Goal: Information Seeking & Learning: Learn about a topic

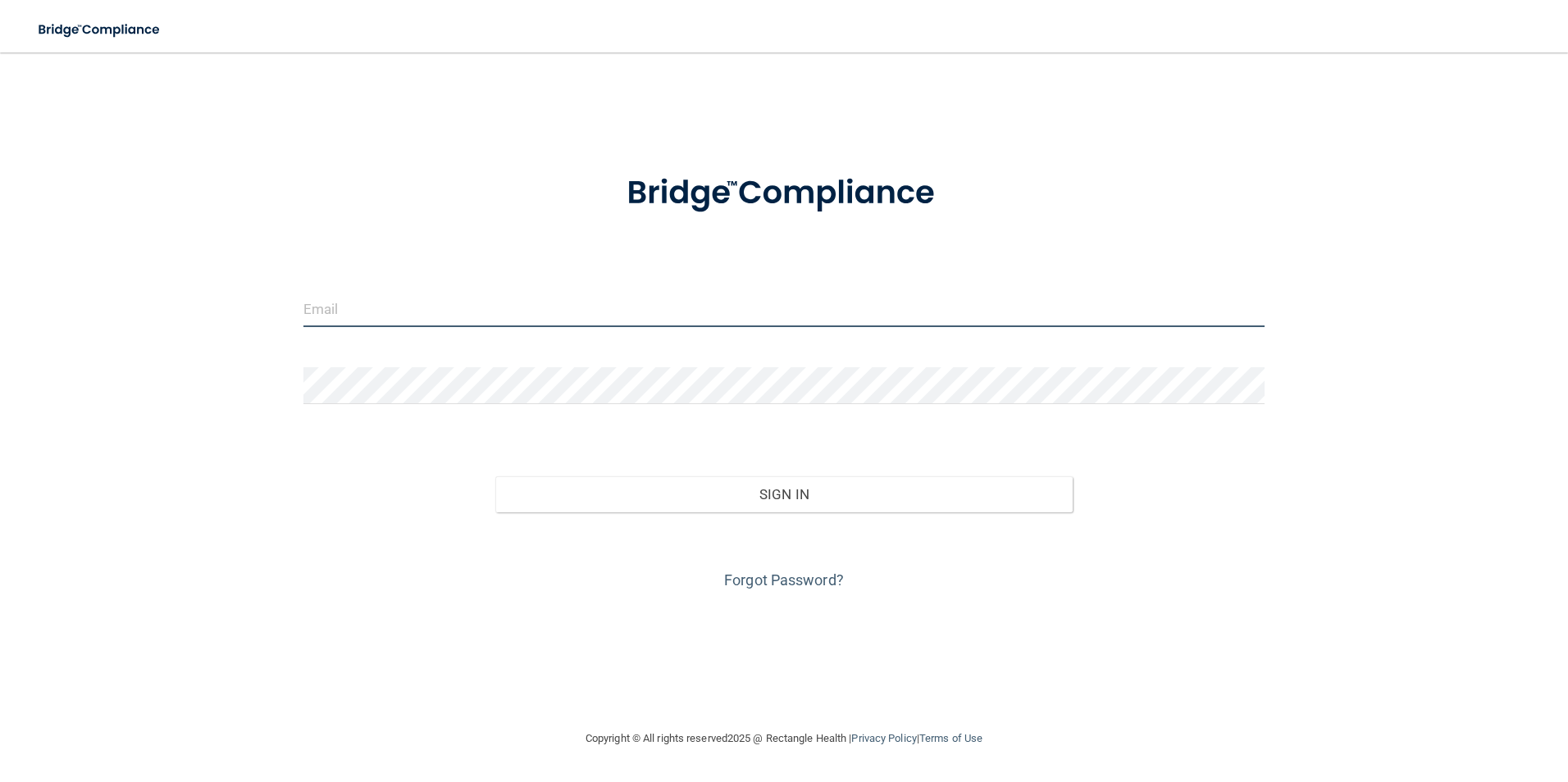
click at [394, 311] on input "email" at bounding box center [784, 309] width 962 height 37
type input "Ivetter918@yahoo.com"
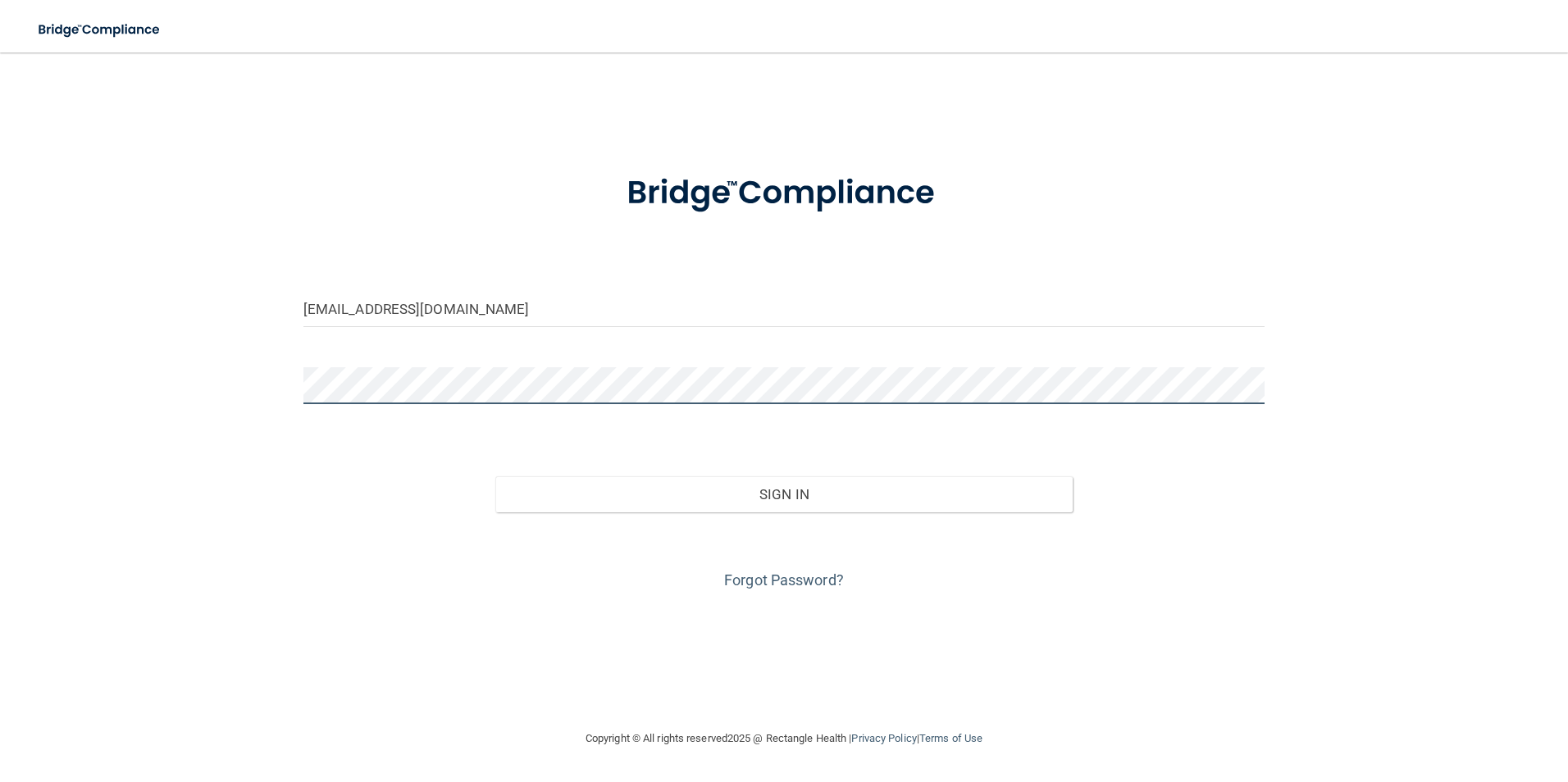
click at [495, 476] on button "Sign In" at bounding box center [784, 493] width 577 height 36
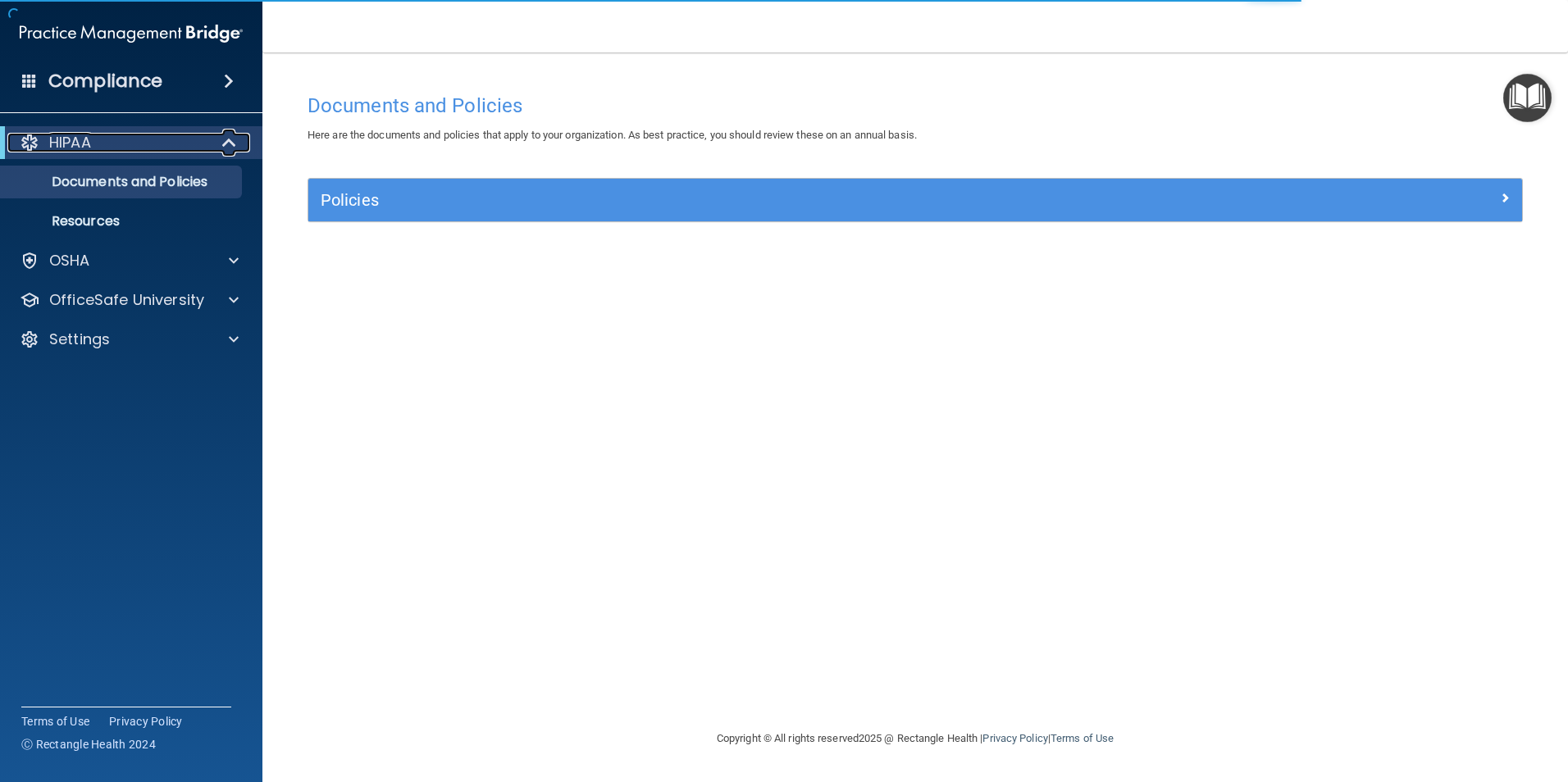
click at [233, 143] on span at bounding box center [230, 142] width 14 height 19
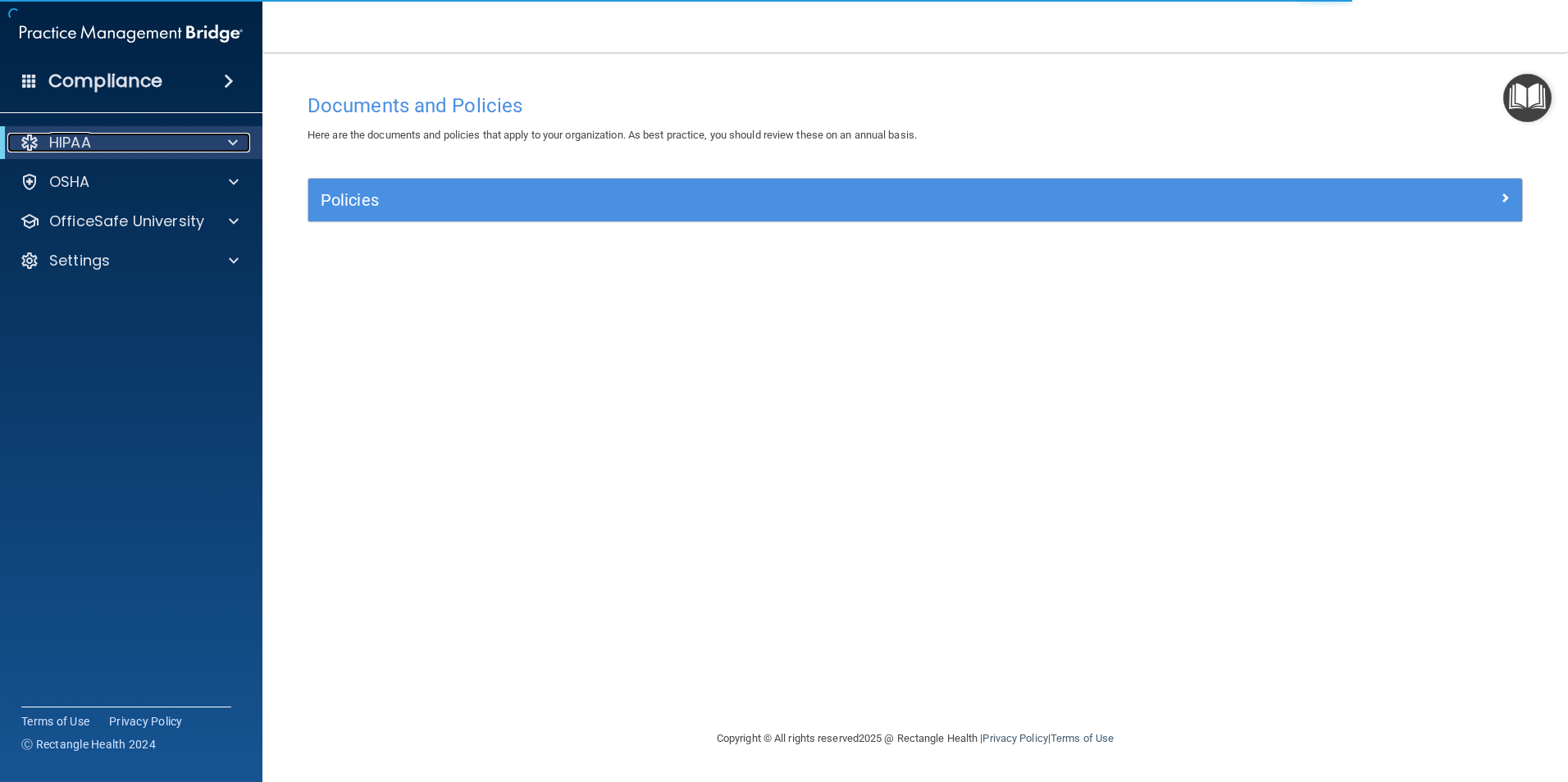
click at [233, 143] on span at bounding box center [233, 142] width 10 height 19
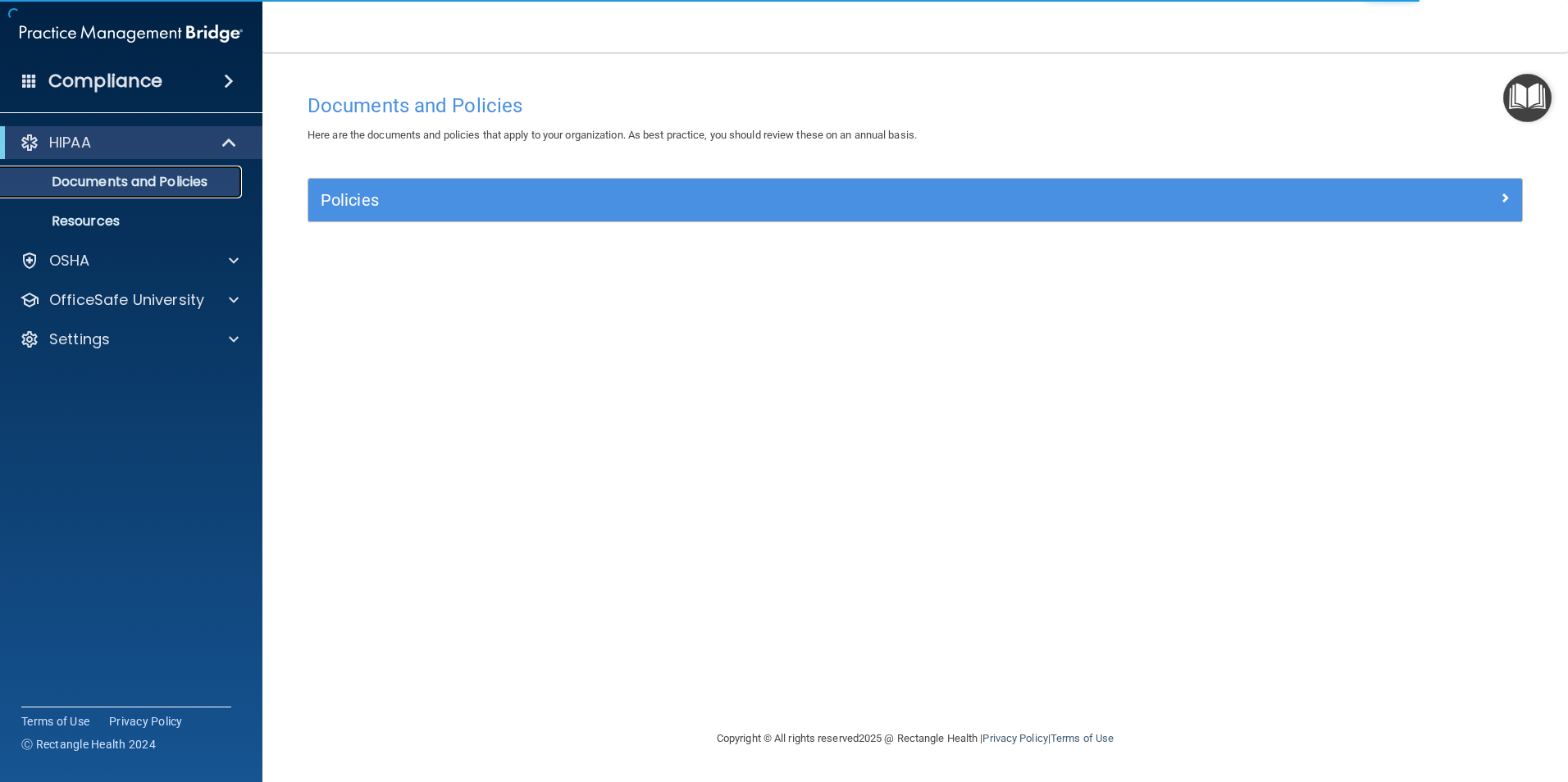
click at [115, 183] on p "Documents and Policies" at bounding box center [122, 181] width 224 height 16
click at [70, 222] on p "Resources" at bounding box center [122, 221] width 224 height 16
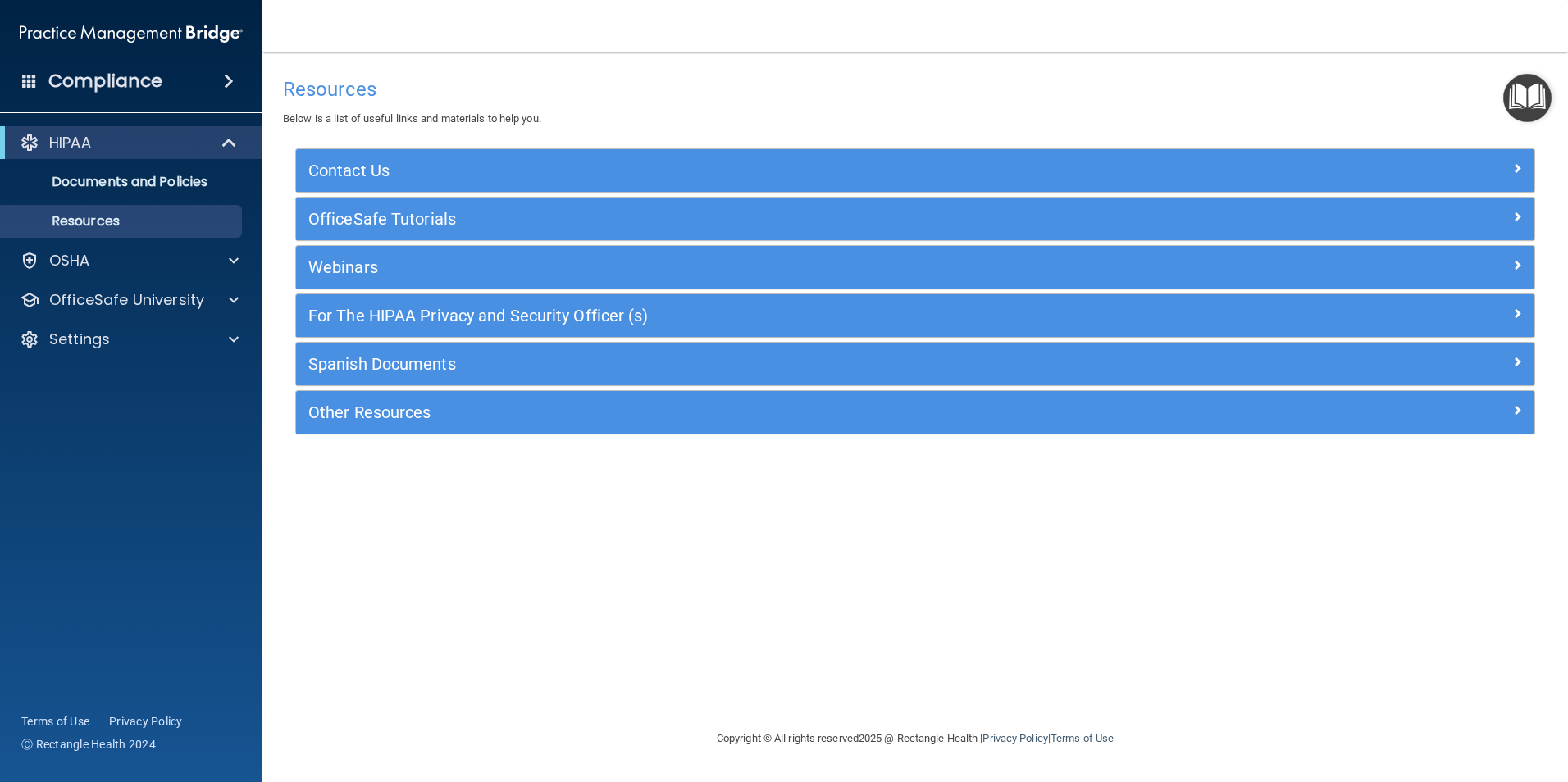
click at [57, 409] on accordion "HIPAA Documents and Policies Report an Incident Business Associates Emergency P…" at bounding box center [132, 344] width 263 height 450
click at [225, 77] on span at bounding box center [229, 81] width 10 height 19
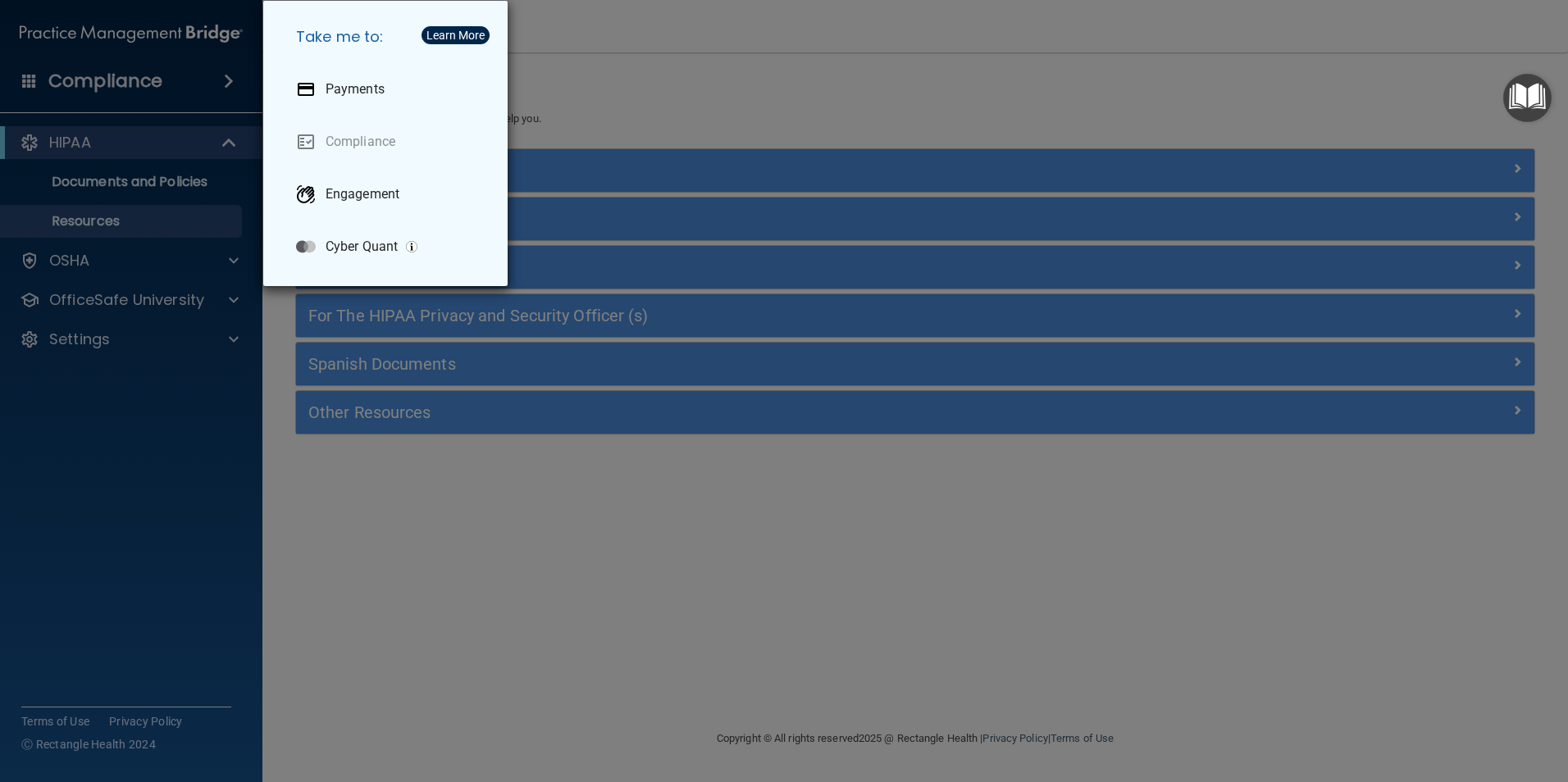
click at [194, 152] on div "Take me to: Payments Compliance Engagement Cyber Quant" at bounding box center [784, 391] width 1568 height 782
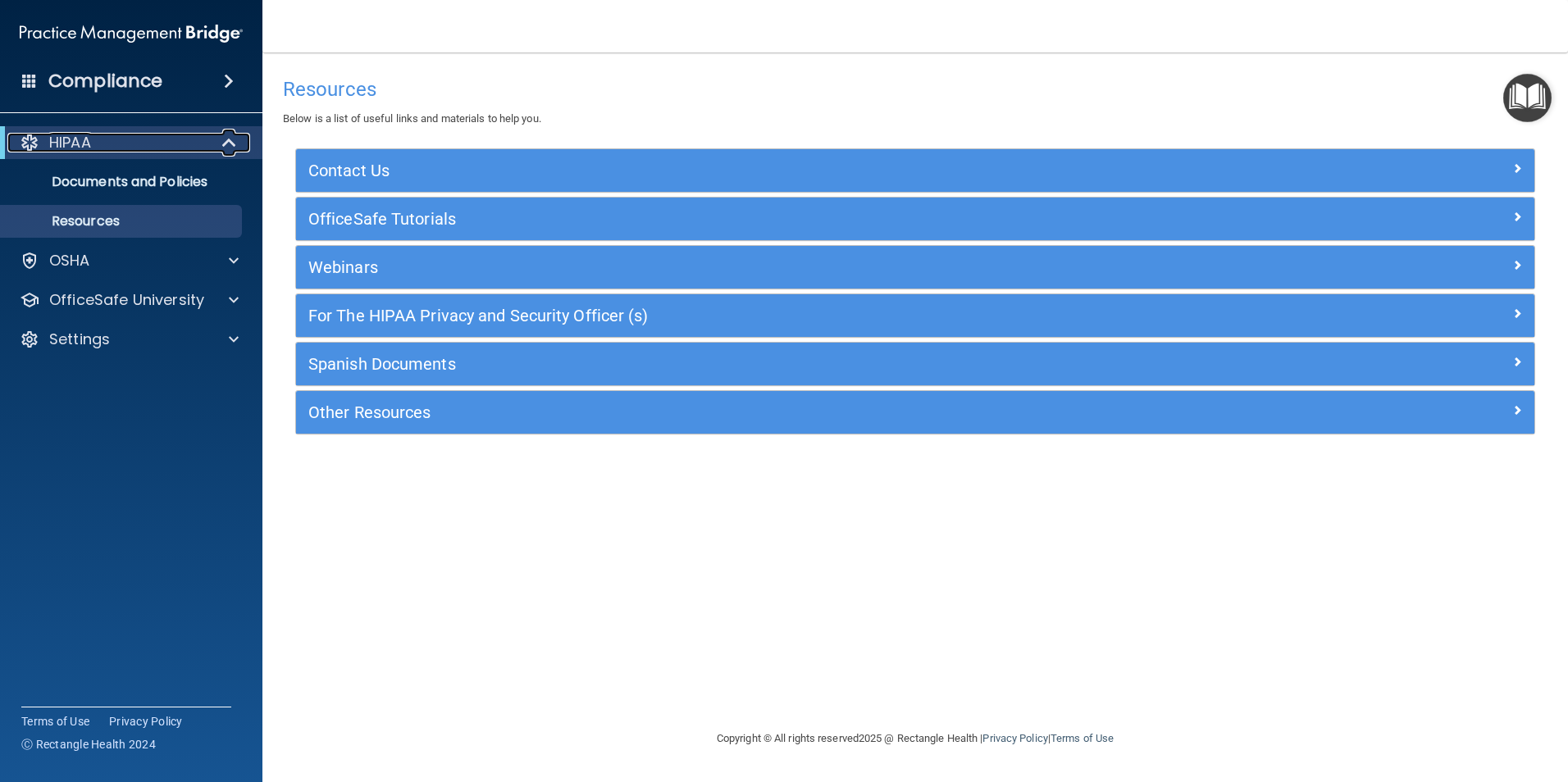
click at [228, 140] on span at bounding box center [230, 142] width 14 height 19
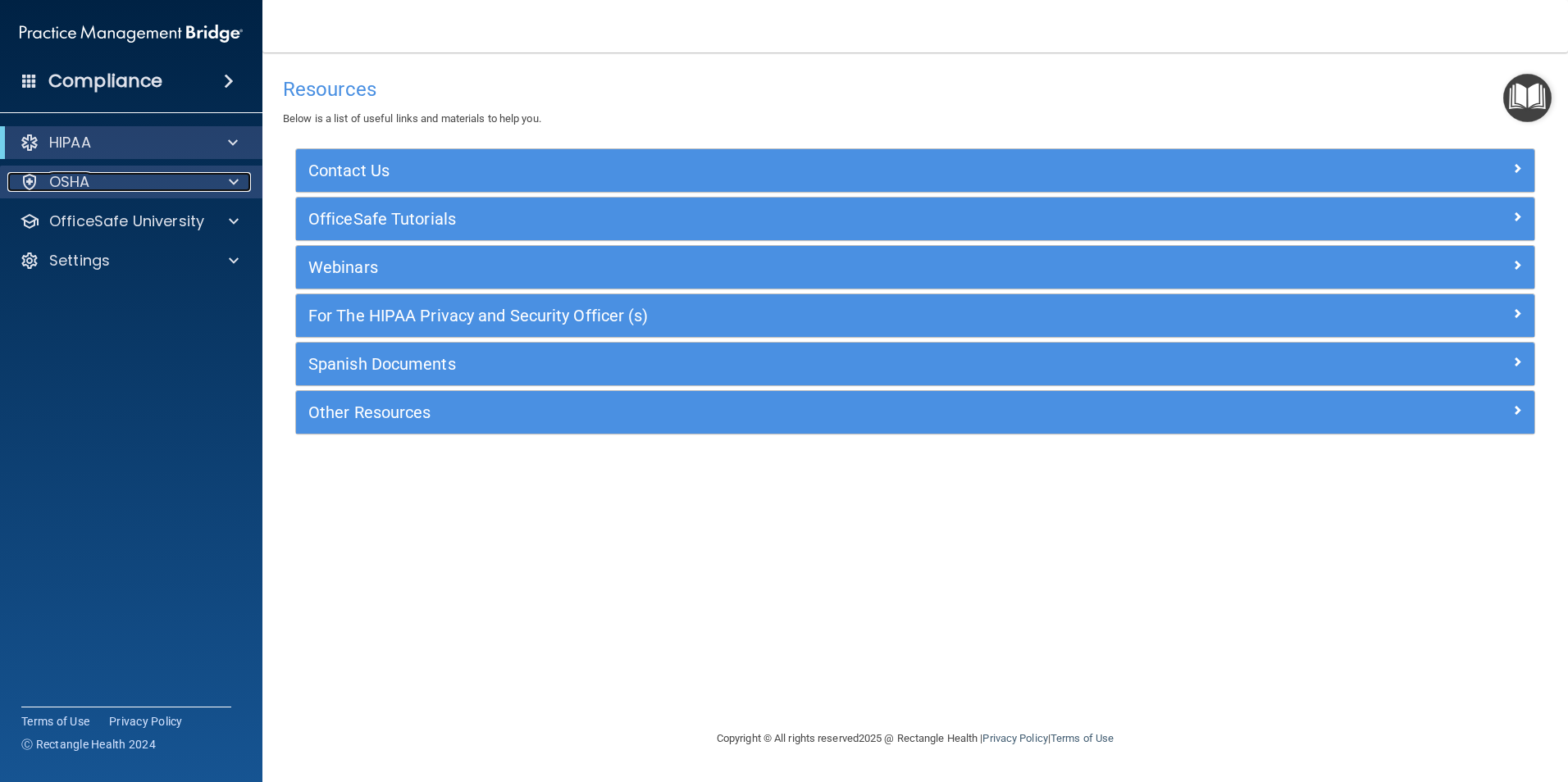
click at [228, 183] on div at bounding box center [231, 181] width 41 height 19
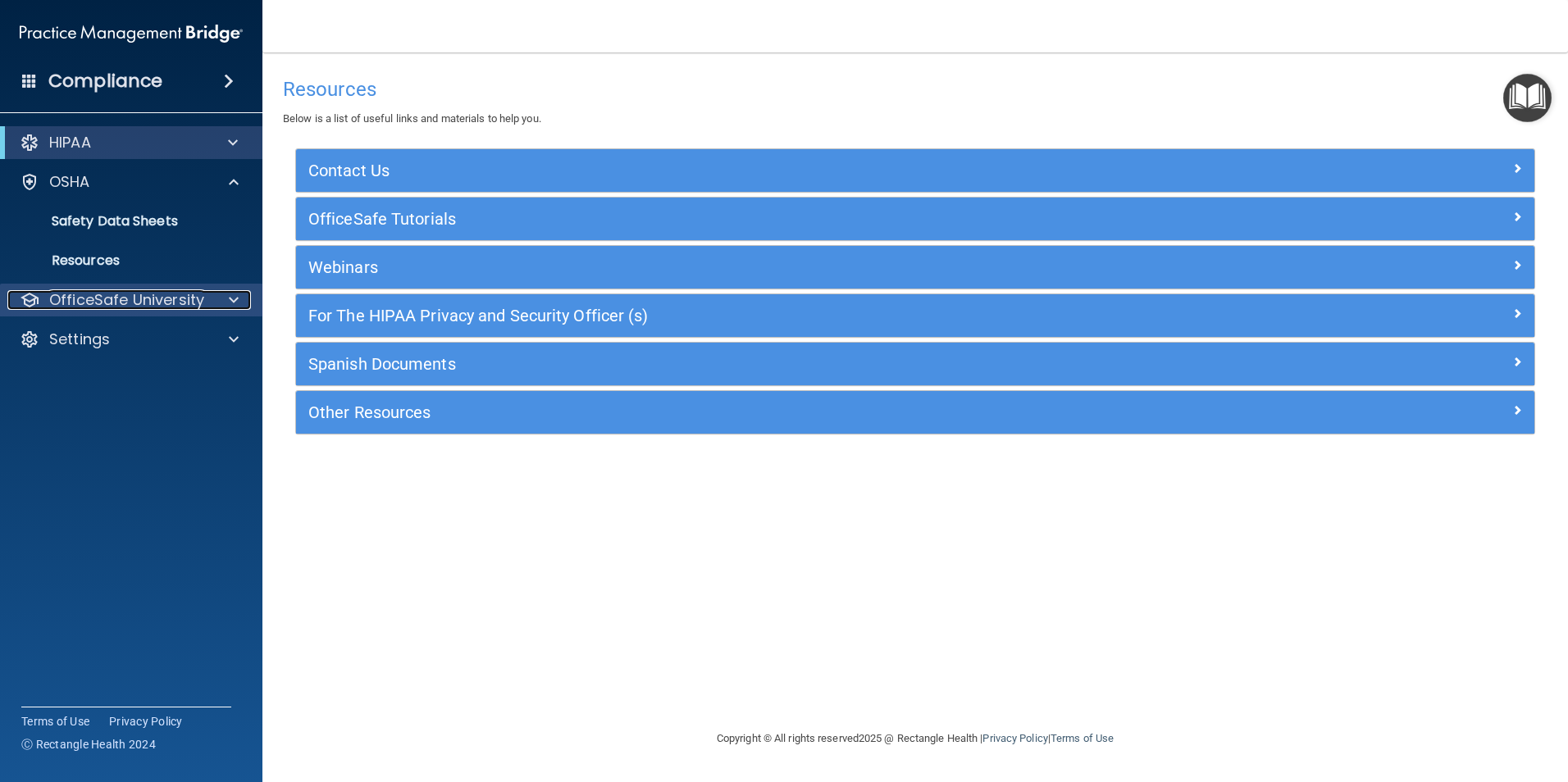
click at [229, 295] on span at bounding box center [234, 299] width 10 height 19
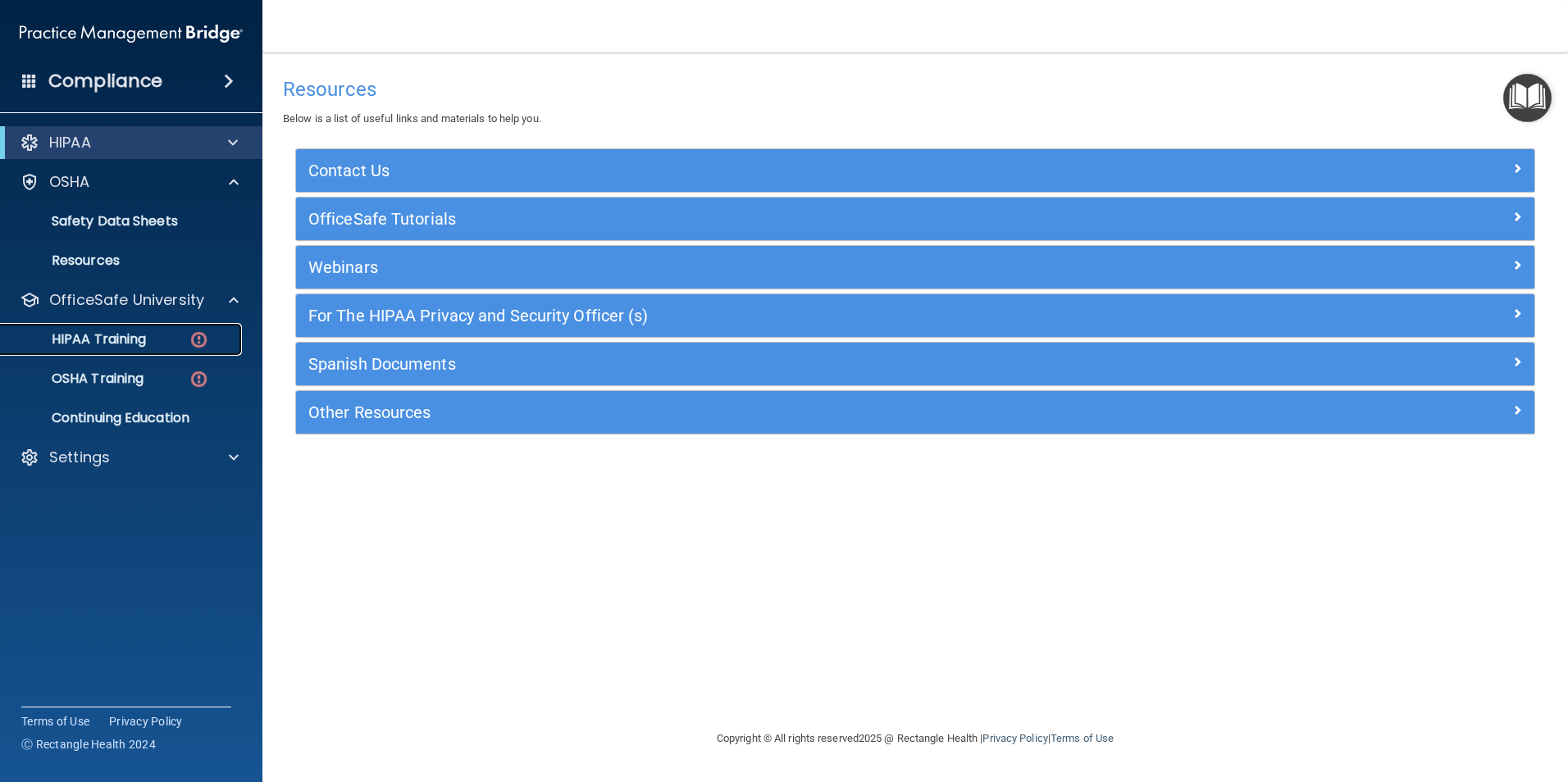
click at [143, 337] on p "HIPAA Training" at bounding box center [78, 339] width 135 height 16
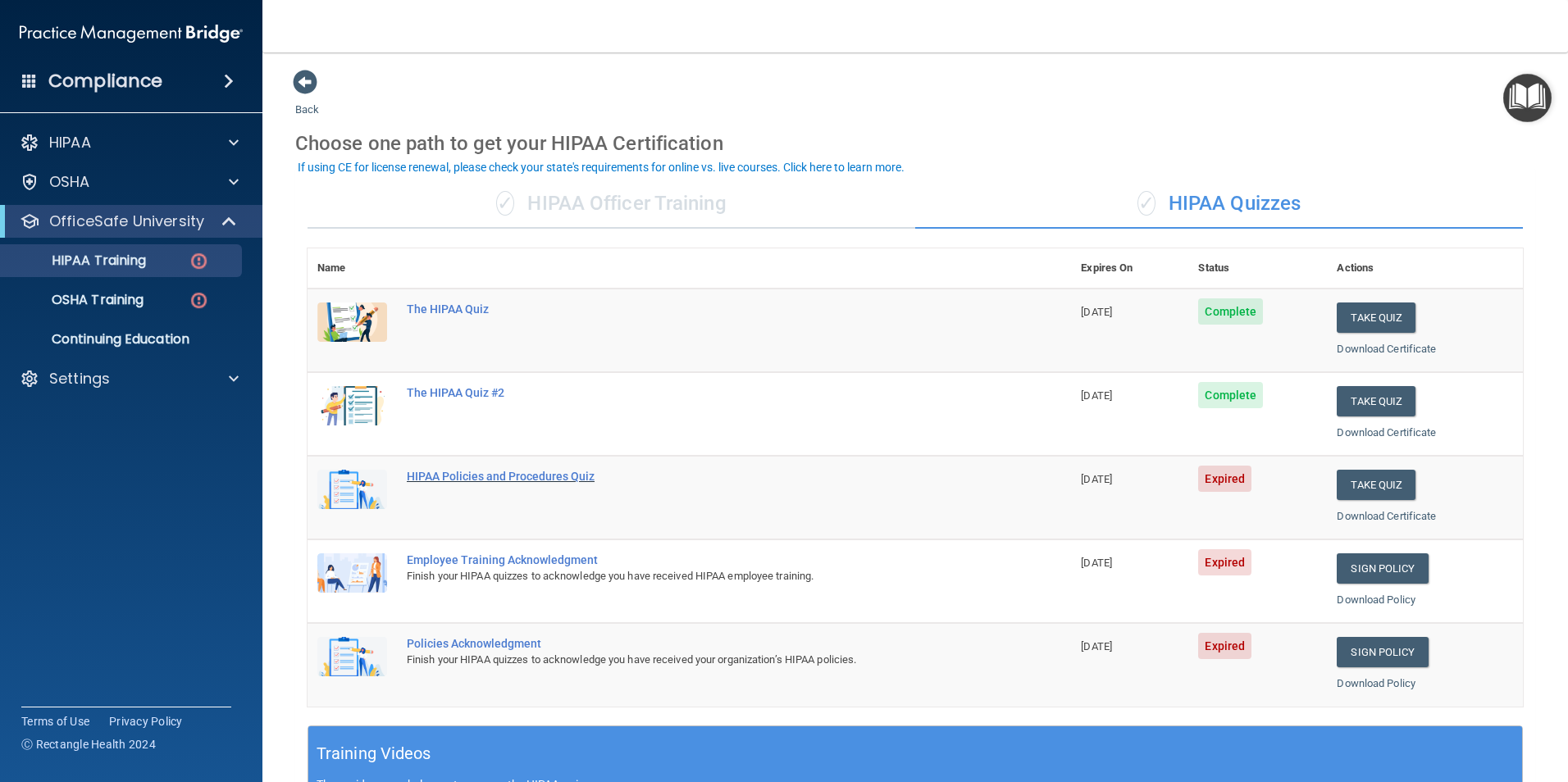
click at [542, 482] on div "HIPAA Policies and Procedures Quiz" at bounding box center [698, 477] width 582 height 13
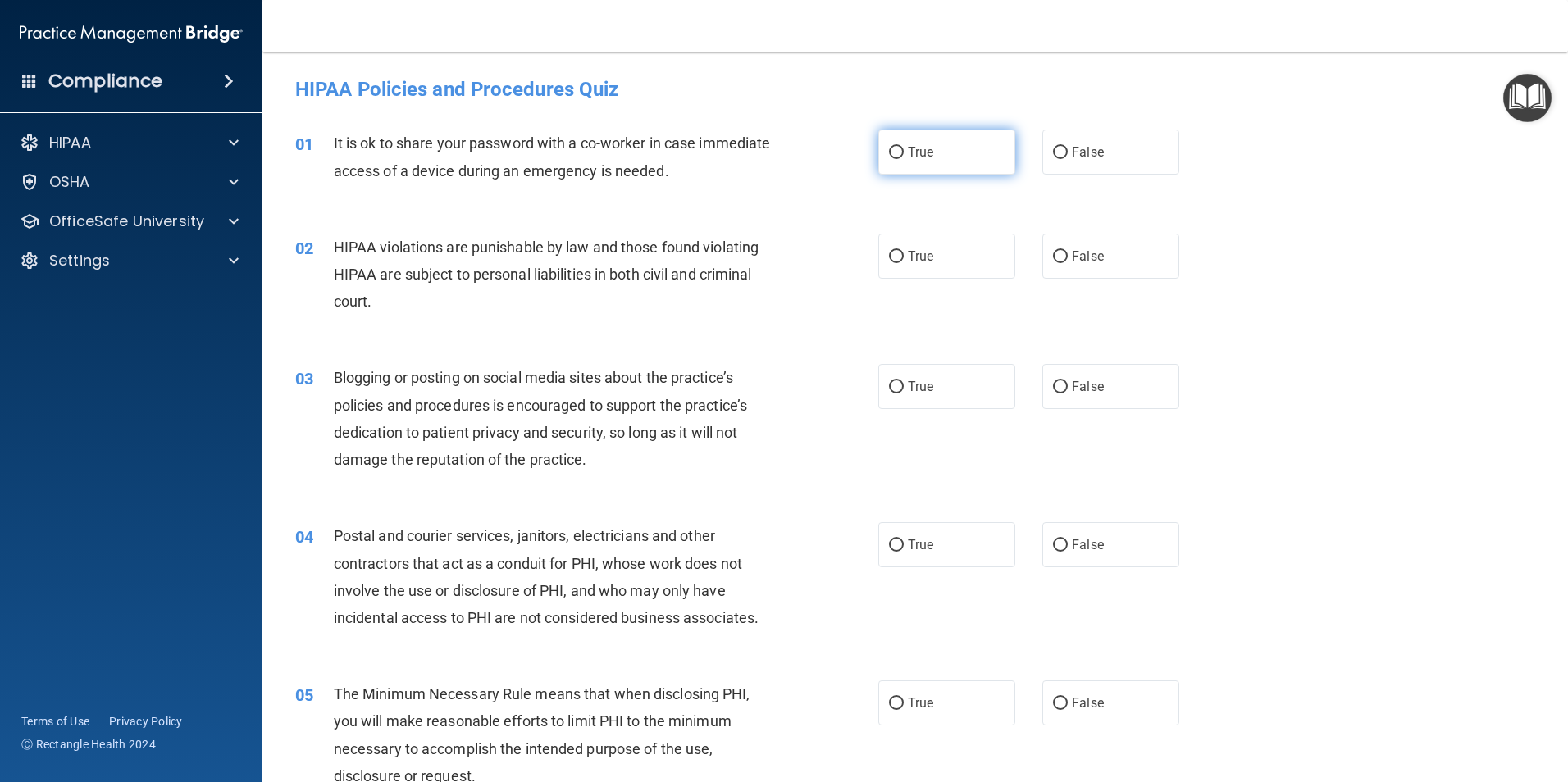
click at [899, 156] on label "True" at bounding box center [947, 152] width 137 height 45
click at [899, 156] on input "True" at bounding box center [895, 153] width 14 height 13
radio input "true"
click at [1057, 148] on input "False" at bounding box center [1059, 153] width 14 height 13
radio input "true"
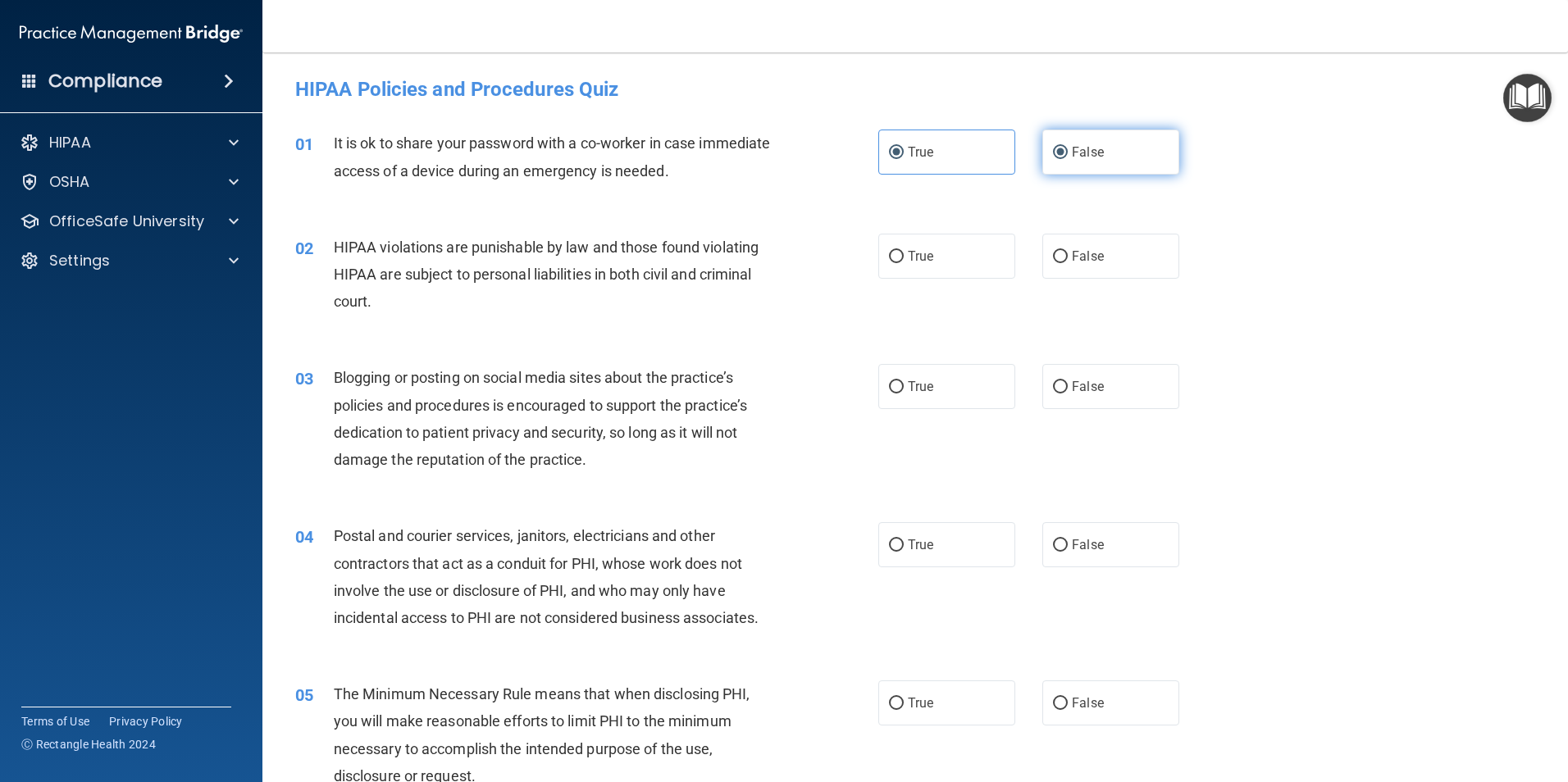
radio input "false"
click at [1052, 257] on input "False" at bounding box center [1059, 256] width 14 height 13
radio input "true"
click at [1057, 386] on input "False" at bounding box center [1059, 387] width 14 height 13
radio input "true"
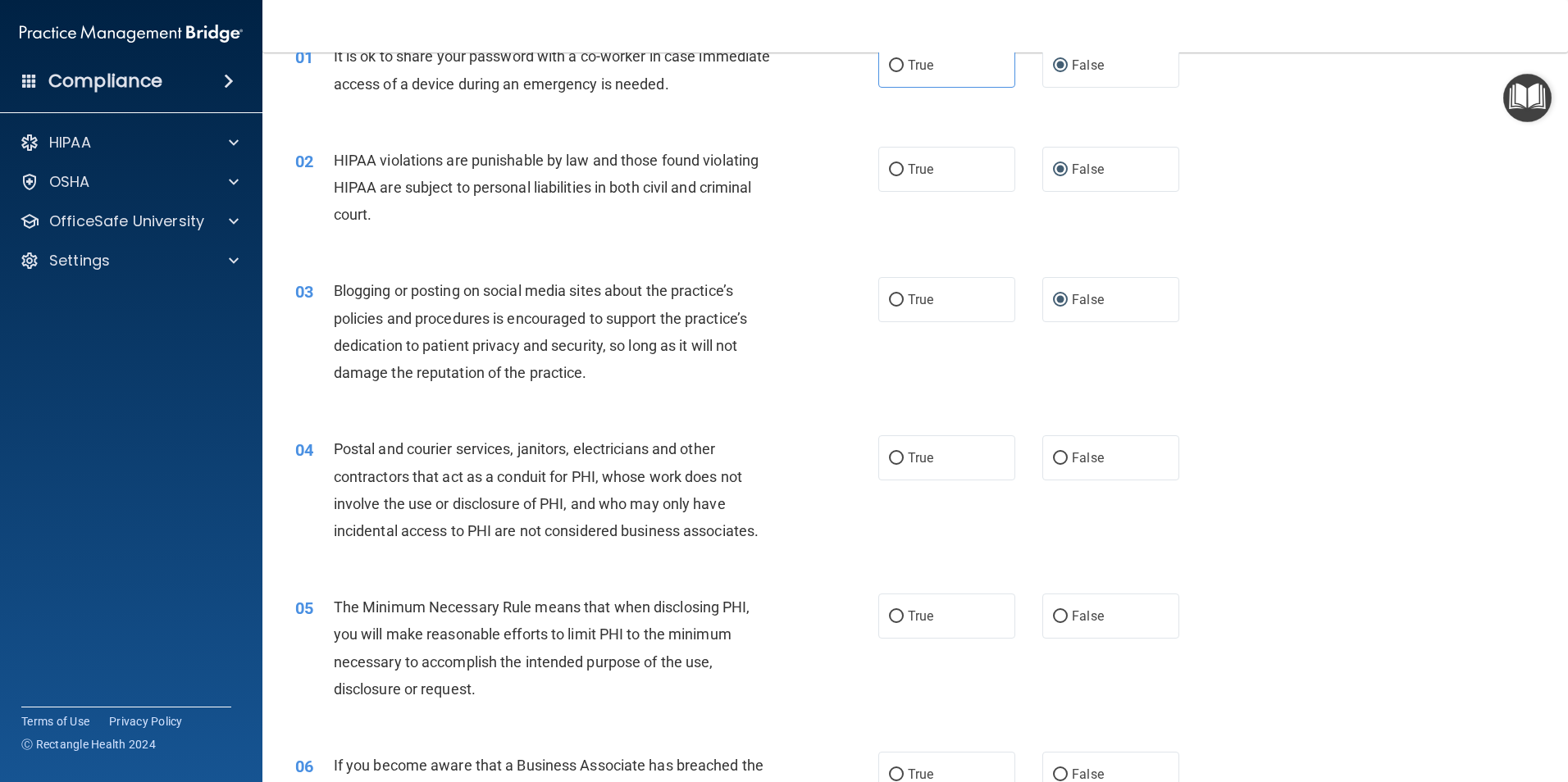
scroll to position [159, 0]
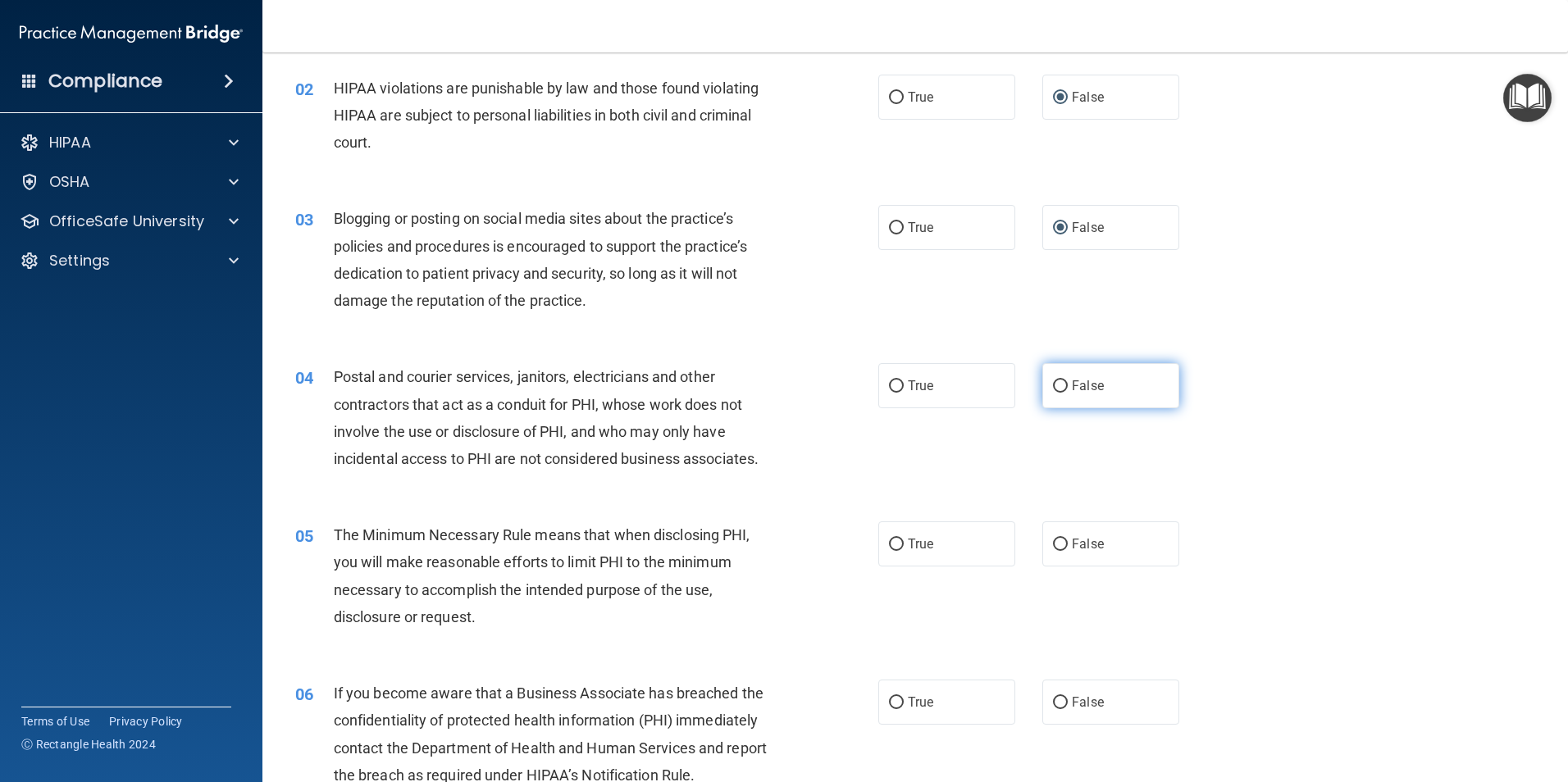
click at [1062, 386] on label "False" at bounding box center [1111, 385] width 137 height 45
click at [1062, 386] on input "False" at bounding box center [1059, 386] width 14 height 13
radio input "true"
click at [1052, 547] on input "False" at bounding box center [1059, 544] width 14 height 13
radio input "true"
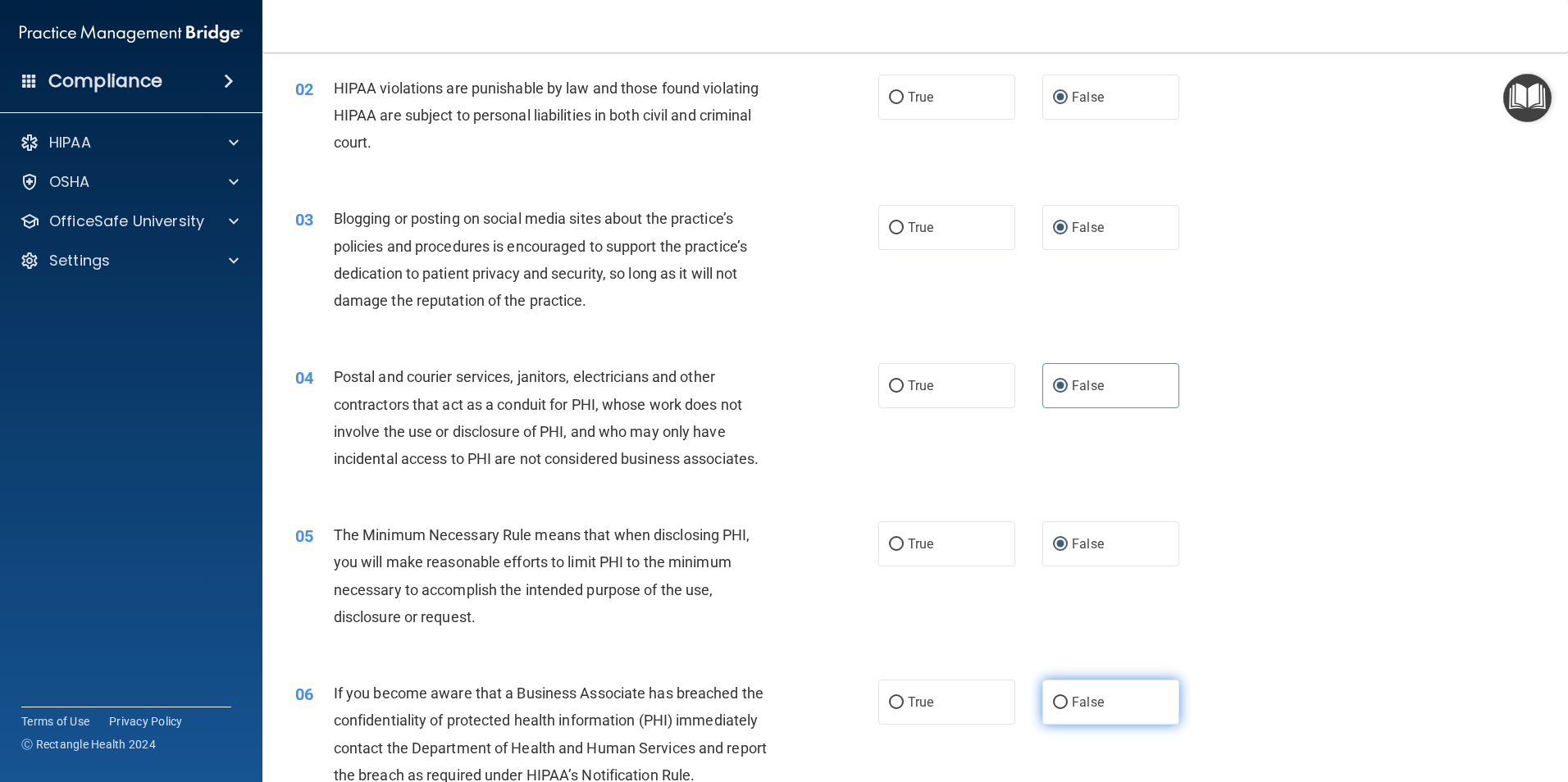
click at [1053, 704] on input "False" at bounding box center [1059, 703] width 14 height 13
radio input "true"
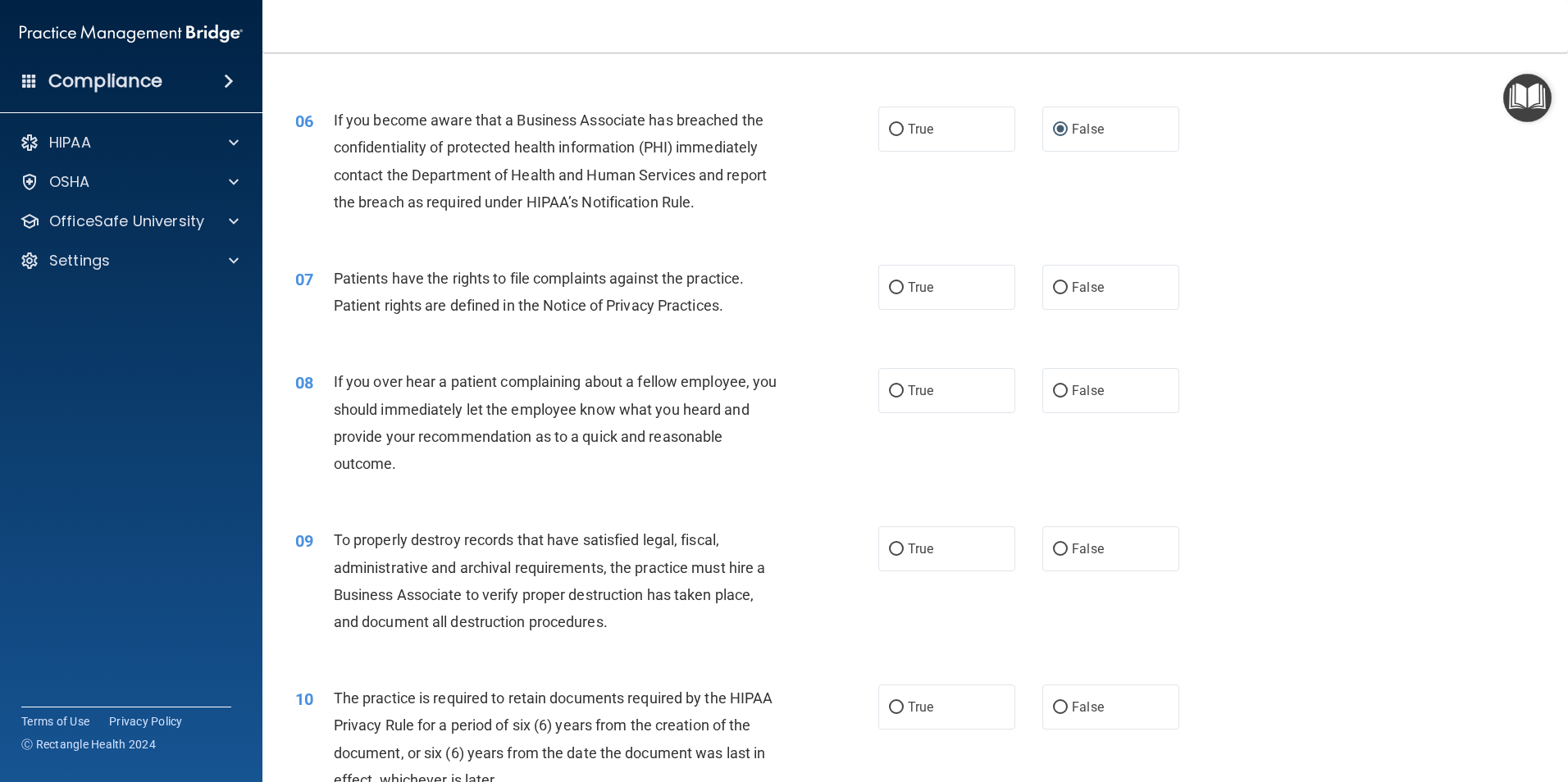
scroll to position [780, 0]
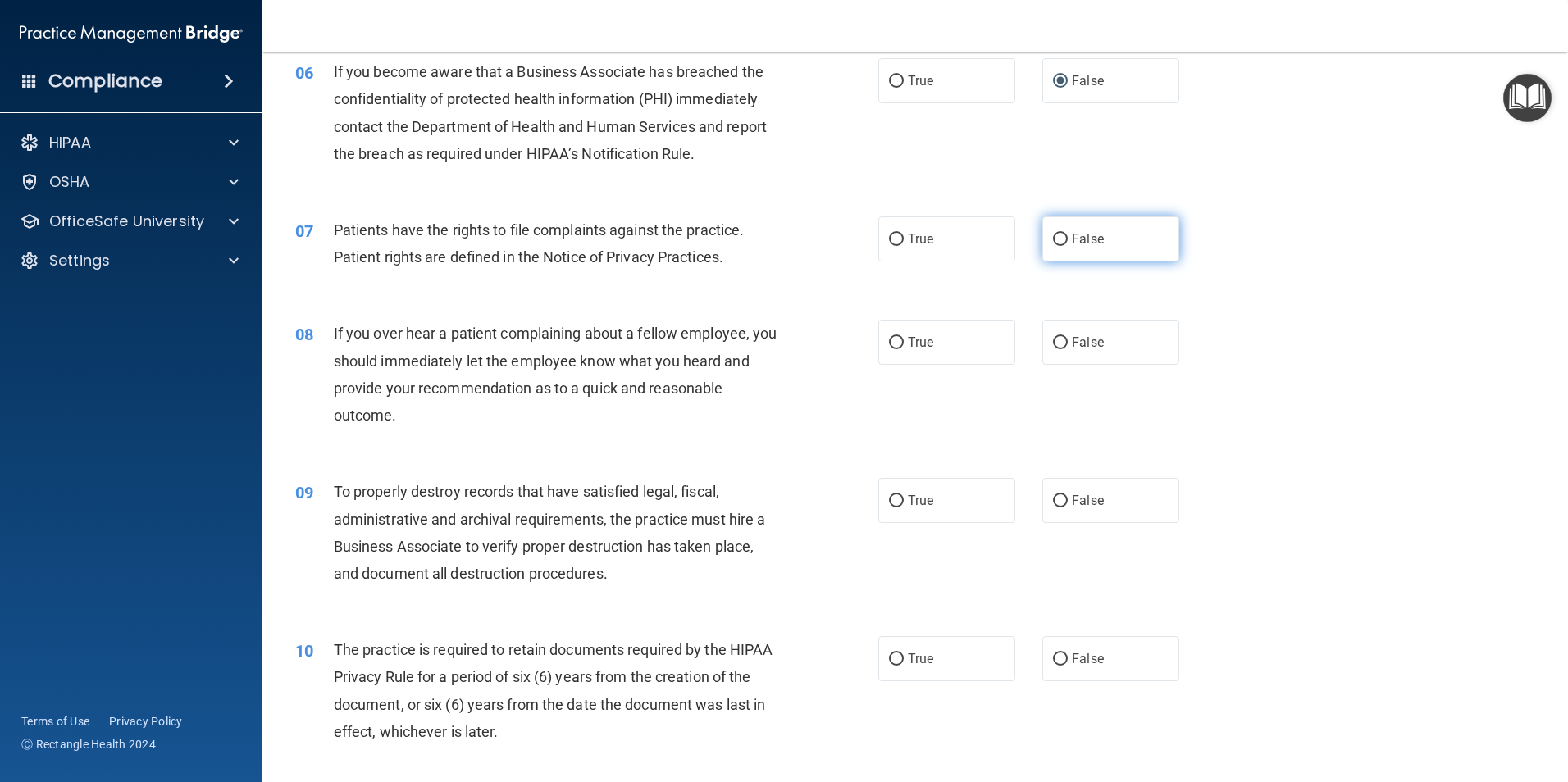
click at [1055, 240] on input "False" at bounding box center [1059, 240] width 14 height 13
radio input "true"
click at [1052, 337] on input "False" at bounding box center [1059, 342] width 14 height 13
radio input "true"
click at [1052, 505] on input "False" at bounding box center [1059, 501] width 14 height 13
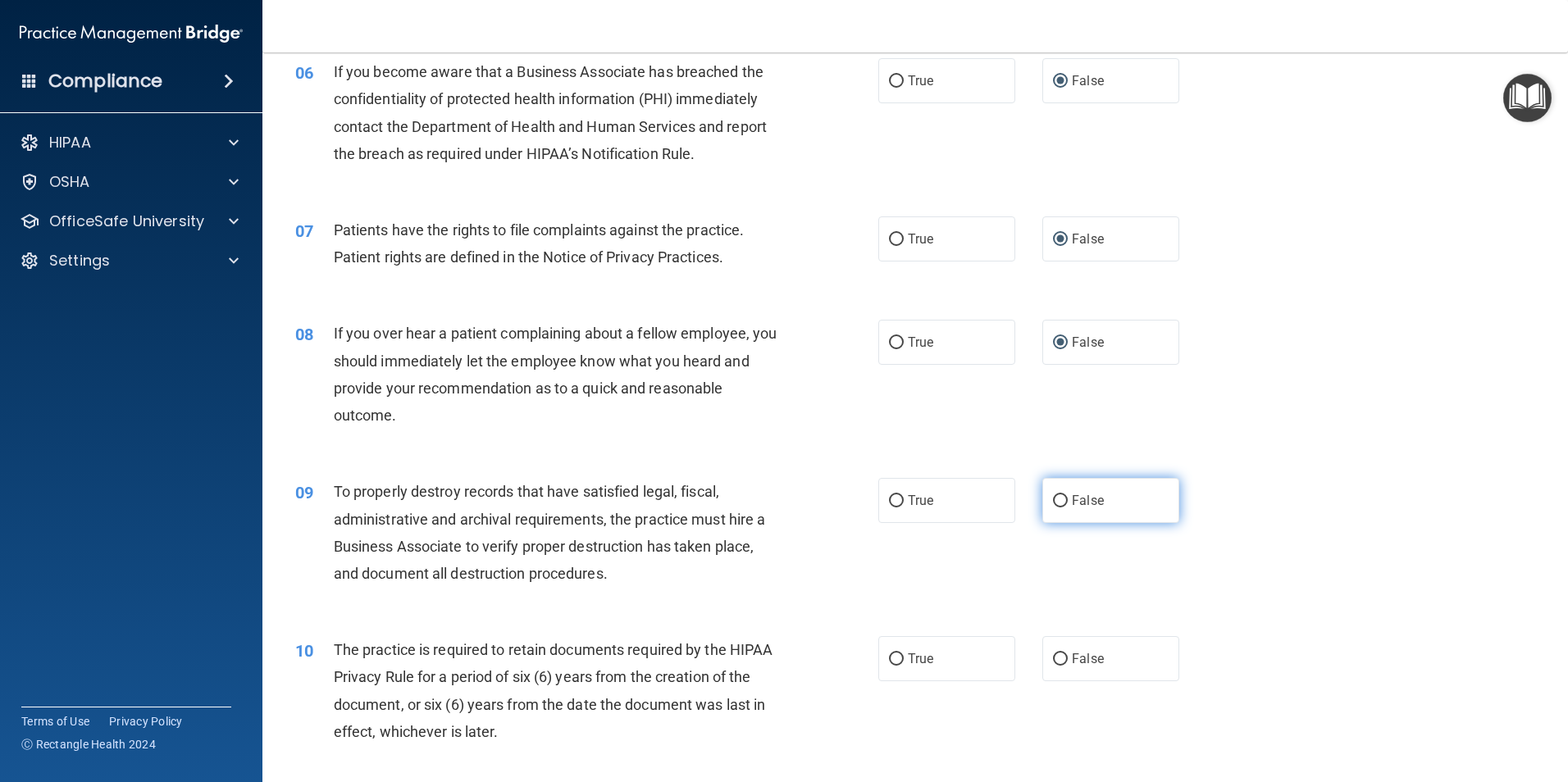
radio input "true"
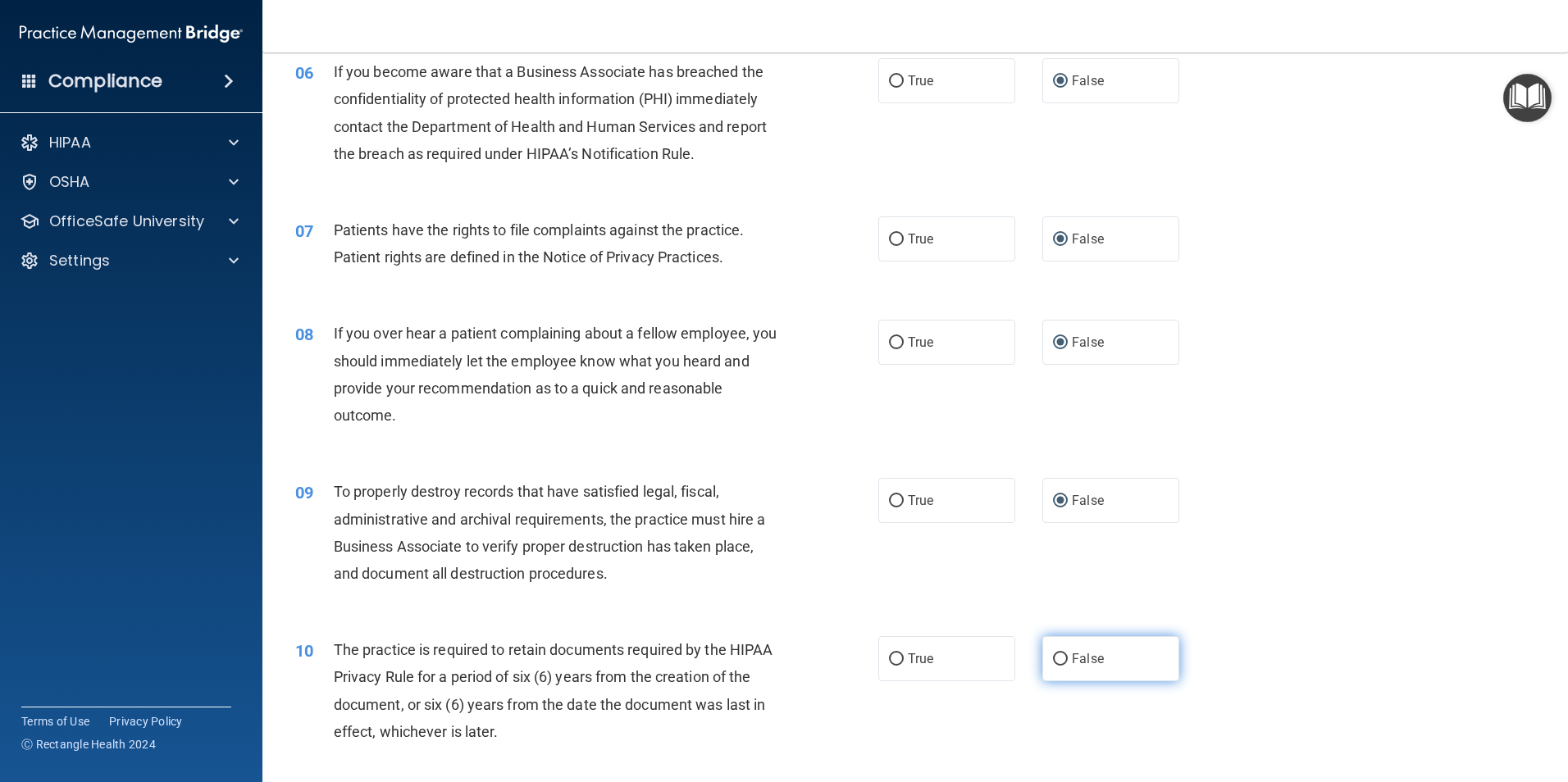
click at [1057, 660] on input "False" at bounding box center [1059, 659] width 14 height 13
radio input "true"
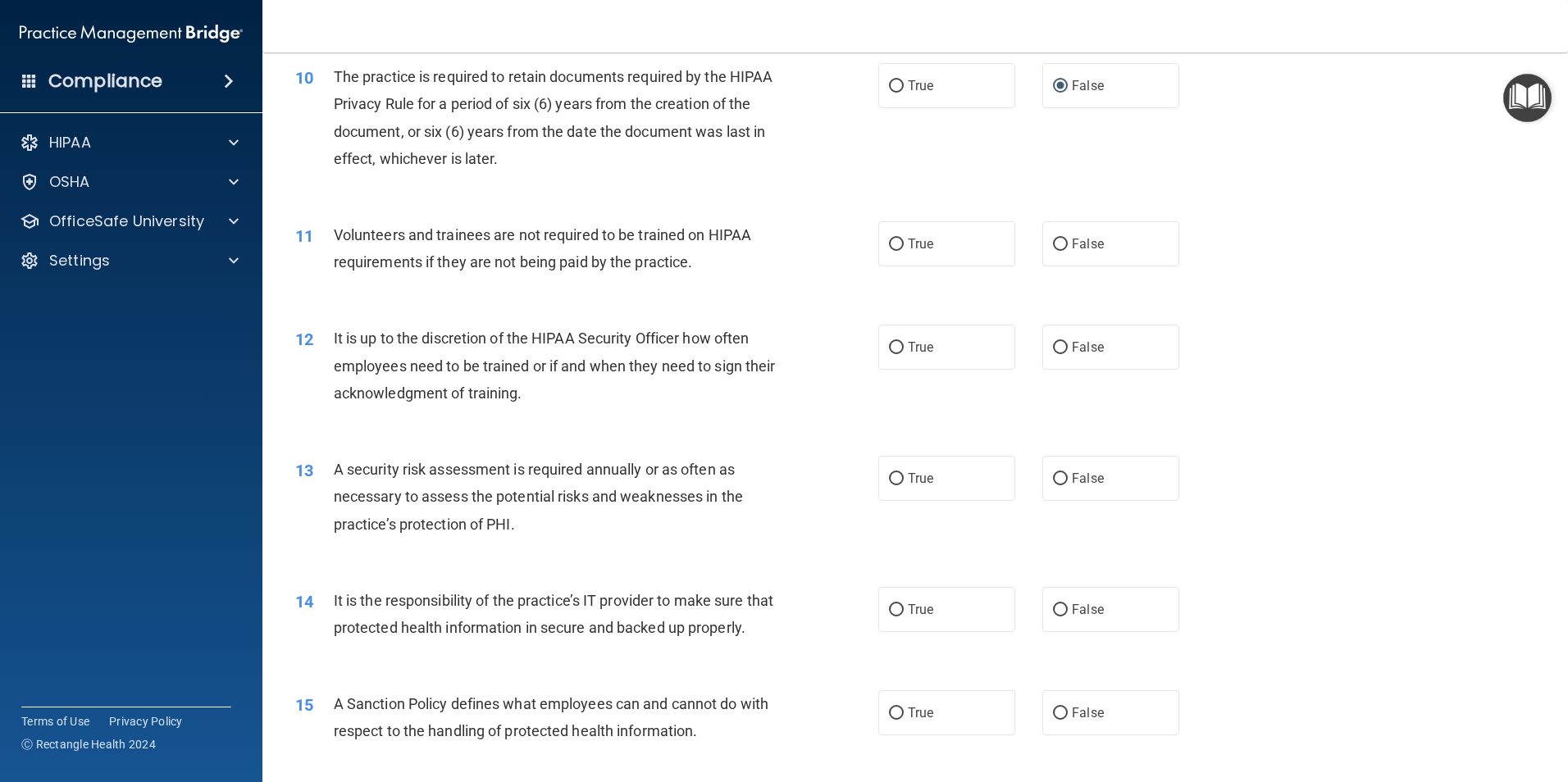
scroll to position [1401, 0]
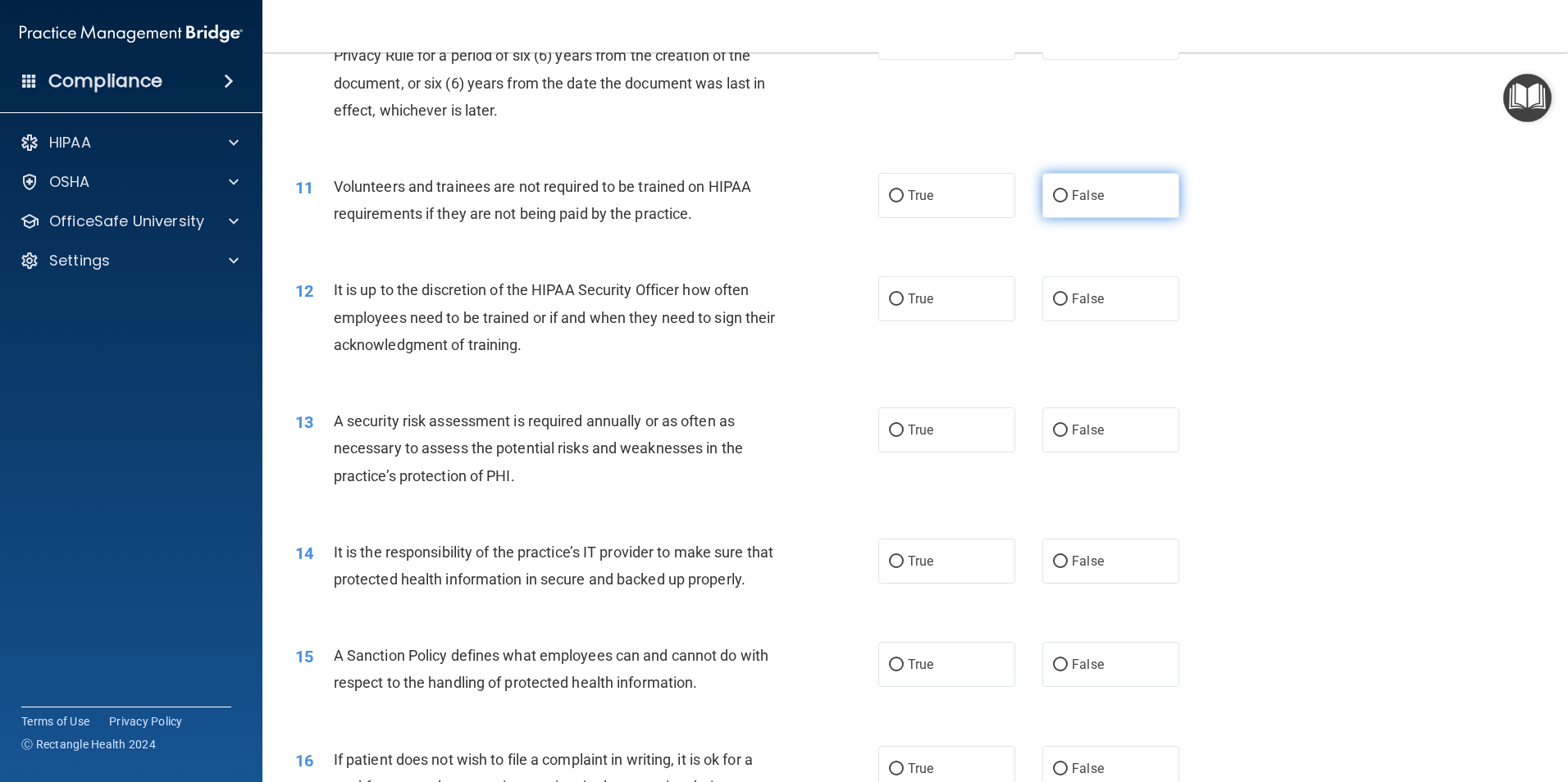
click at [1054, 195] on input "False" at bounding box center [1059, 196] width 14 height 13
radio input "true"
click at [1055, 301] on input "False" at bounding box center [1059, 299] width 14 height 13
radio input "true"
click at [1054, 436] on input "False" at bounding box center [1059, 430] width 14 height 13
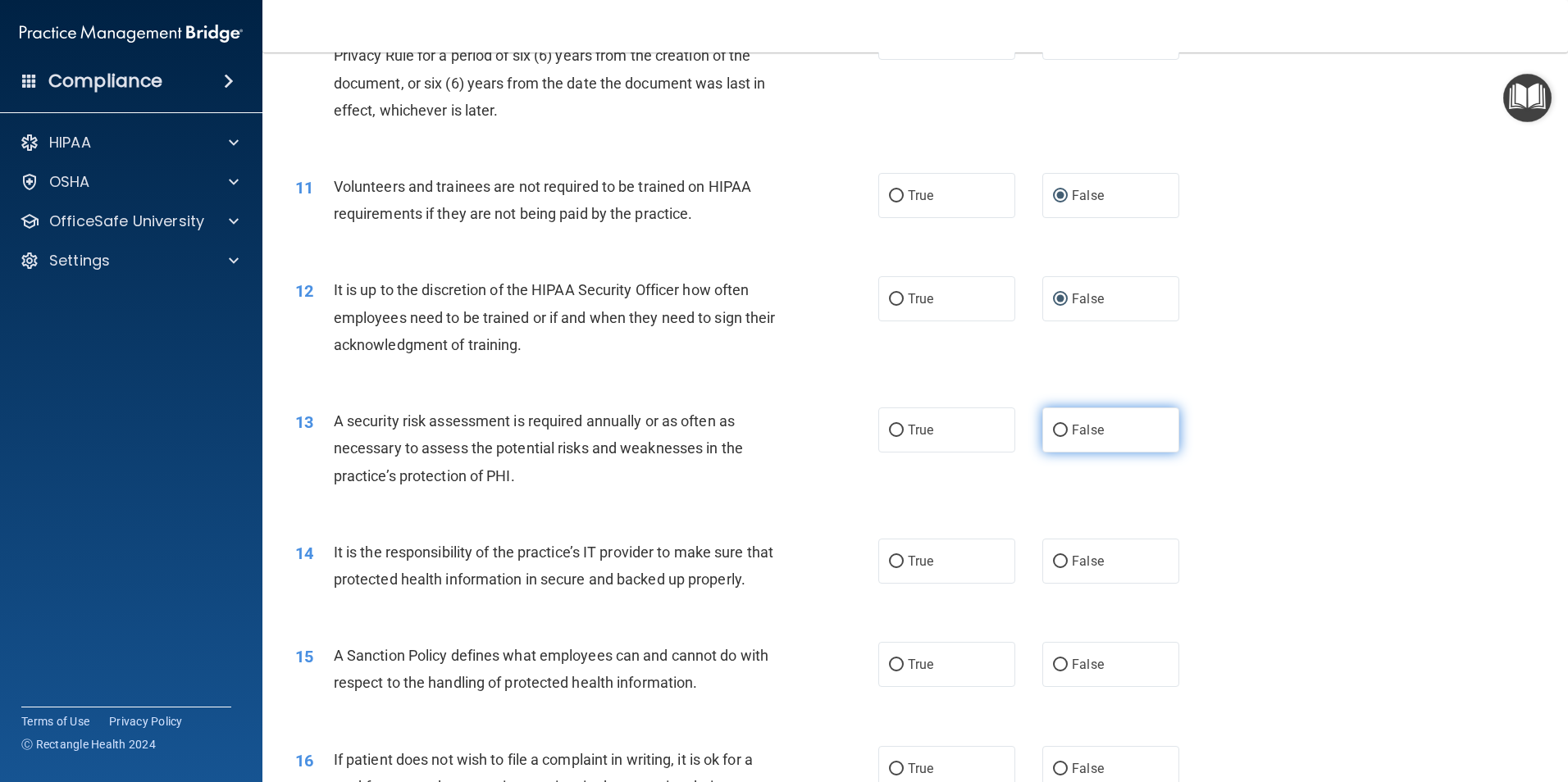
radio input "true"
click at [1052, 566] on input "False" at bounding box center [1059, 562] width 14 height 13
radio input "true"
click at [1052, 671] on input "False" at bounding box center [1059, 665] width 14 height 13
radio input "true"
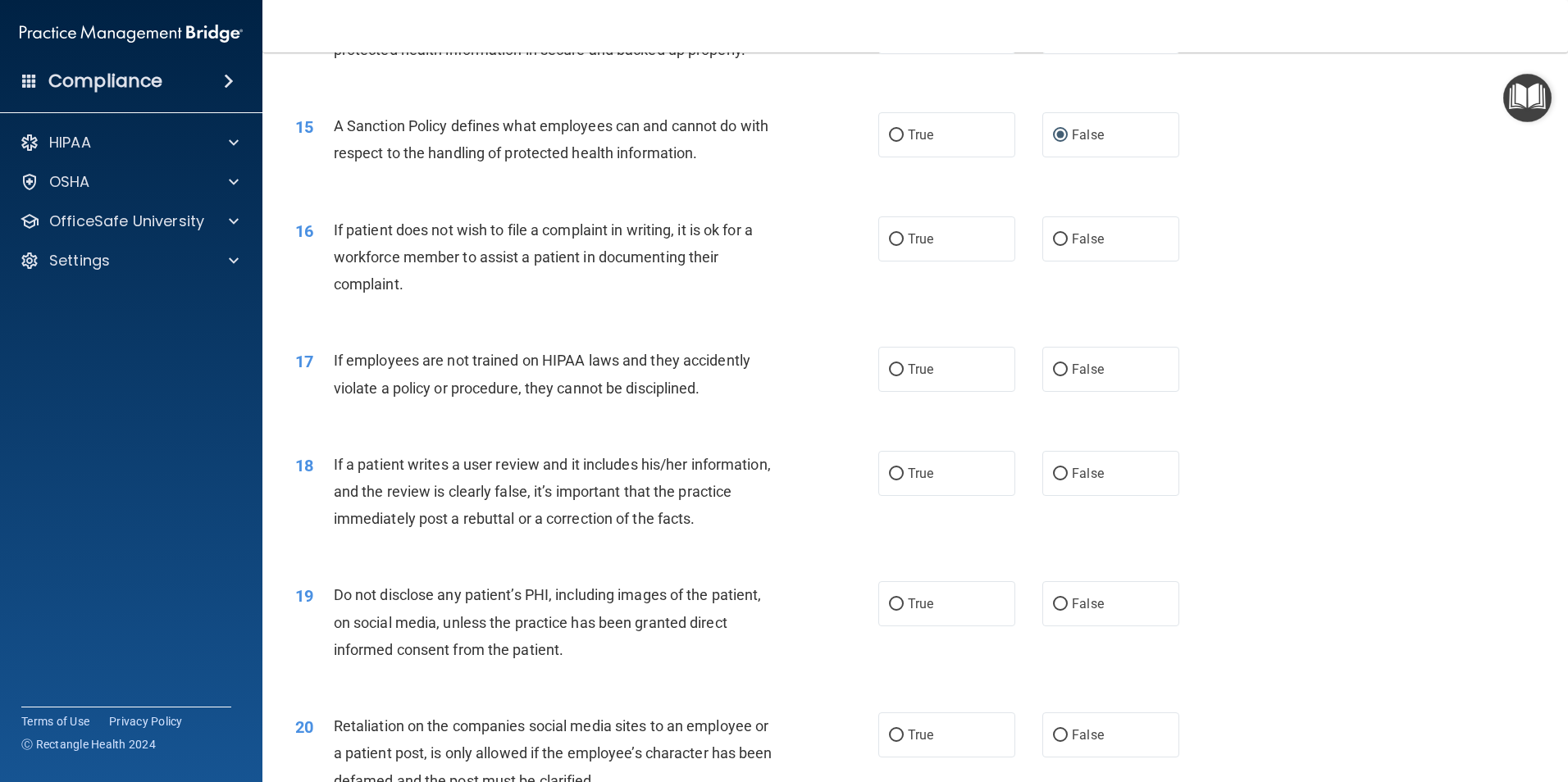
scroll to position [1950, 0]
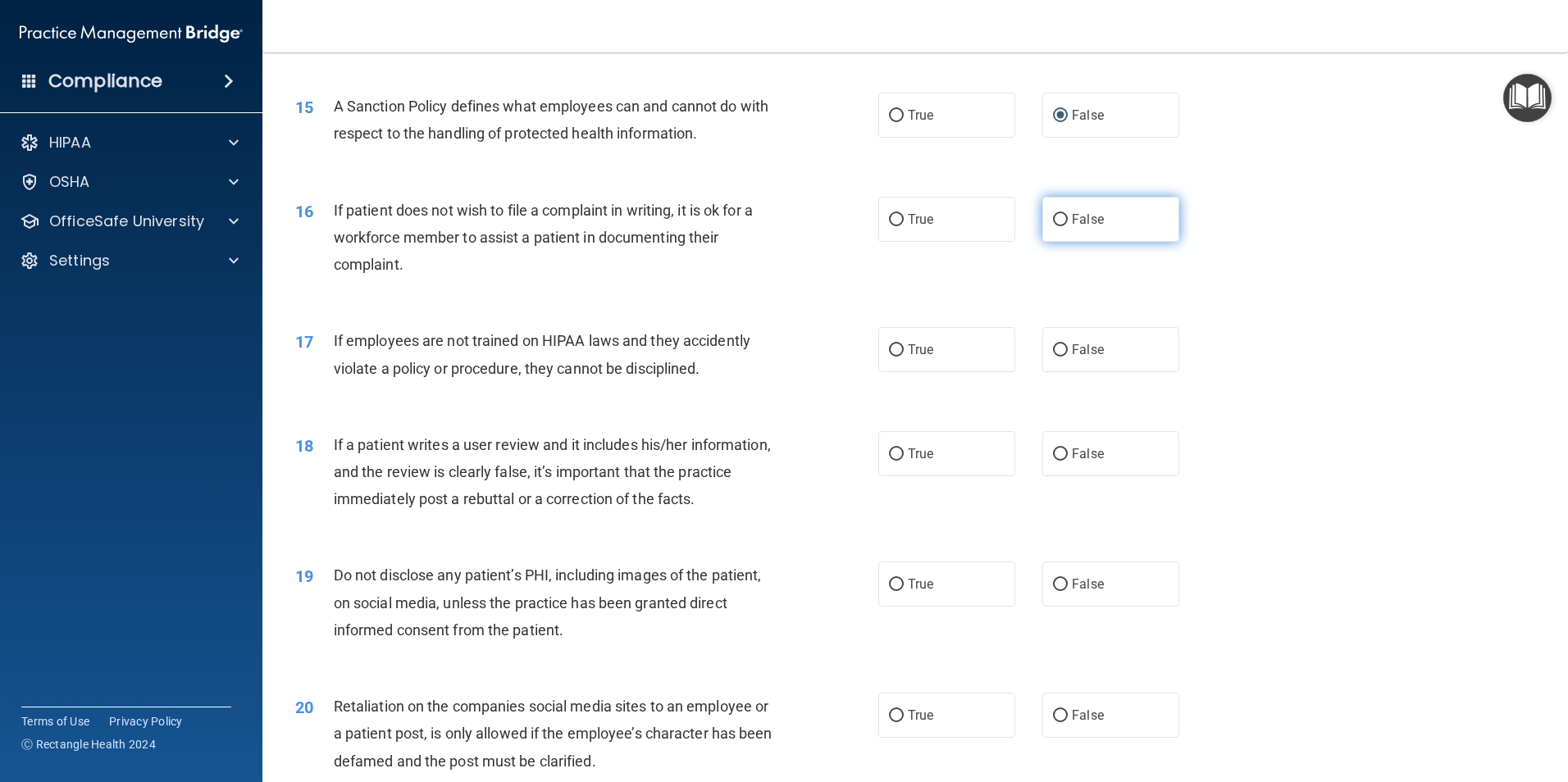
click at [1059, 226] on input "False" at bounding box center [1059, 220] width 14 height 13
radio input "true"
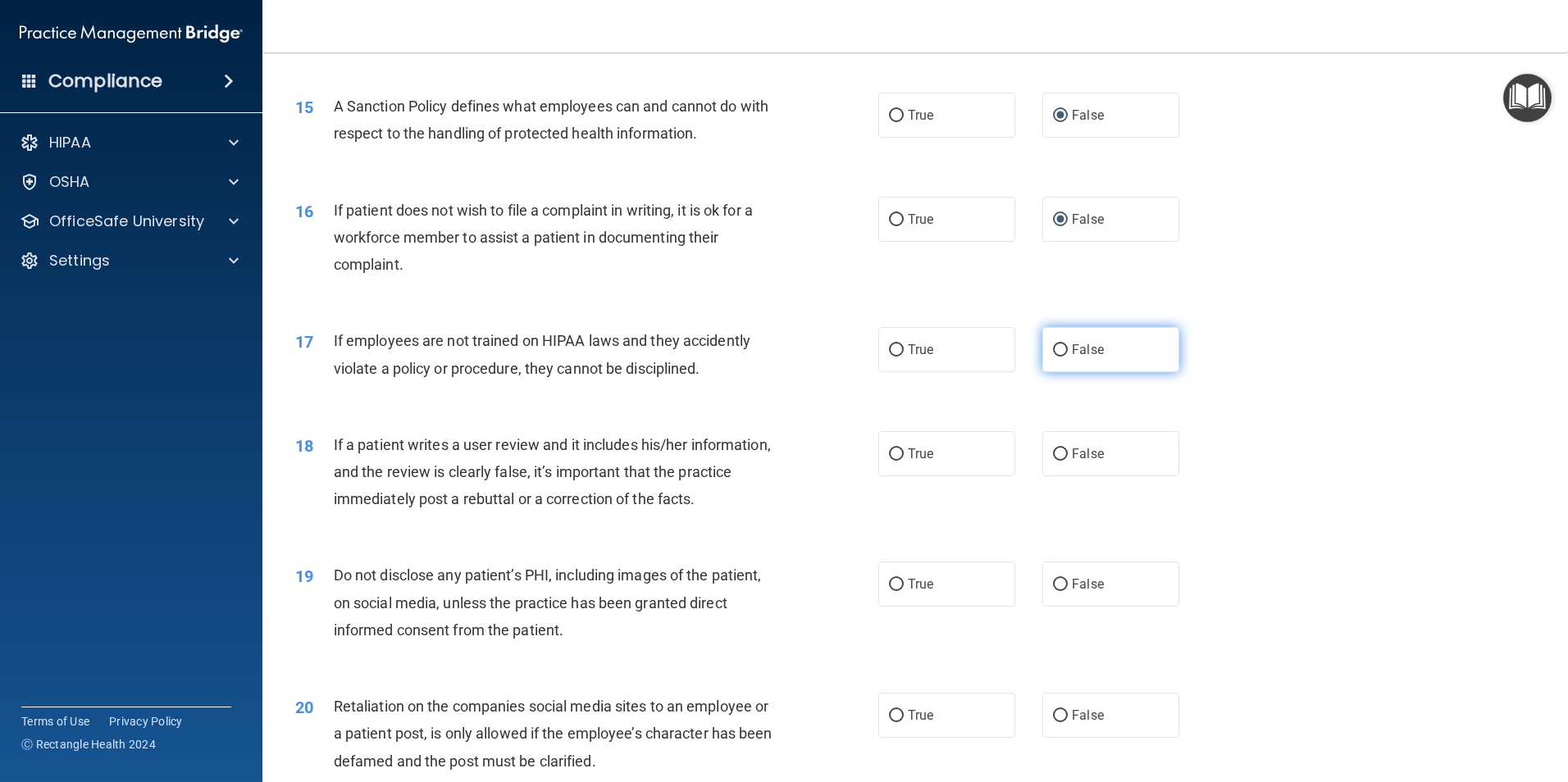
click at [1052, 357] on input "False" at bounding box center [1059, 350] width 14 height 13
radio input "true"
click at [1052, 461] on input "False" at bounding box center [1059, 454] width 14 height 13
radio input "true"
click at [1052, 591] on input "False" at bounding box center [1059, 585] width 14 height 13
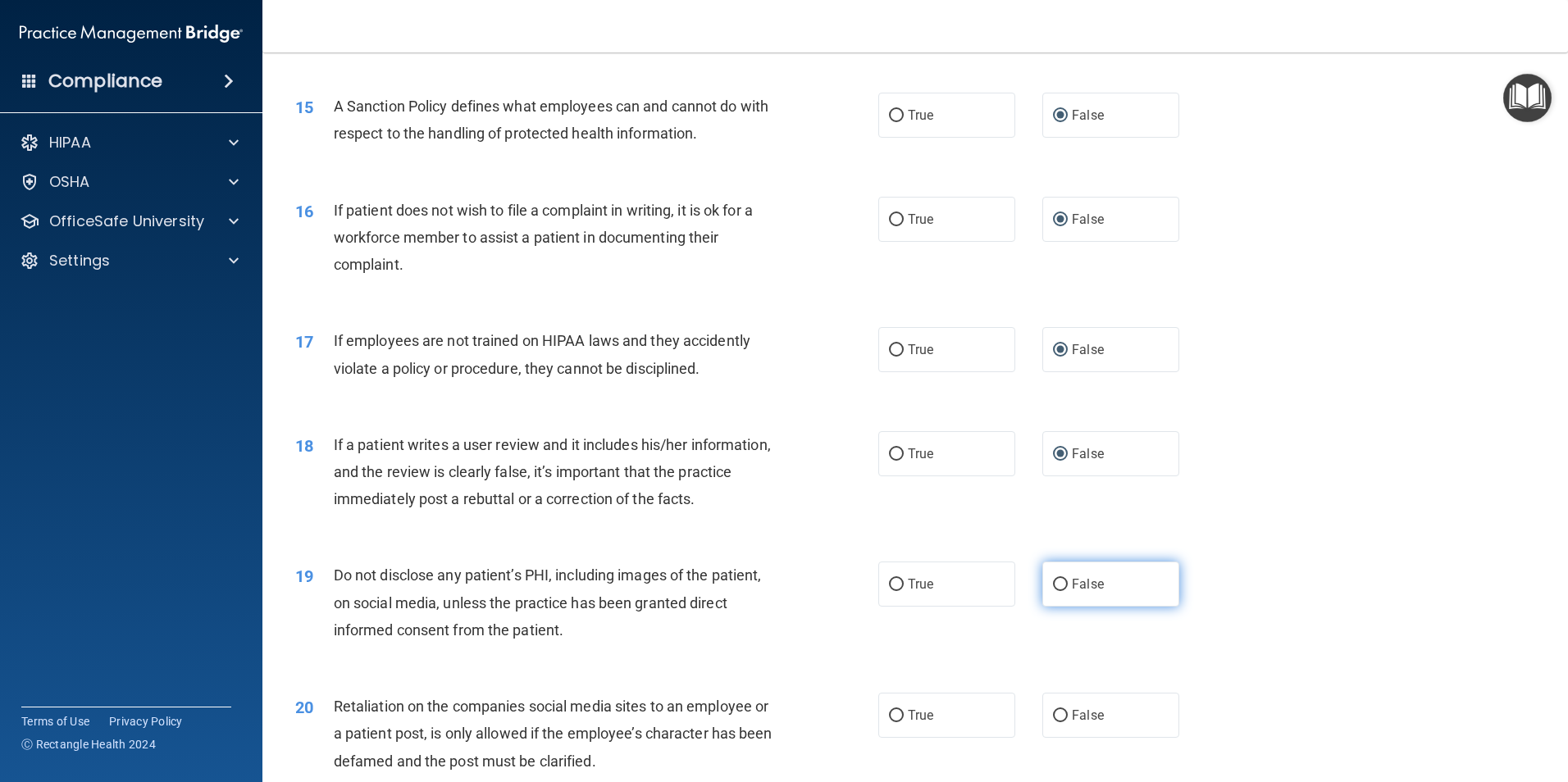
radio input "true"
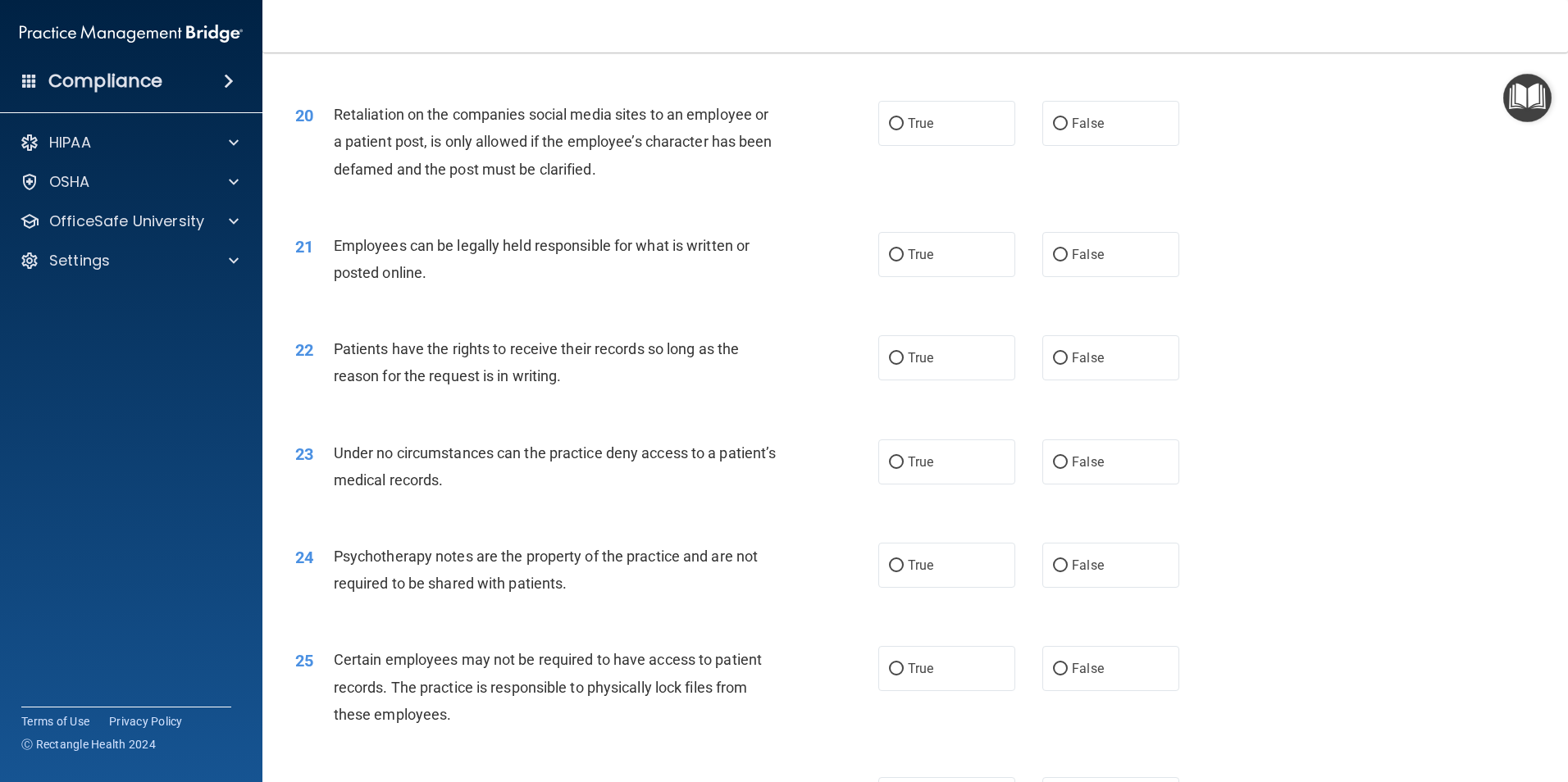
scroll to position [2562, 0]
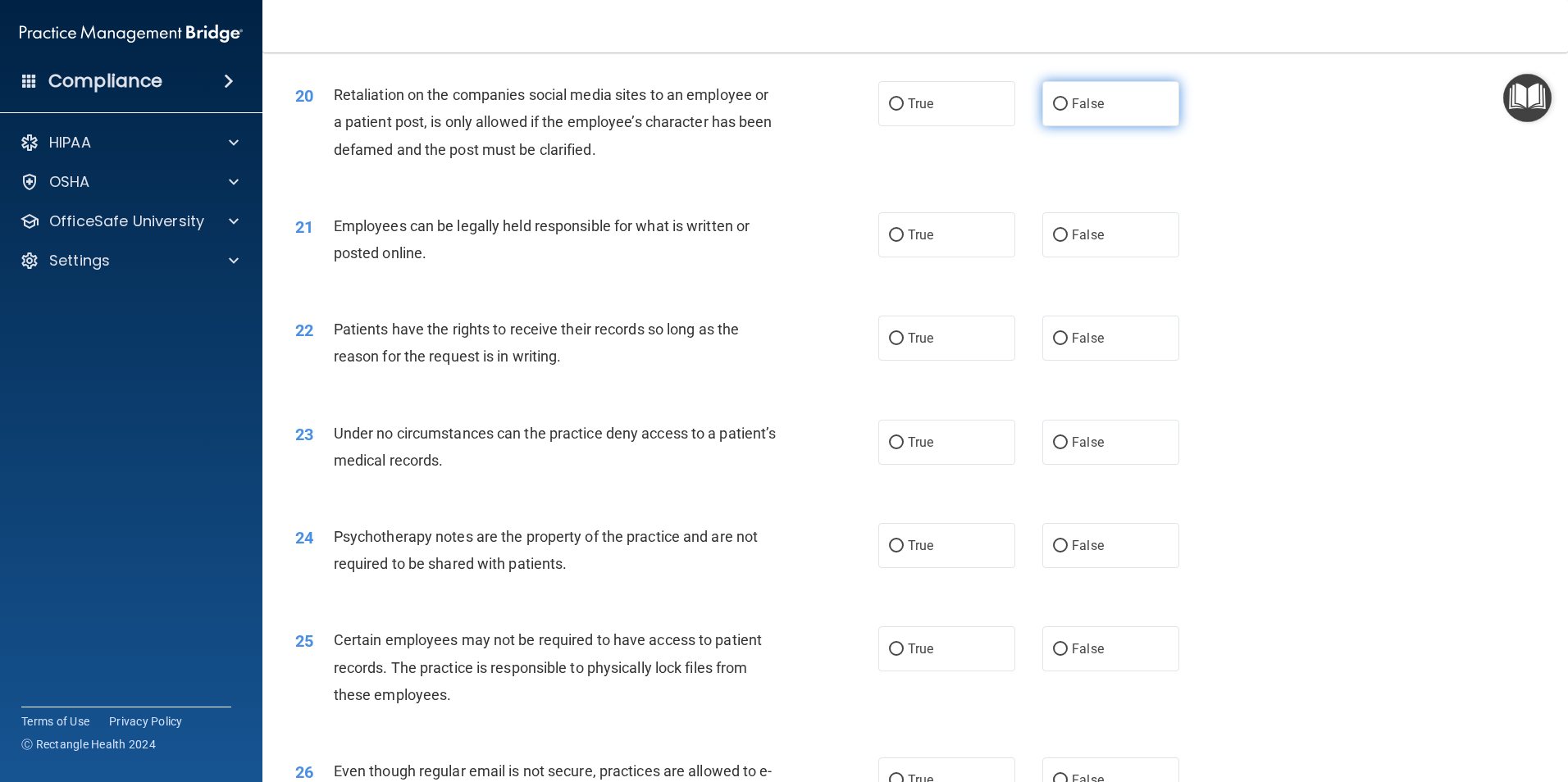
click at [1062, 127] on label "False" at bounding box center [1111, 103] width 137 height 45
click at [1062, 111] on input "False" at bounding box center [1059, 105] width 14 height 13
radio input "true"
drag, startPoint x: 1052, startPoint y: 258, endPoint x: 1070, endPoint y: 301, distance: 46.6
click at [1052, 242] on input "False" at bounding box center [1059, 235] width 14 height 13
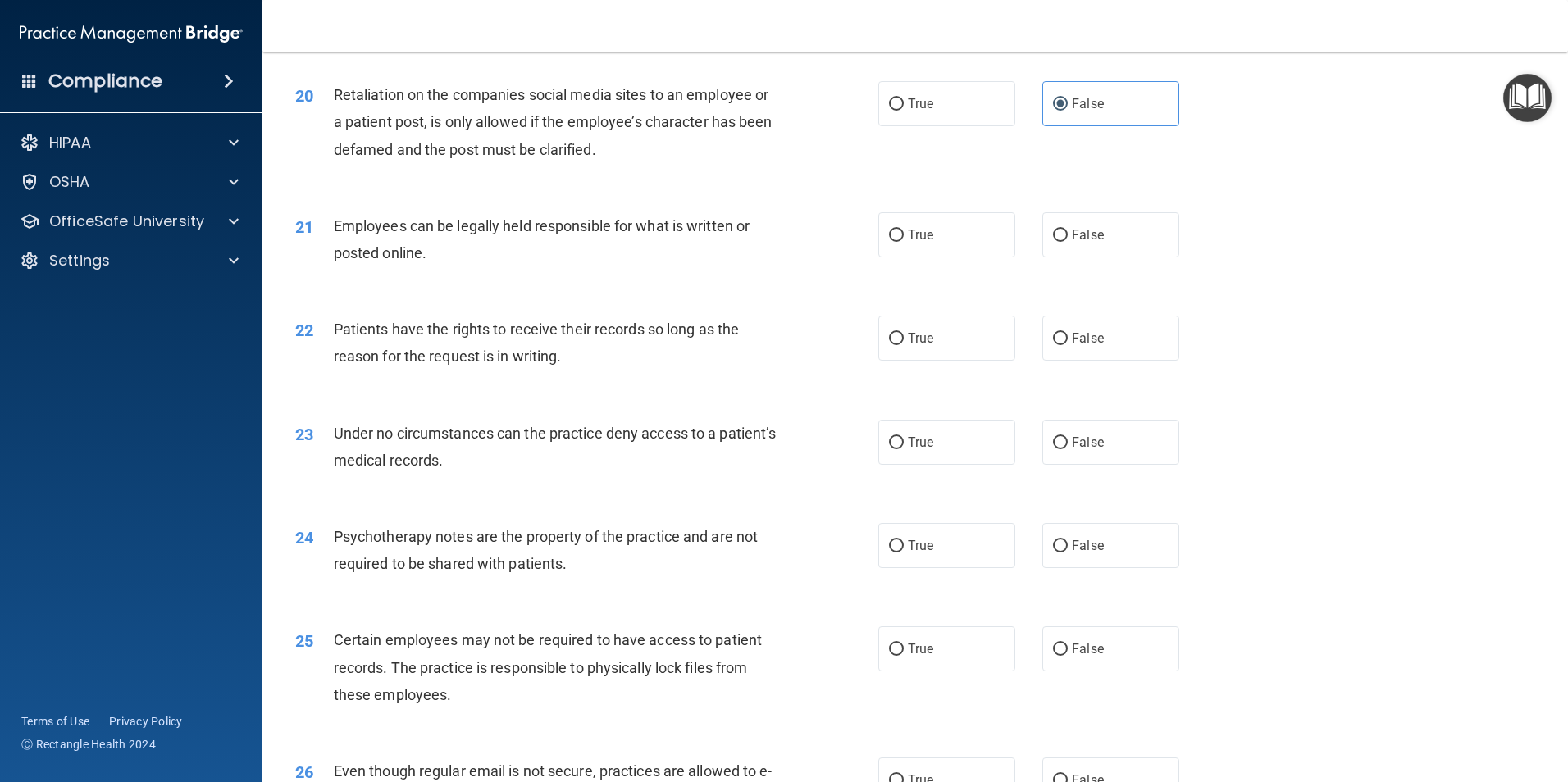
radio input "true"
click at [1057, 345] on input "False" at bounding box center [1059, 338] width 14 height 13
radio input "true"
click at [1053, 449] on input "False" at bounding box center [1059, 443] width 14 height 13
radio input "true"
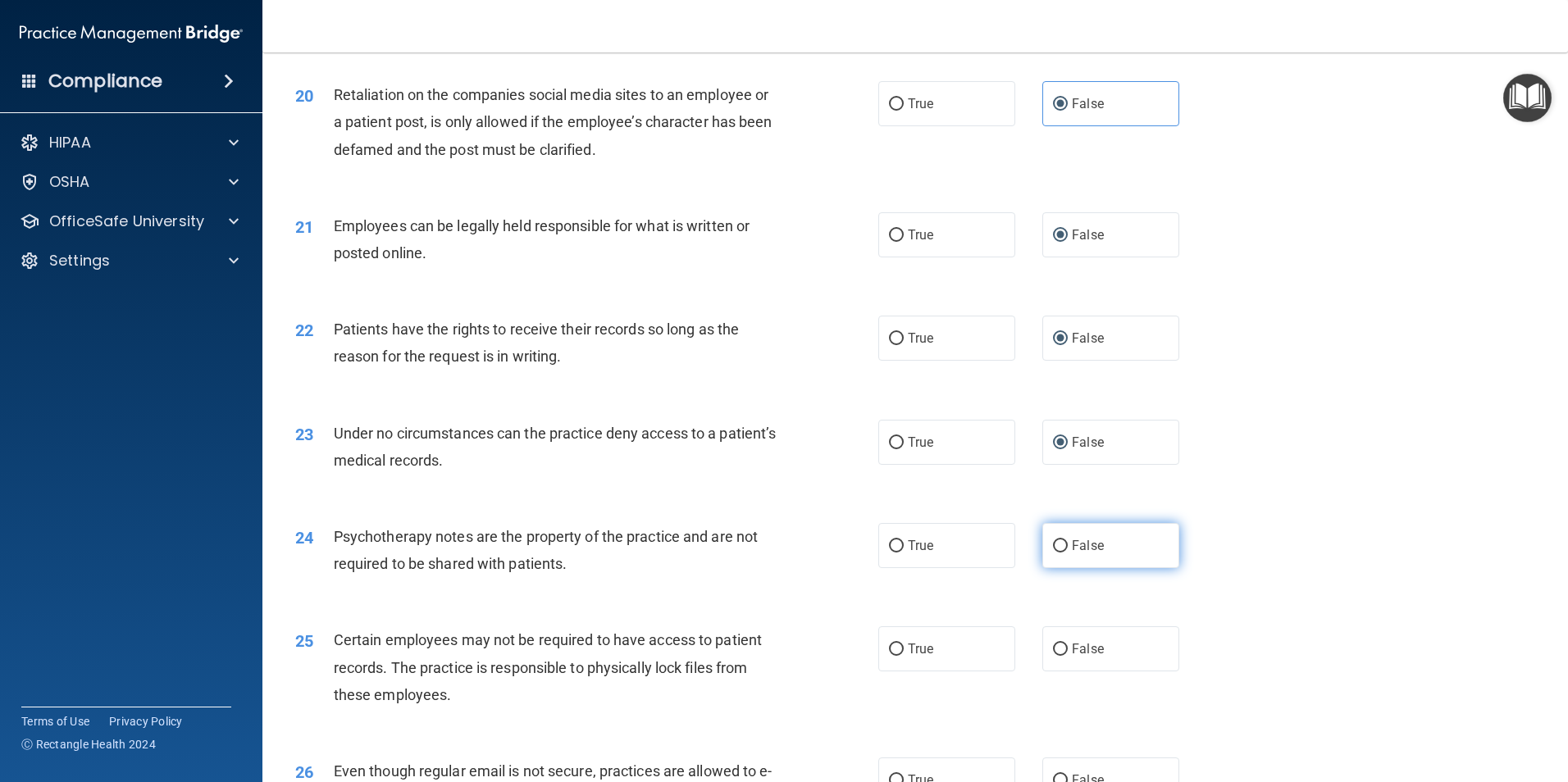
click at [1060, 567] on label "False" at bounding box center [1111, 545] width 137 height 45
click at [1060, 553] on input "False" at bounding box center [1059, 546] width 14 height 13
radio input "true"
click at [1053, 655] on input "False" at bounding box center [1059, 650] width 14 height 13
radio input "true"
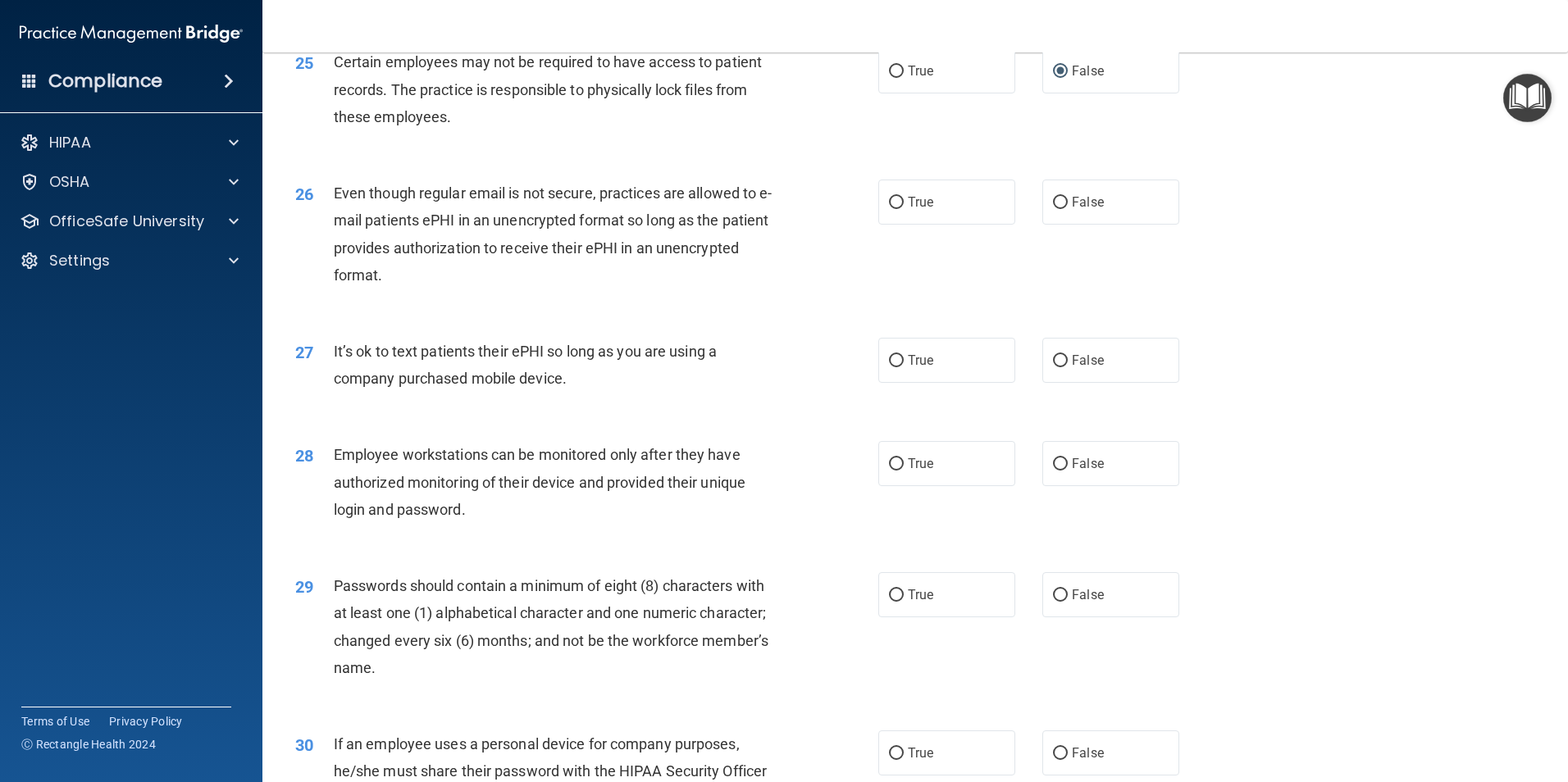
scroll to position [3150, 0]
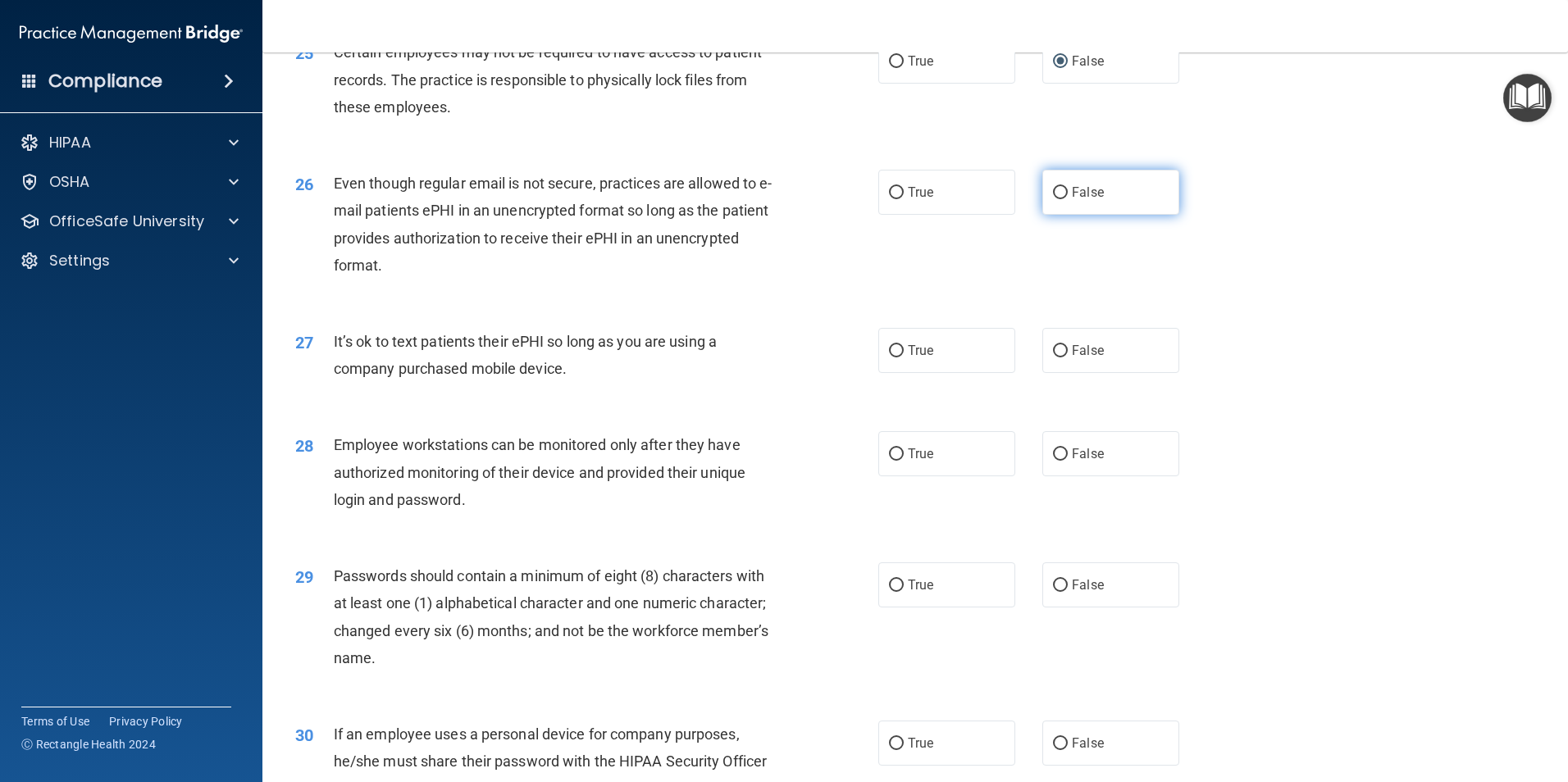
click at [1054, 199] on input "False" at bounding box center [1059, 193] width 14 height 13
radio input "true"
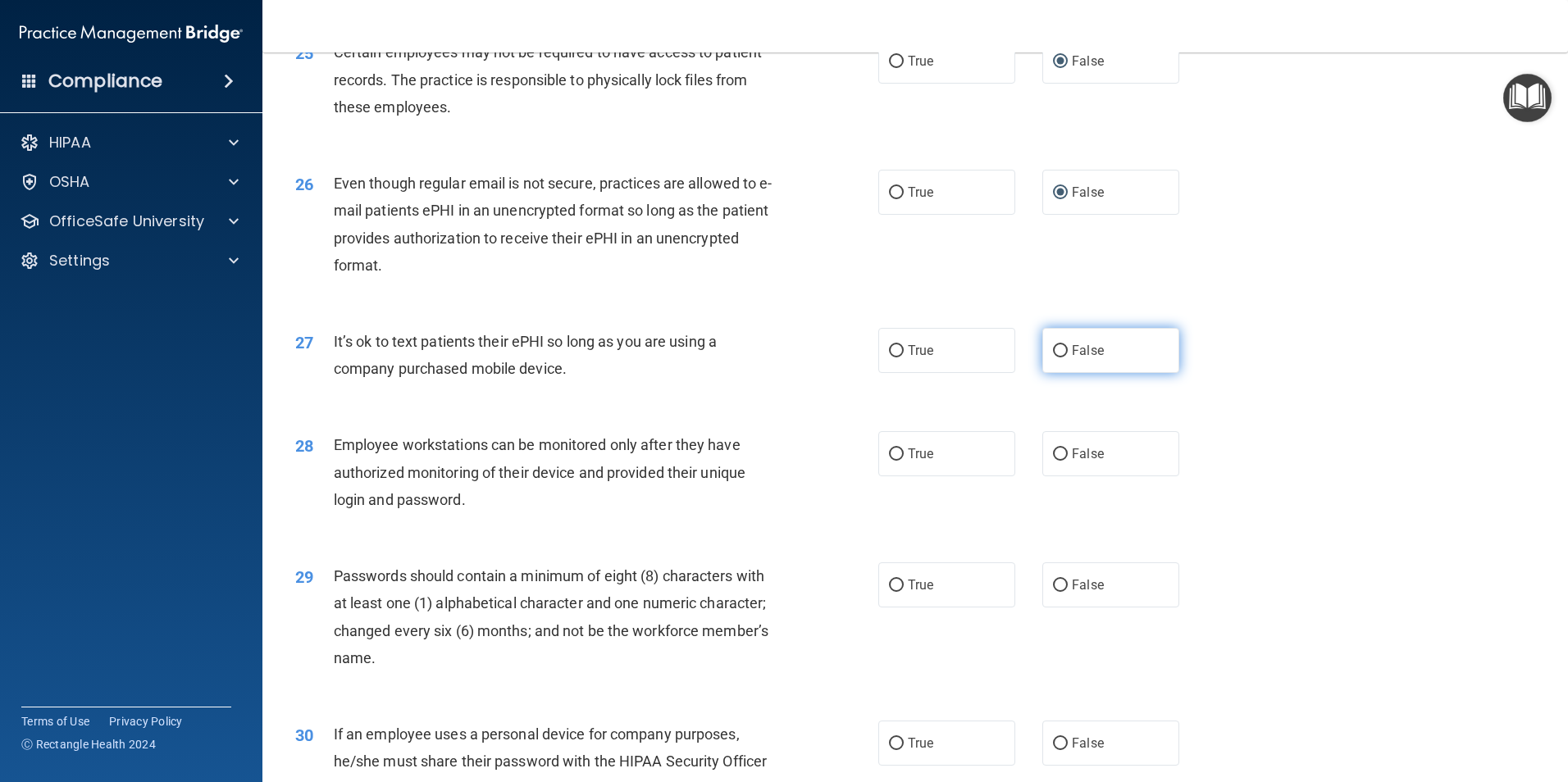
click at [1058, 358] on input "False" at bounding box center [1059, 351] width 14 height 13
radio input "true"
click at [1060, 476] on label "False" at bounding box center [1111, 453] width 137 height 45
click at [1060, 461] on input "False" at bounding box center [1059, 454] width 14 height 13
radio input "true"
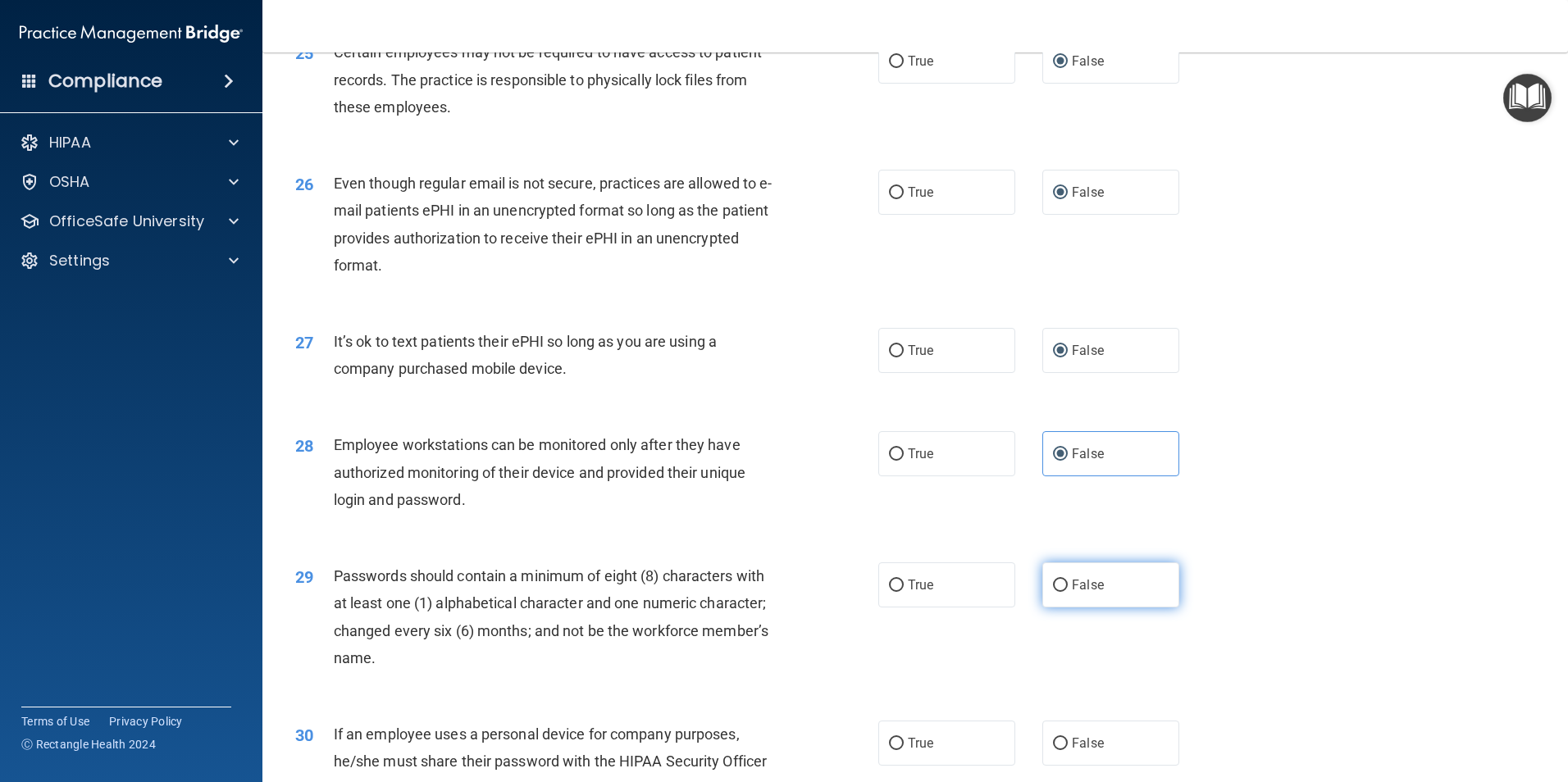
click at [1052, 591] on input "False" at bounding box center [1059, 585] width 14 height 13
radio input "true"
click at [1052, 750] on input "False" at bounding box center [1059, 743] width 14 height 13
radio input "true"
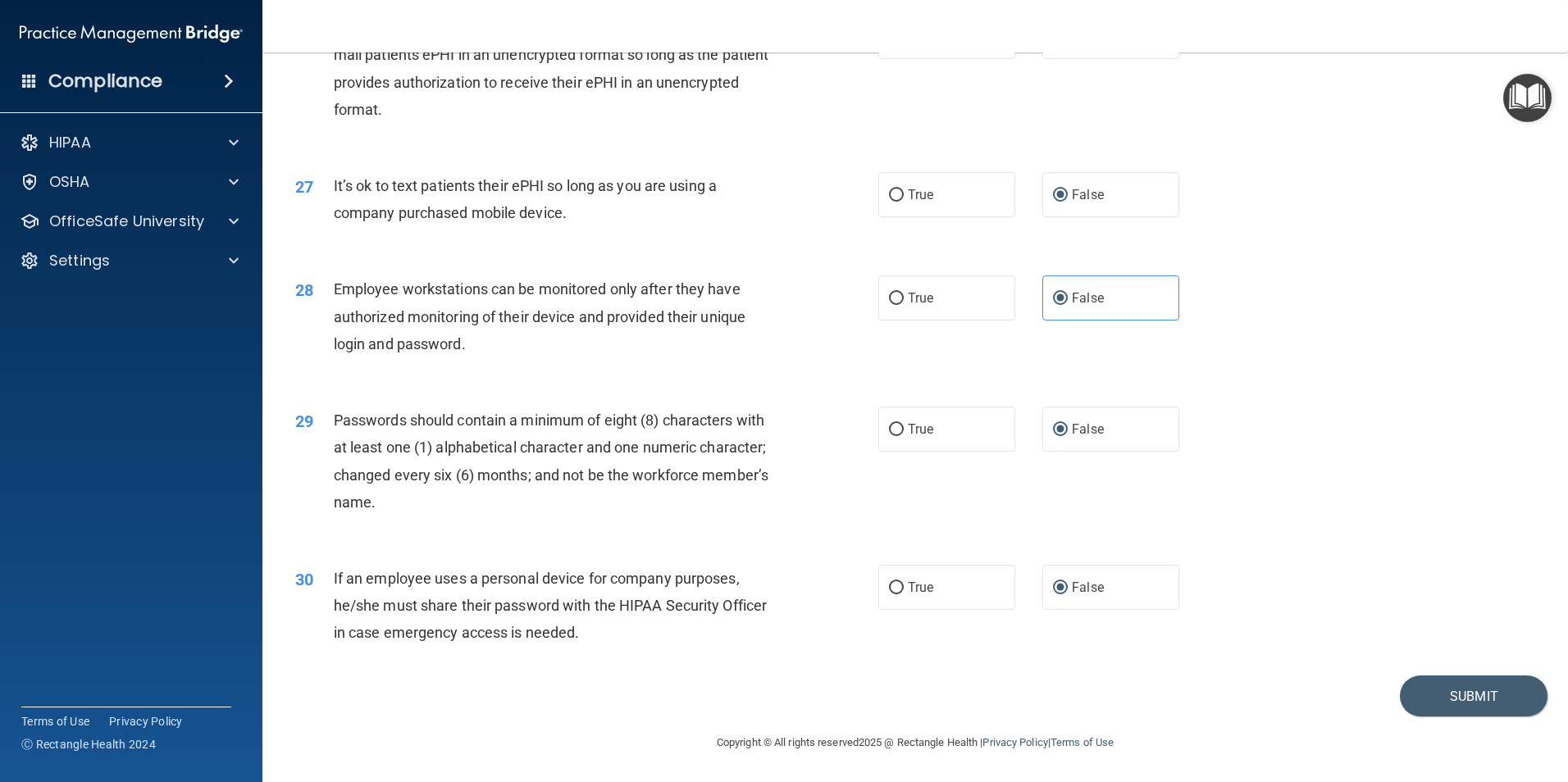
scroll to position [3332, 0]
click at [1445, 688] on button "Submit" at bounding box center [1473, 697] width 148 height 42
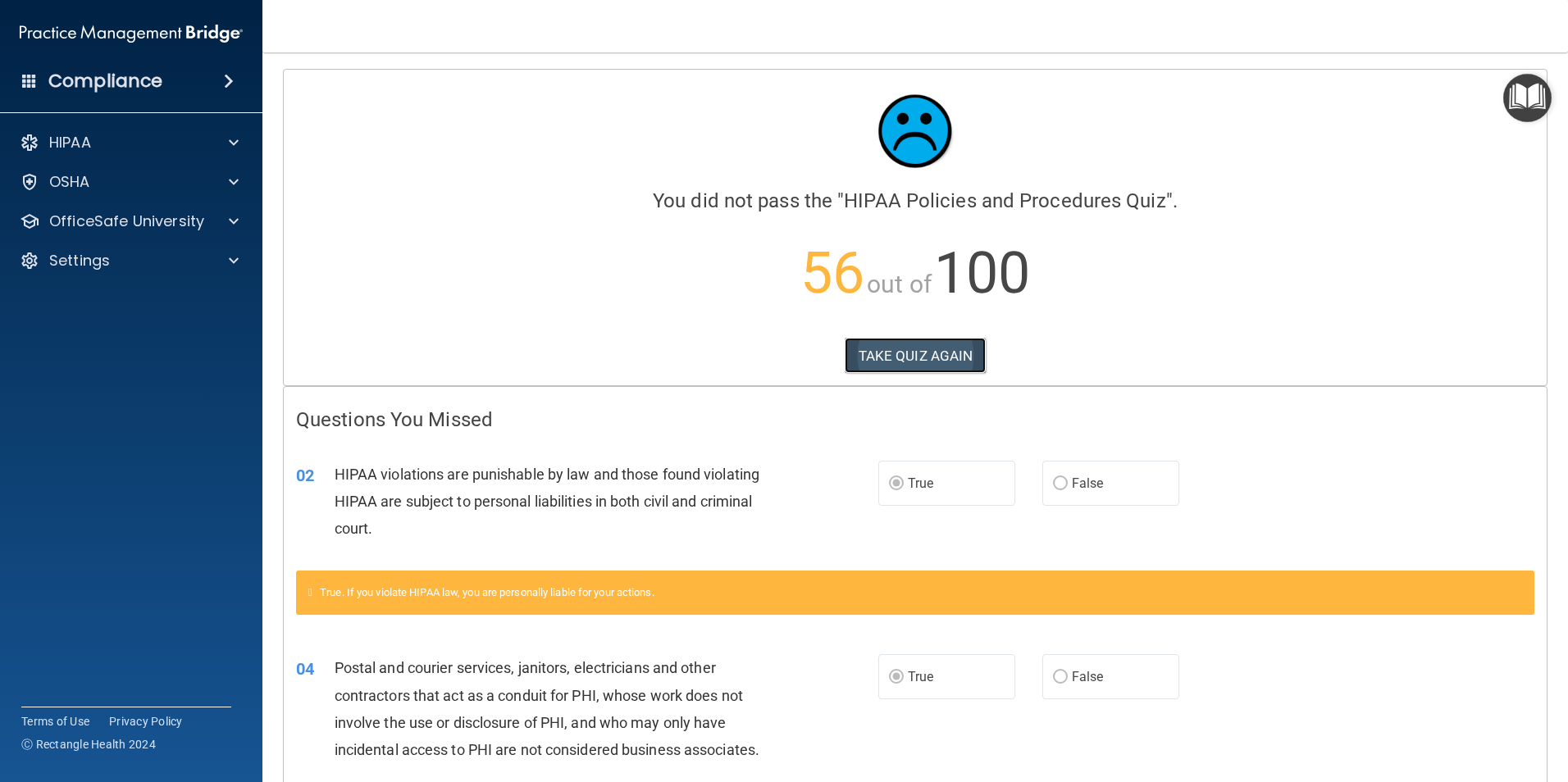
click at [939, 353] on button "TAKE QUIZ AGAIN" at bounding box center [916, 355] width 142 height 36
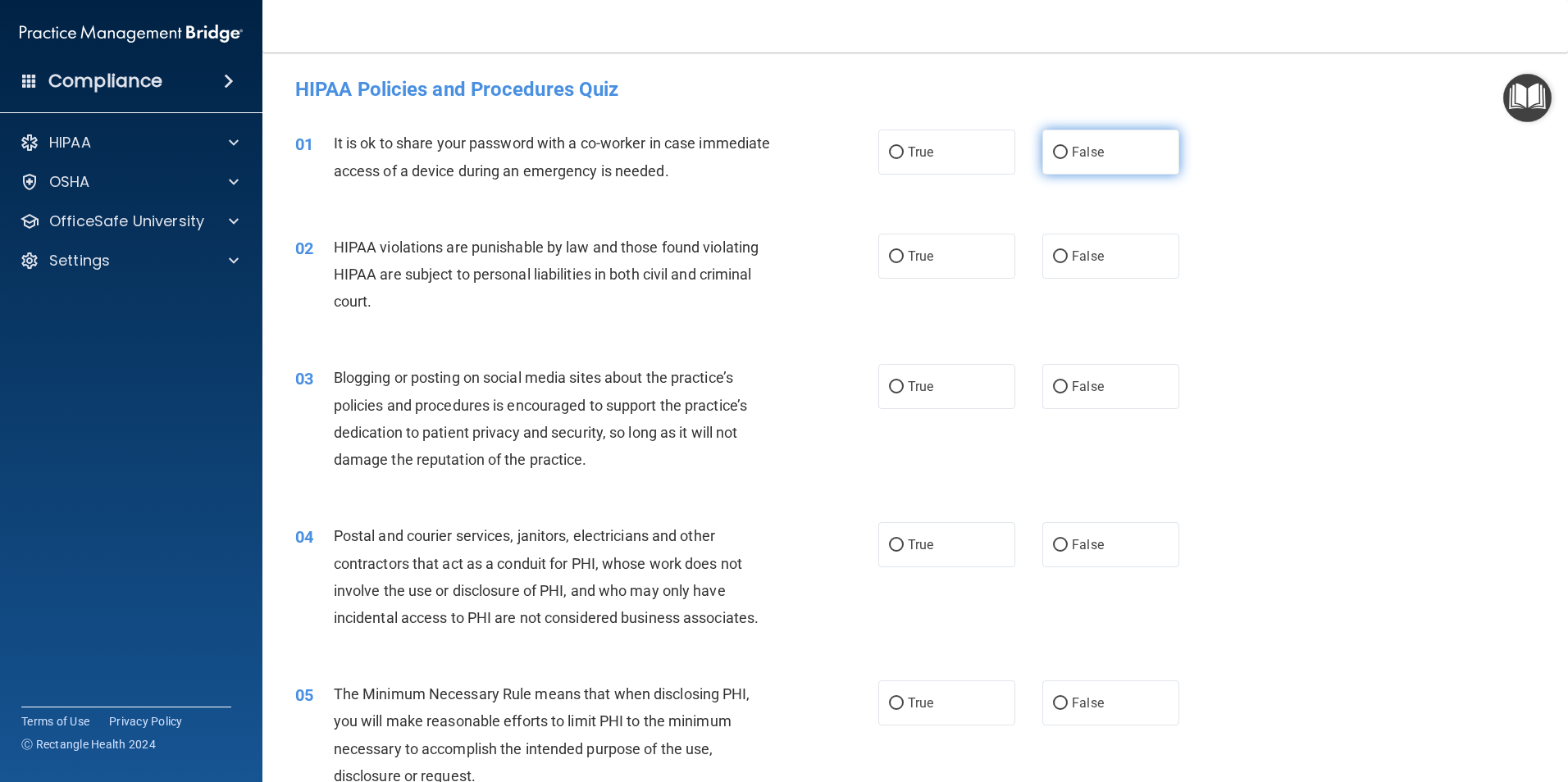
click at [1052, 150] on input "False" at bounding box center [1059, 153] width 14 height 13
radio input "true"
click at [889, 255] on input "True" at bounding box center [895, 256] width 14 height 13
radio input "true"
click at [1052, 386] on input "False" at bounding box center [1059, 387] width 14 height 13
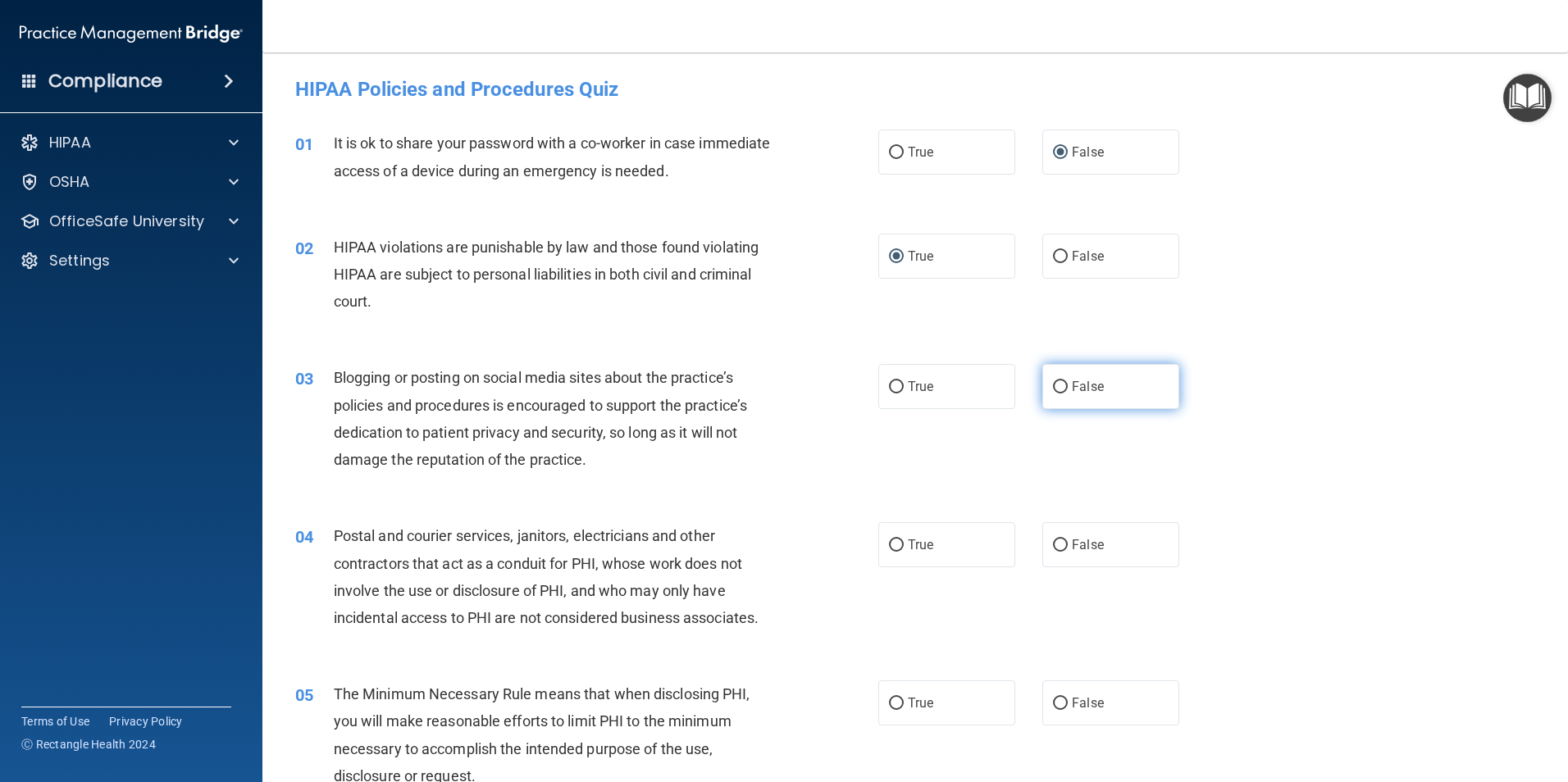
radio input "true"
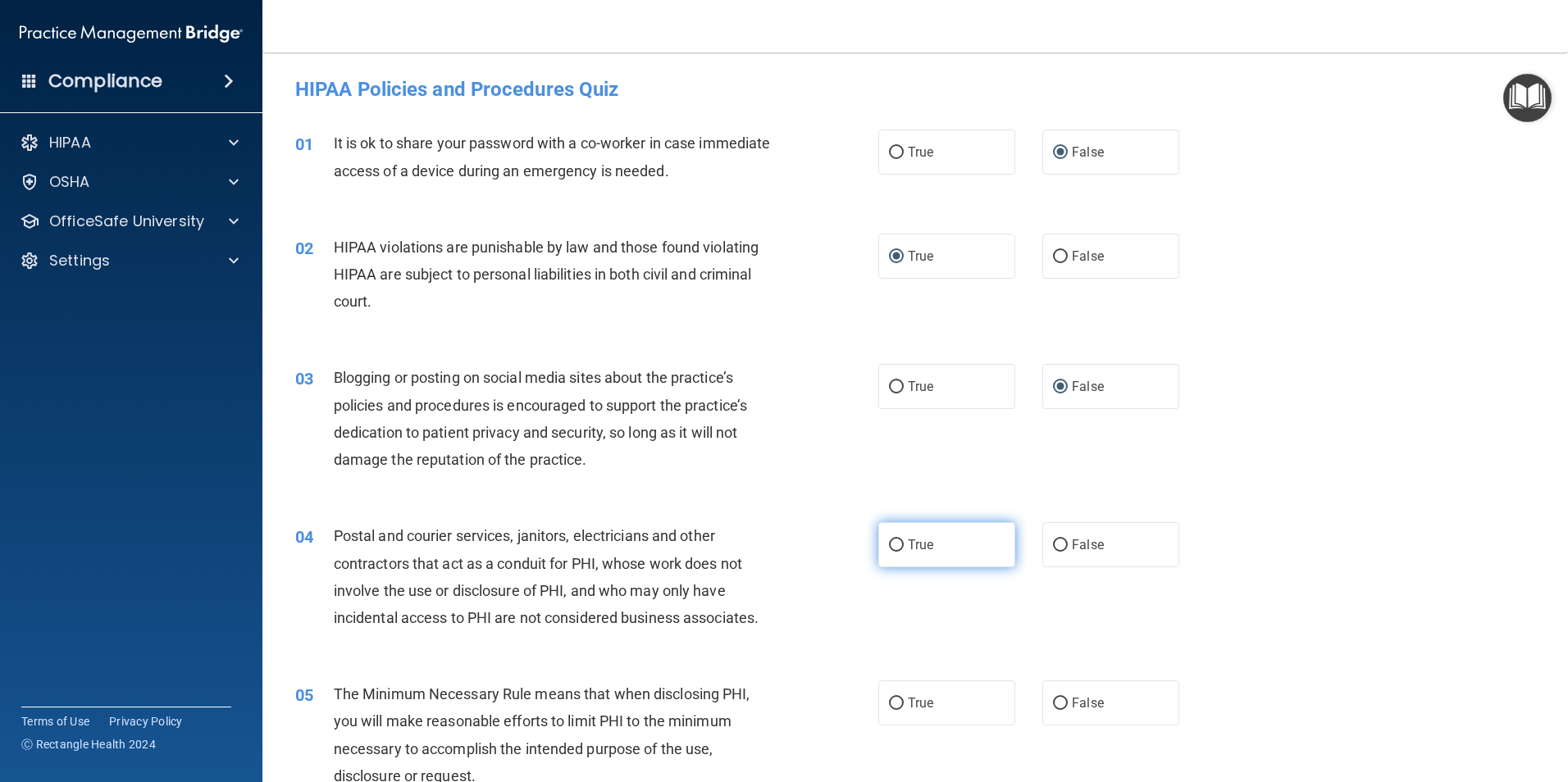
click at [894, 543] on input "True" at bounding box center [895, 545] width 14 height 13
radio input "true"
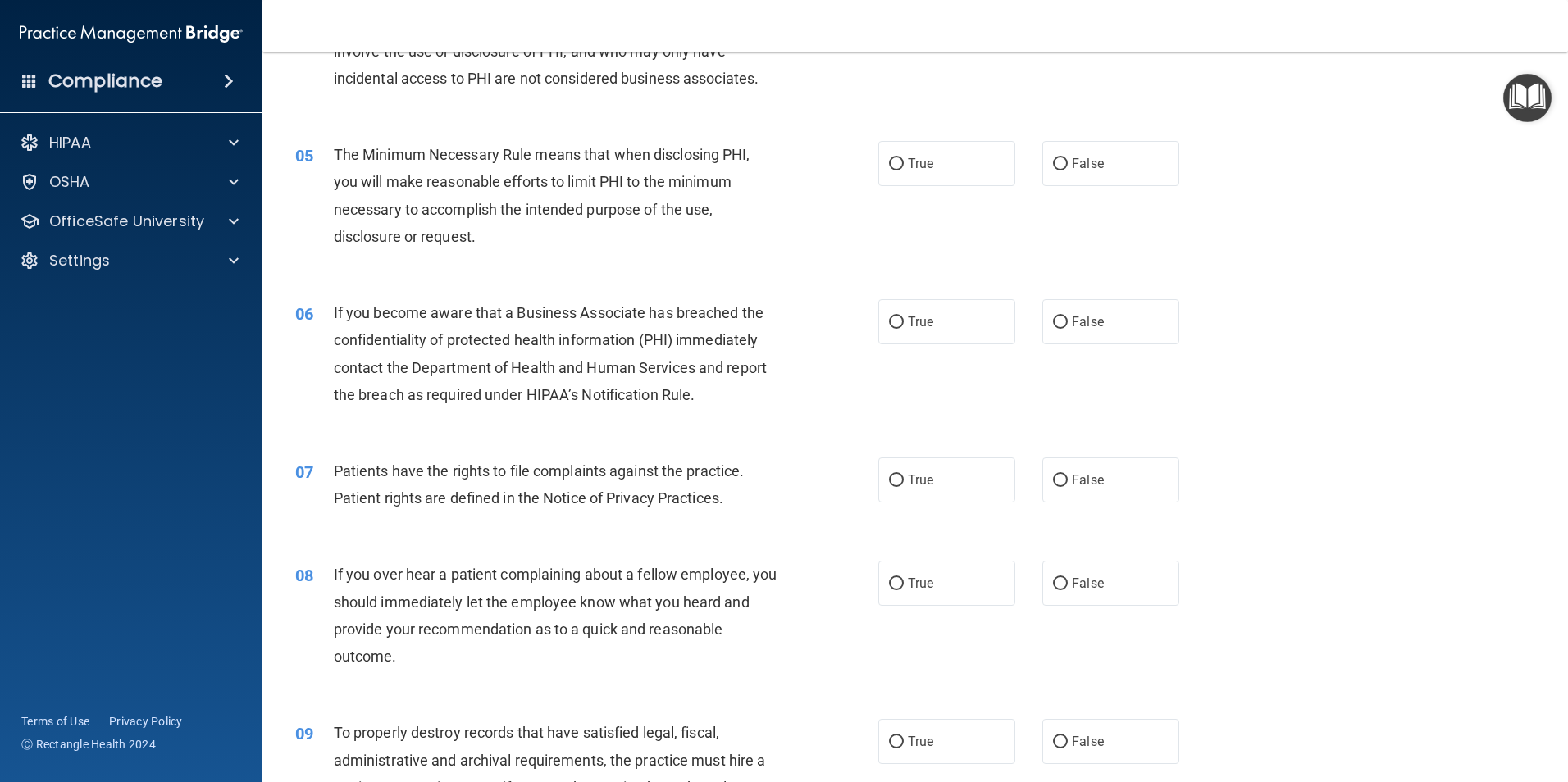
scroll to position [559, 0]
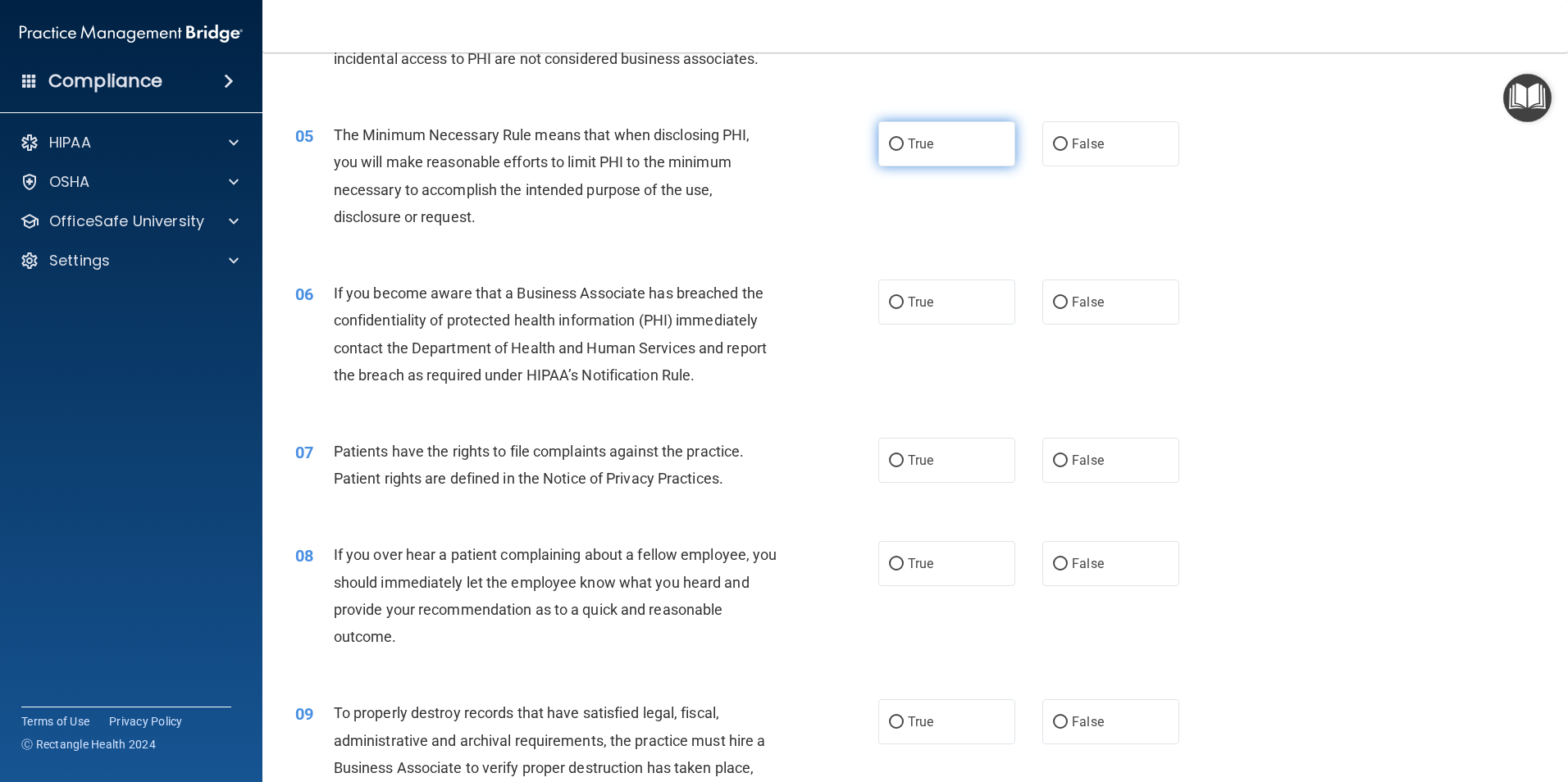
click at [897, 145] on input "True" at bounding box center [895, 144] width 14 height 13
radio input "true"
click at [1052, 300] on input "False" at bounding box center [1059, 303] width 14 height 13
radio input "true"
click at [895, 464] on input "True" at bounding box center [895, 461] width 14 height 13
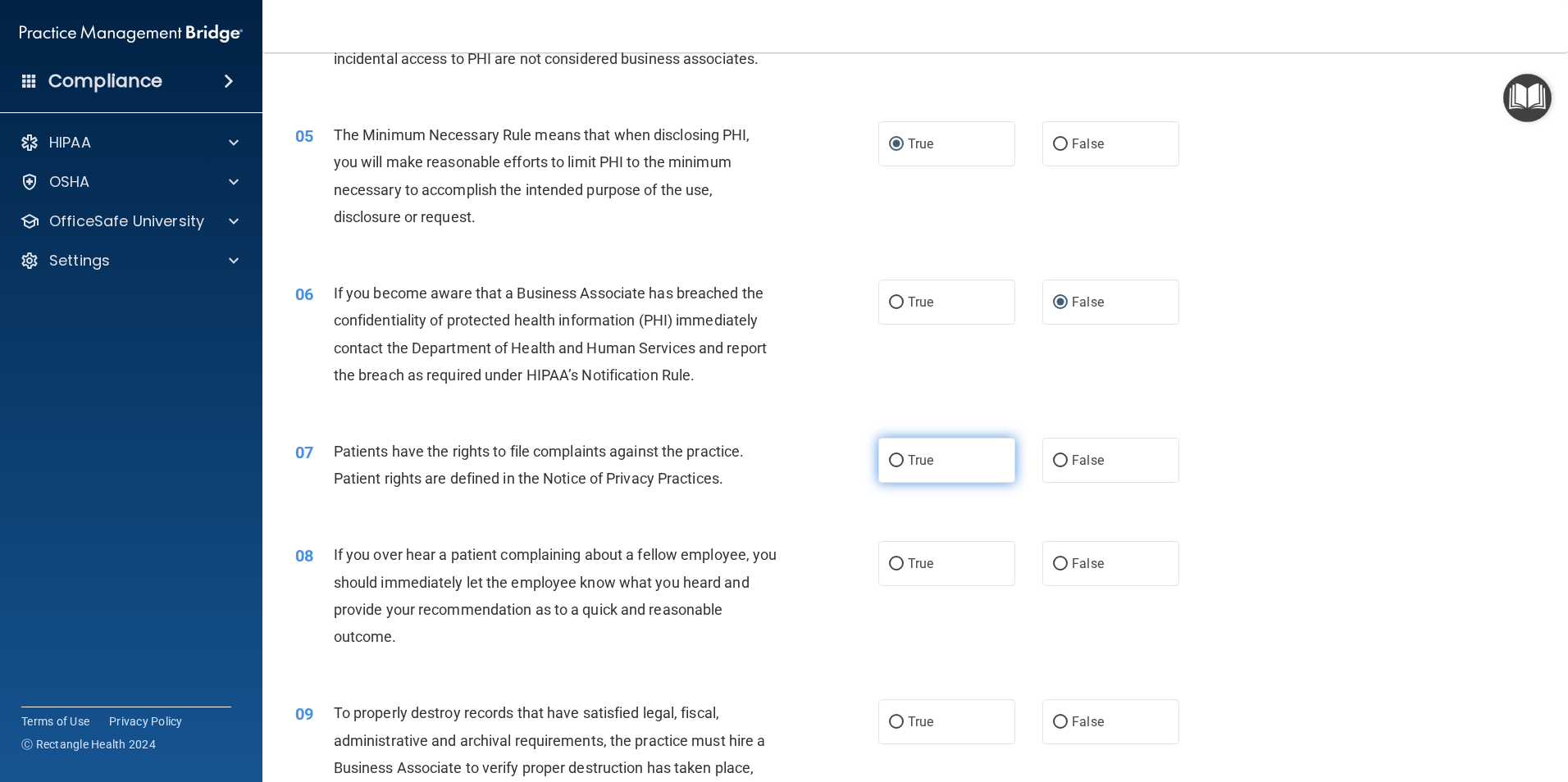
radio input "true"
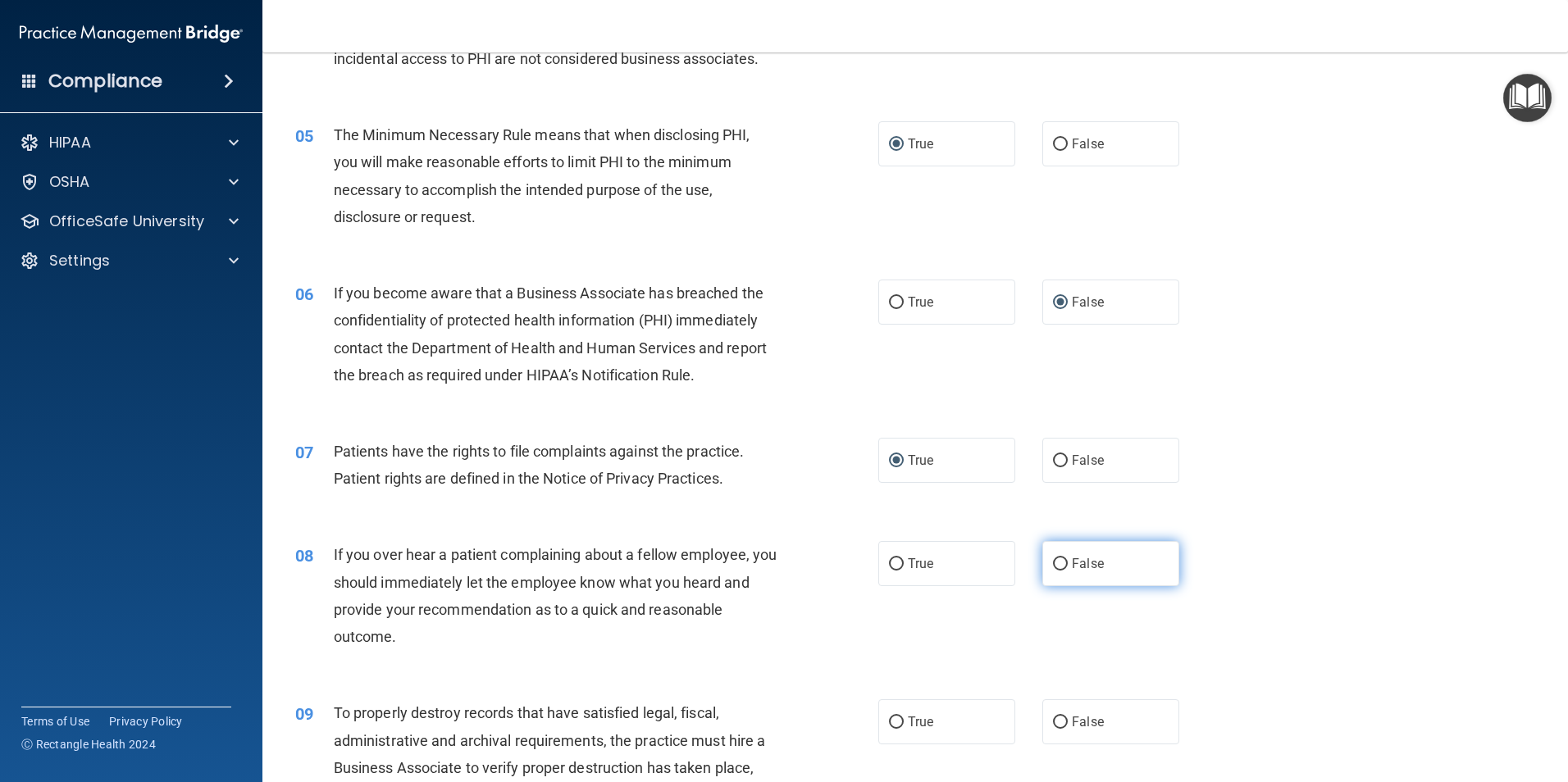
click at [1060, 568] on label "False" at bounding box center [1111, 563] width 137 height 45
click at [1060, 568] on input "False" at bounding box center [1059, 564] width 14 height 13
radio input "true"
click at [1057, 718] on input "False" at bounding box center [1059, 722] width 14 height 13
radio input "true"
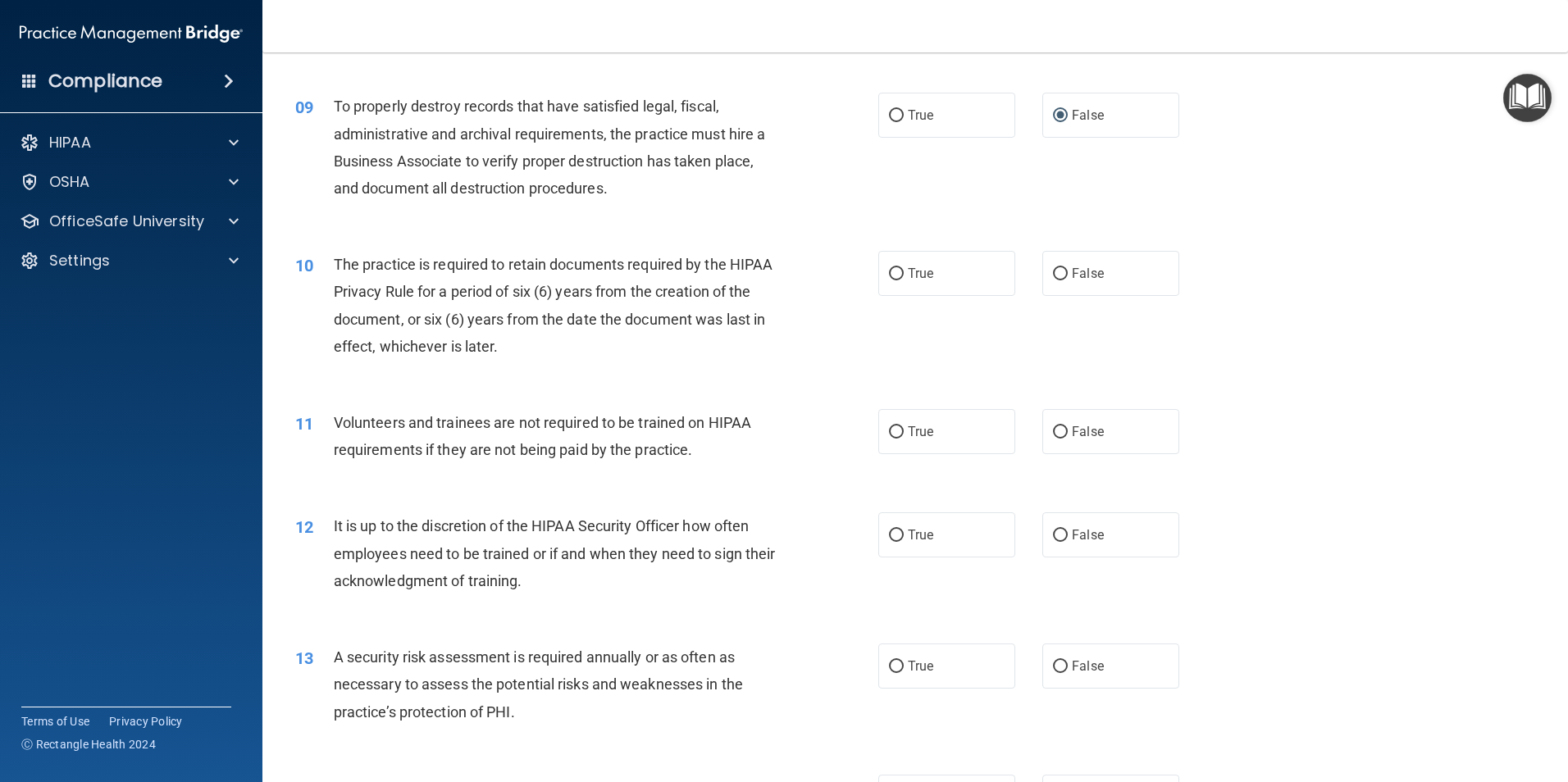
scroll to position [1204, 0]
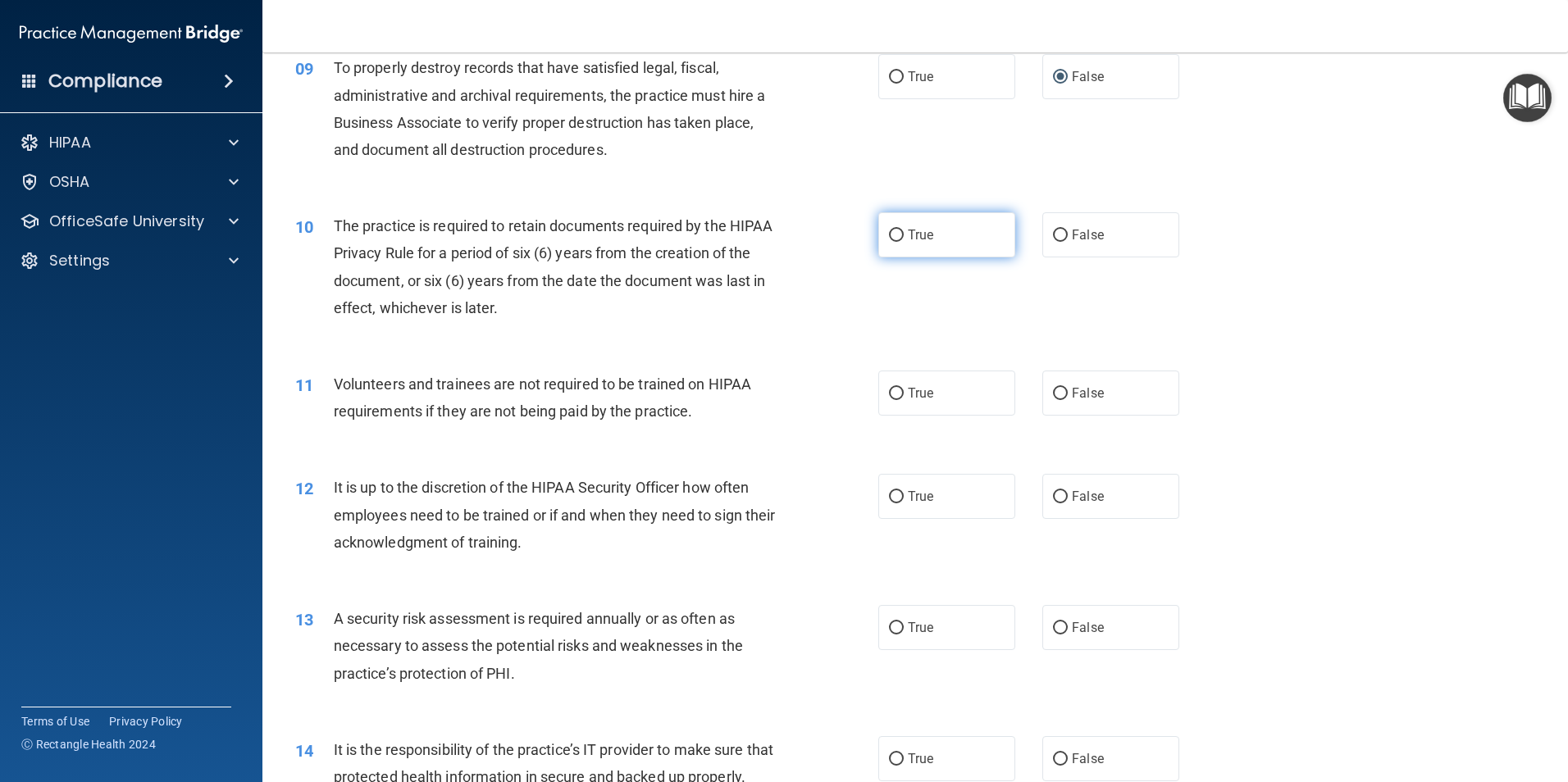
click at [897, 239] on input "True" at bounding box center [895, 235] width 14 height 13
radio input "true"
click at [1057, 388] on input "False" at bounding box center [1059, 394] width 14 height 13
radio input "true"
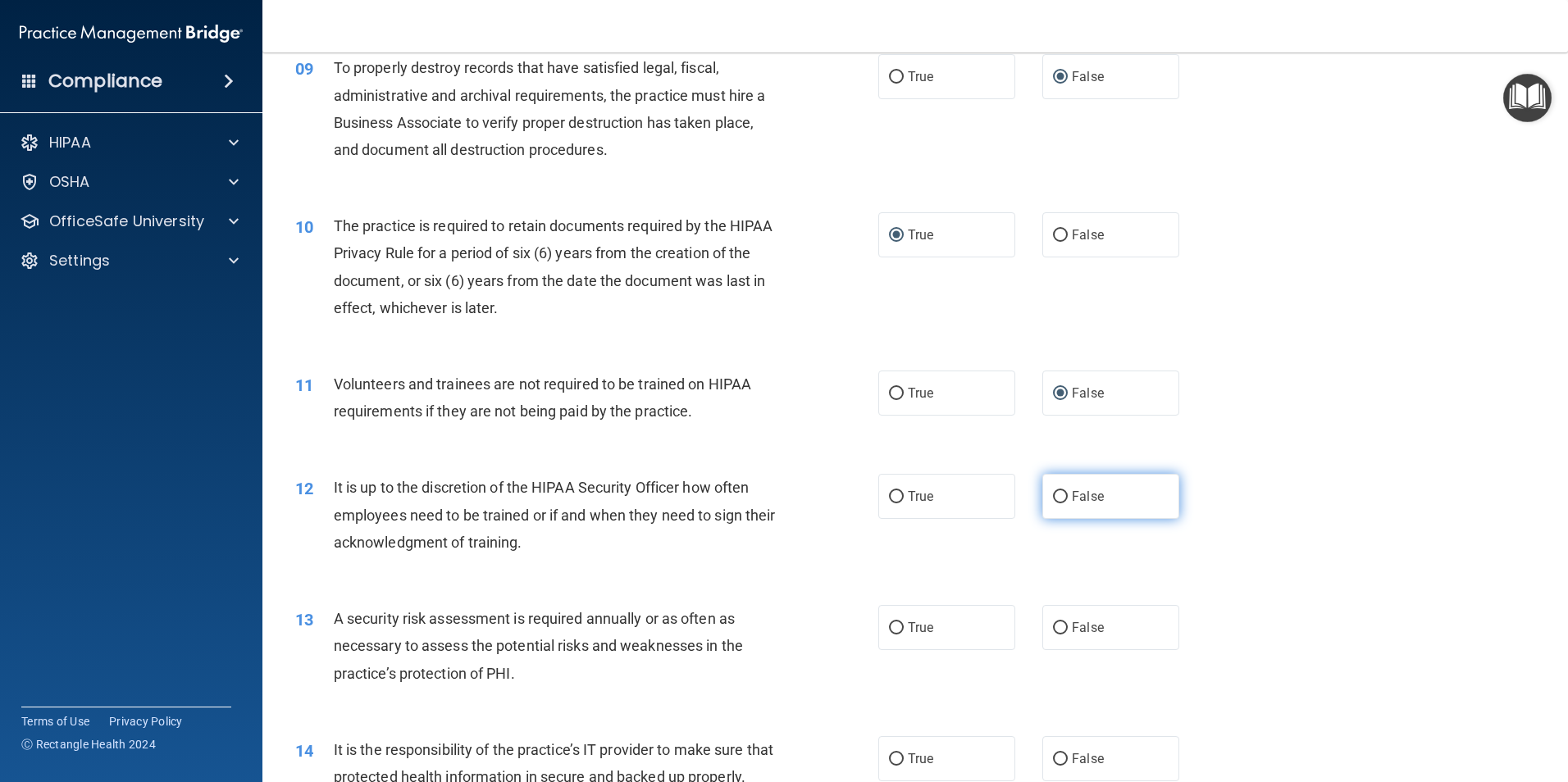
click at [1061, 498] on label "False" at bounding box center [1111, 496] width 137 height 45
click at [1061, 498] on input "False" at bounding box center [1059, 497] width 14 height 13
radio input "true"
click at [889, 625] on input "True" at bounding box center [895, 628] width 14 height 13
radio input "true"
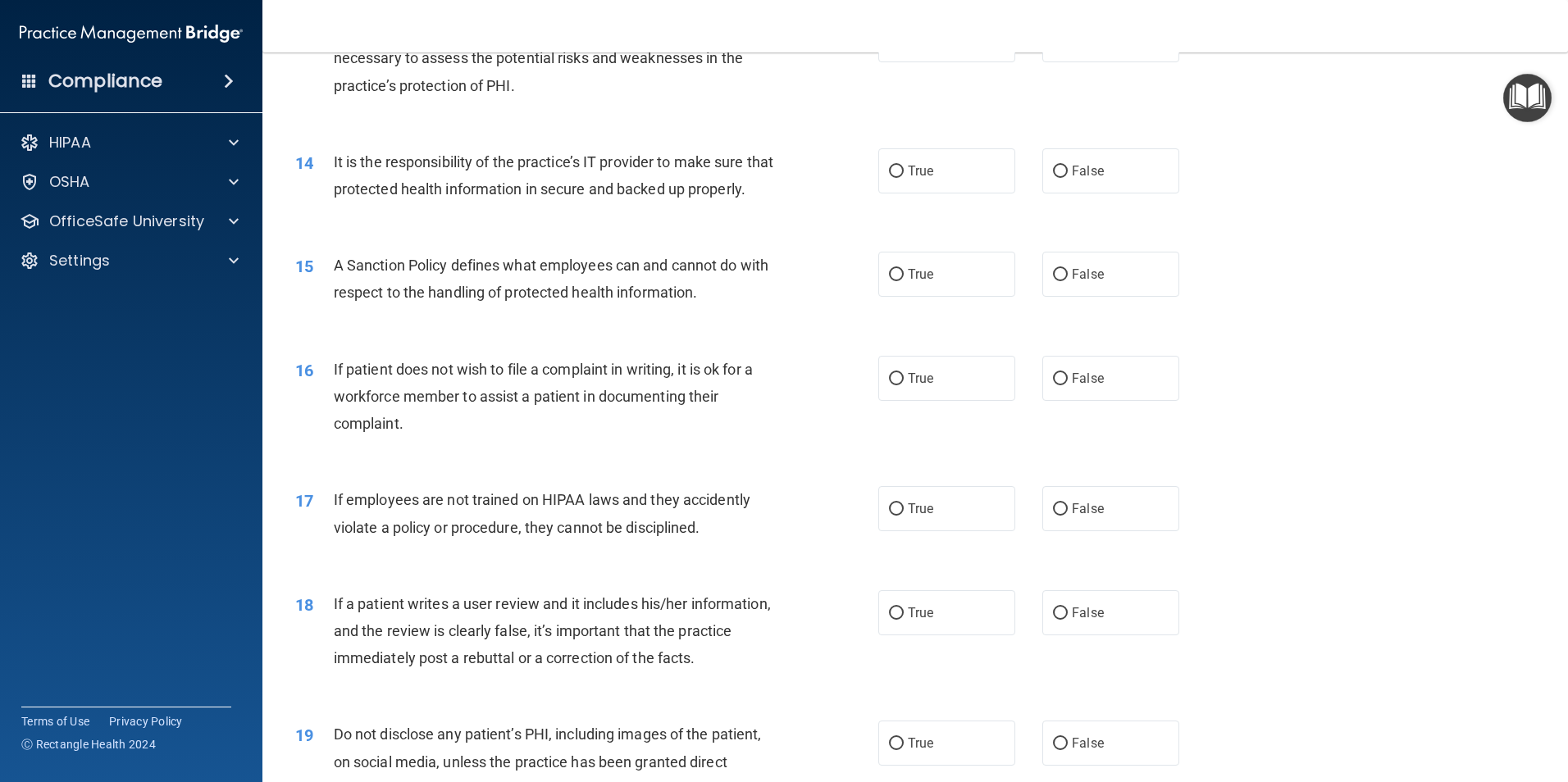
scroll to position [1820, 0]
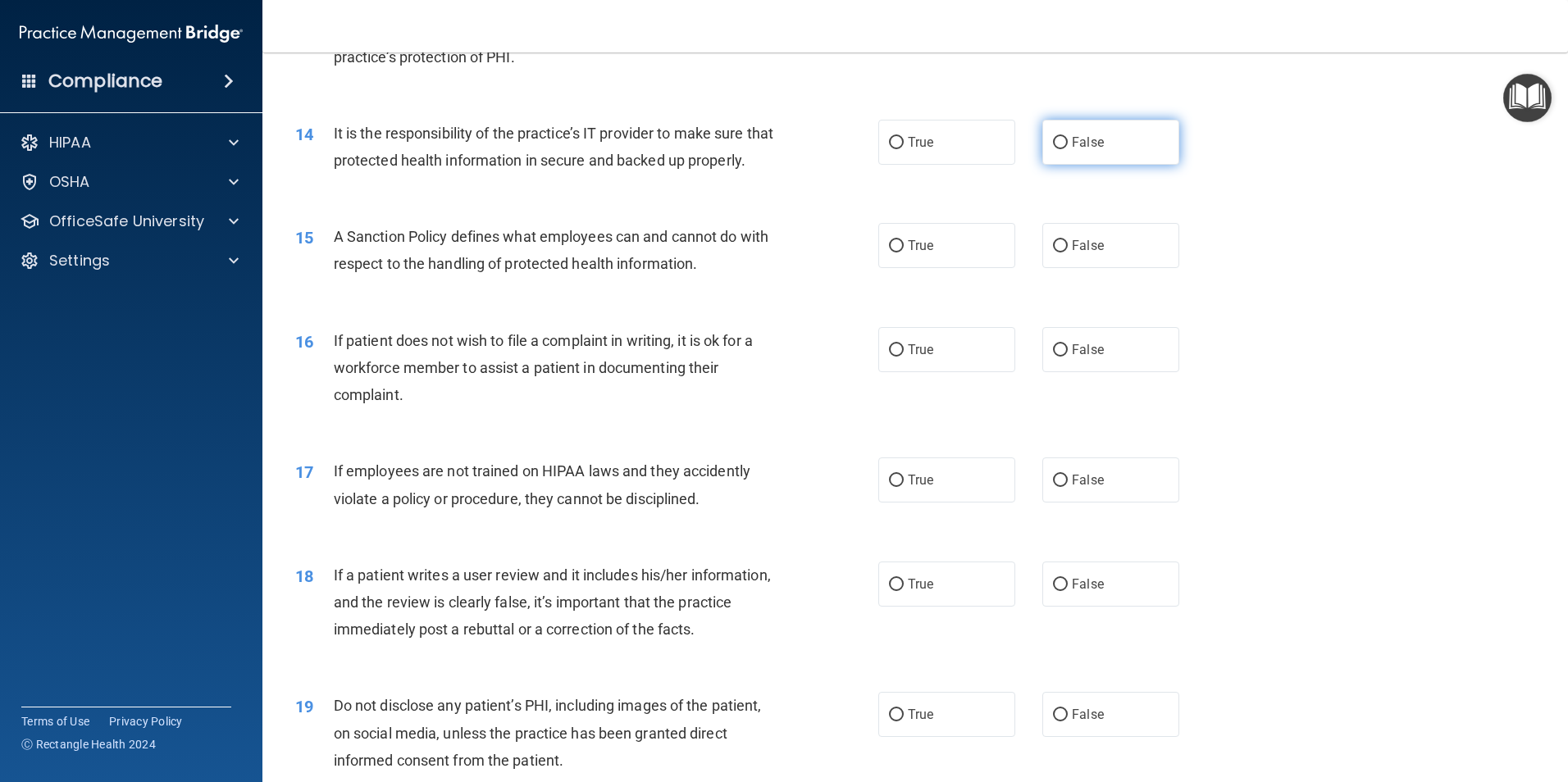
click at [1053, 144] on input "False" at bounding box center [1059, 143] width 14 height 13
radio input "true"
click at [1052, 252] on input "False" at bounding box center [1059, 246] width 14 height 13
radio input "true"
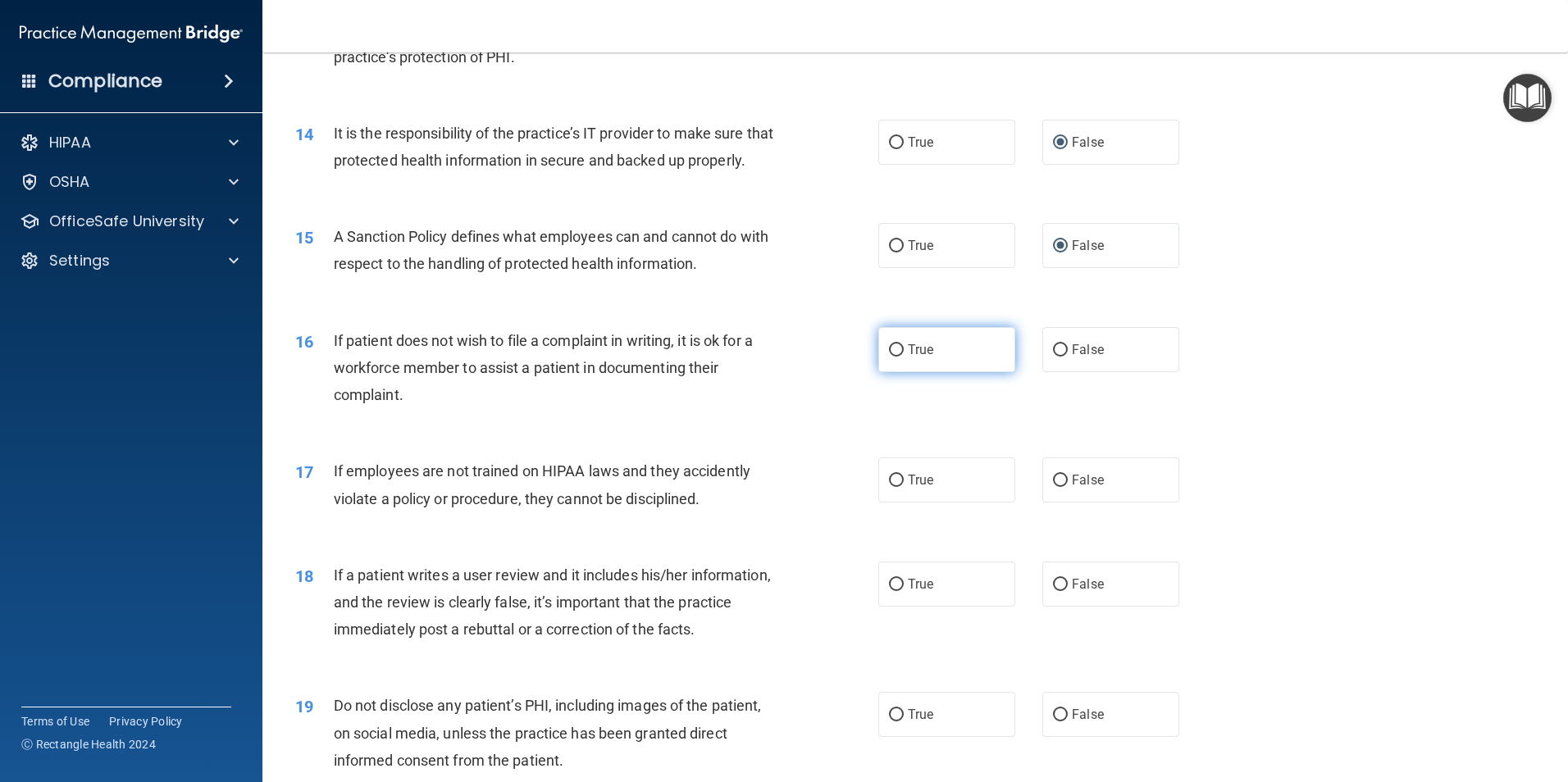
click at [890, 357] on input "True" at bounding box center [895, 350] width 14 height 13
radio input "true"
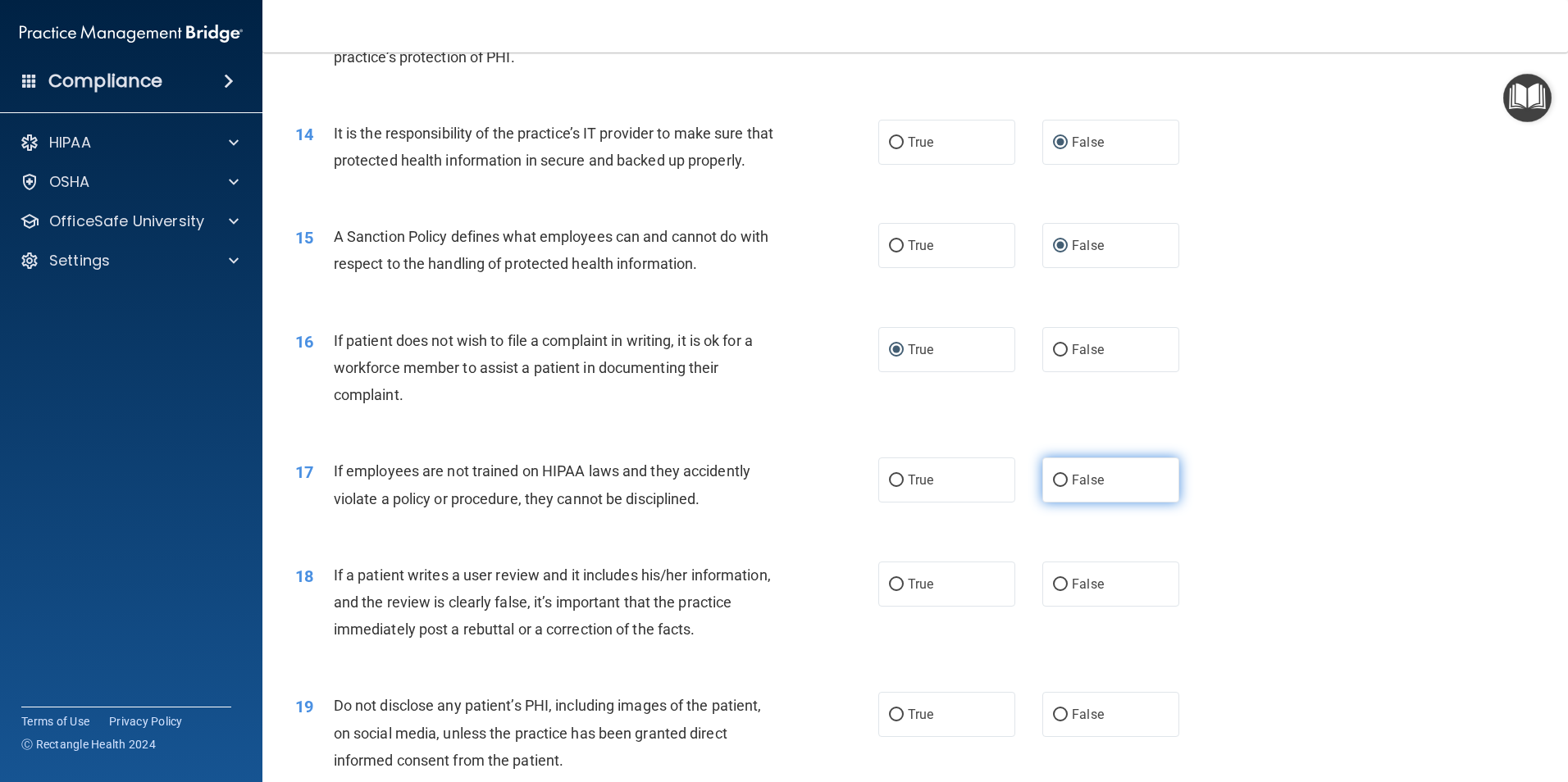
click at [1053, 487] on input "False" at bounding box center [1059, 481] width 14 height 13
radio input "true"
click at [1052, 591] on input "False" at bounding box center [1059, 585] width 14 height 13
radio input "true"
click at [890, 721] on input "True" at bounding box center [895, 715] width 14 height 13
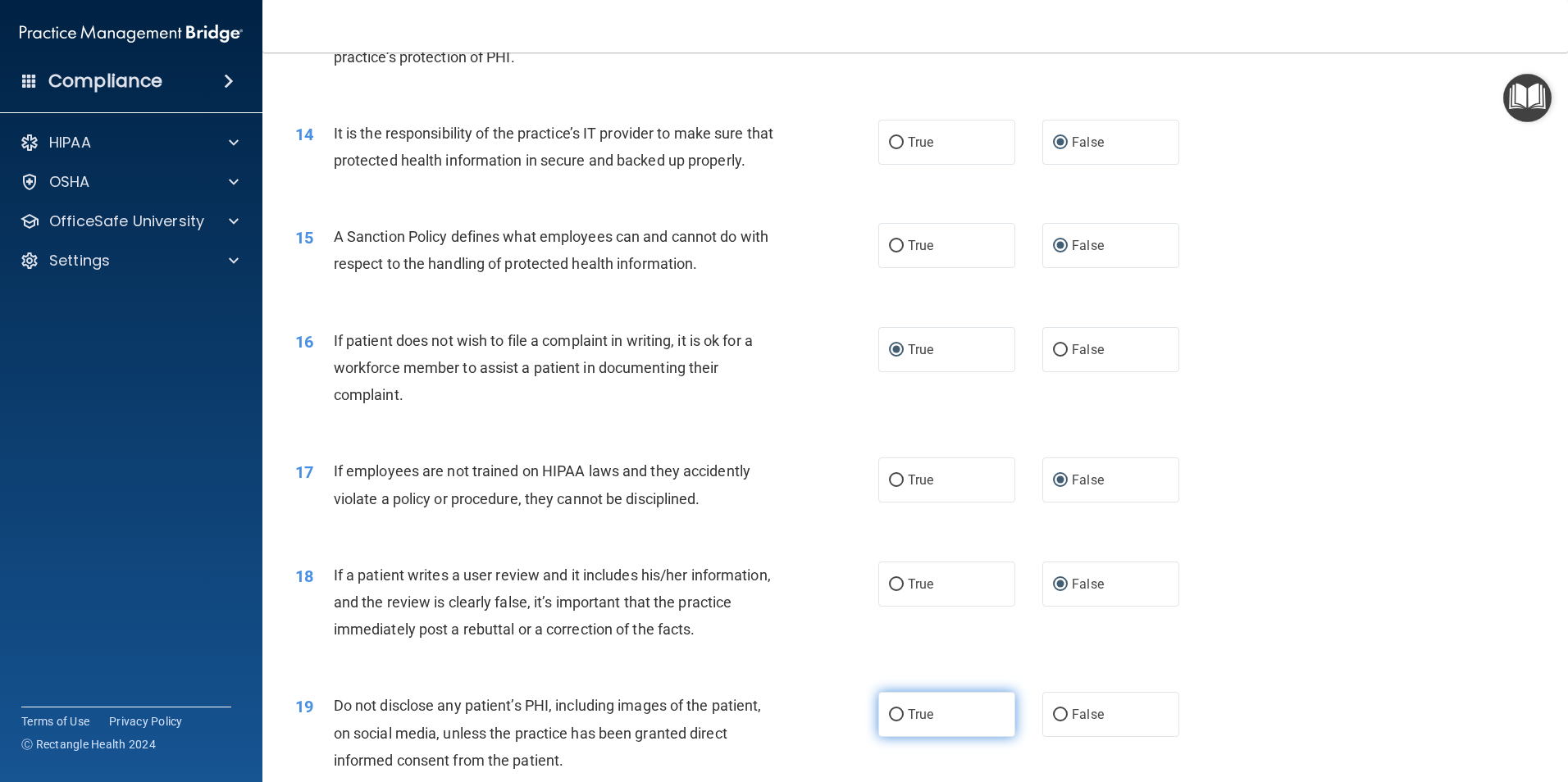
radio input "true"
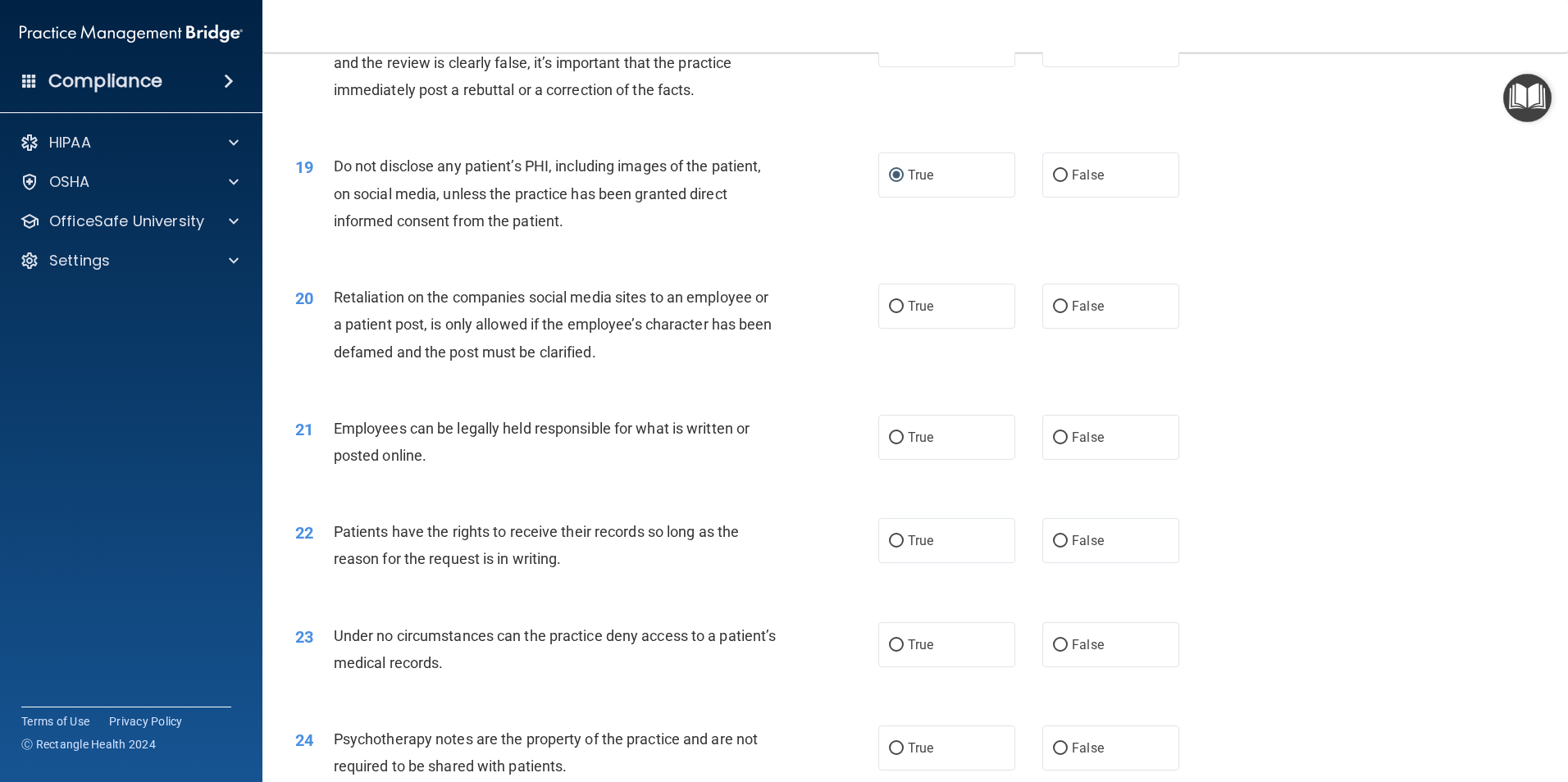
scroll to position [2388, 0]
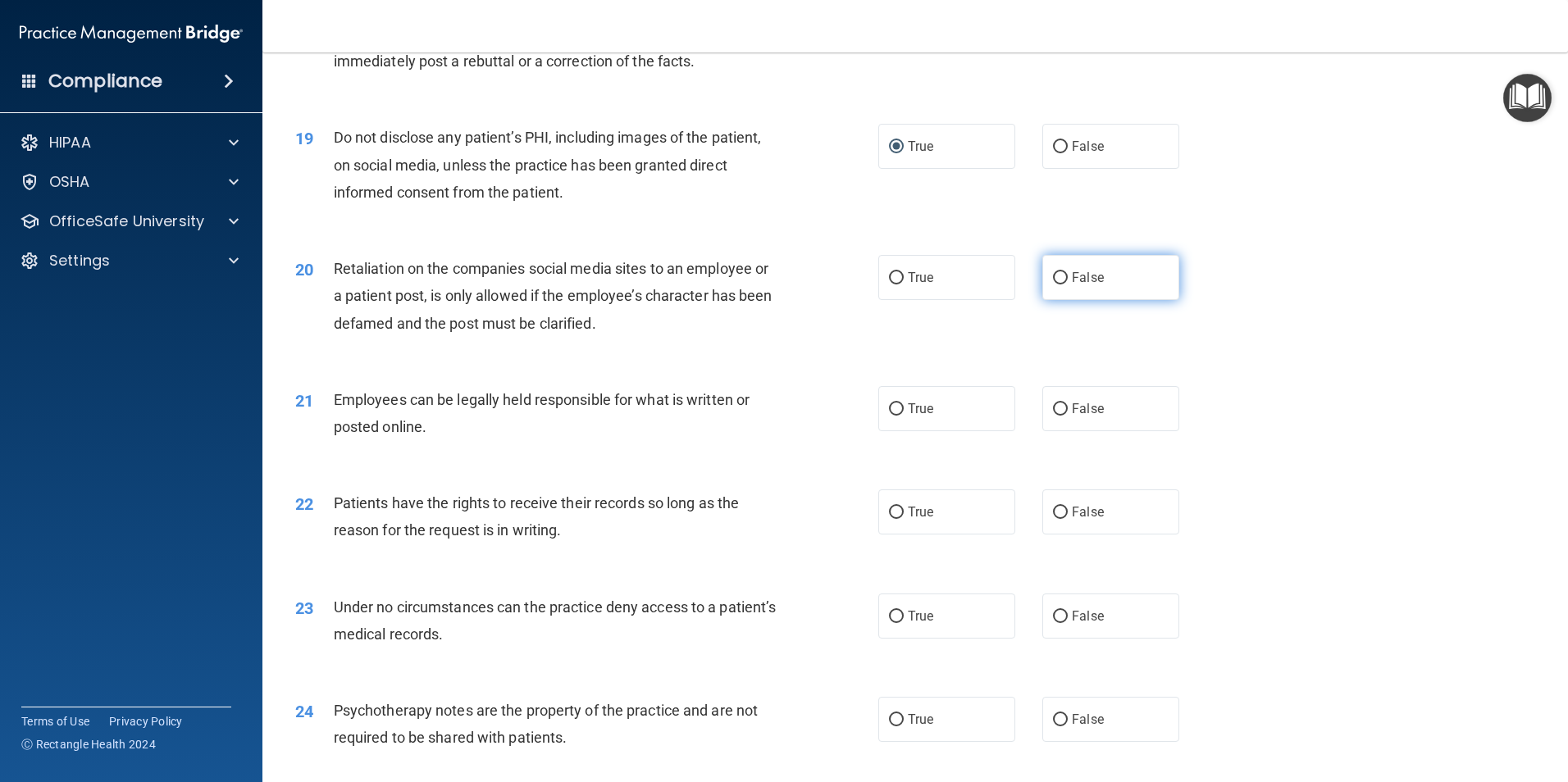
click at [1053, 284] on input "False" at bounding box center [1059, 278] width 14 height 13
radio input "true"
click at [1053, 416] on input "False" at bounding box center [1059, 409] width 14 height 13
radio input "true"
click at [889, 416] on input "True" at bounding box center [895, 409] width 14 height 13
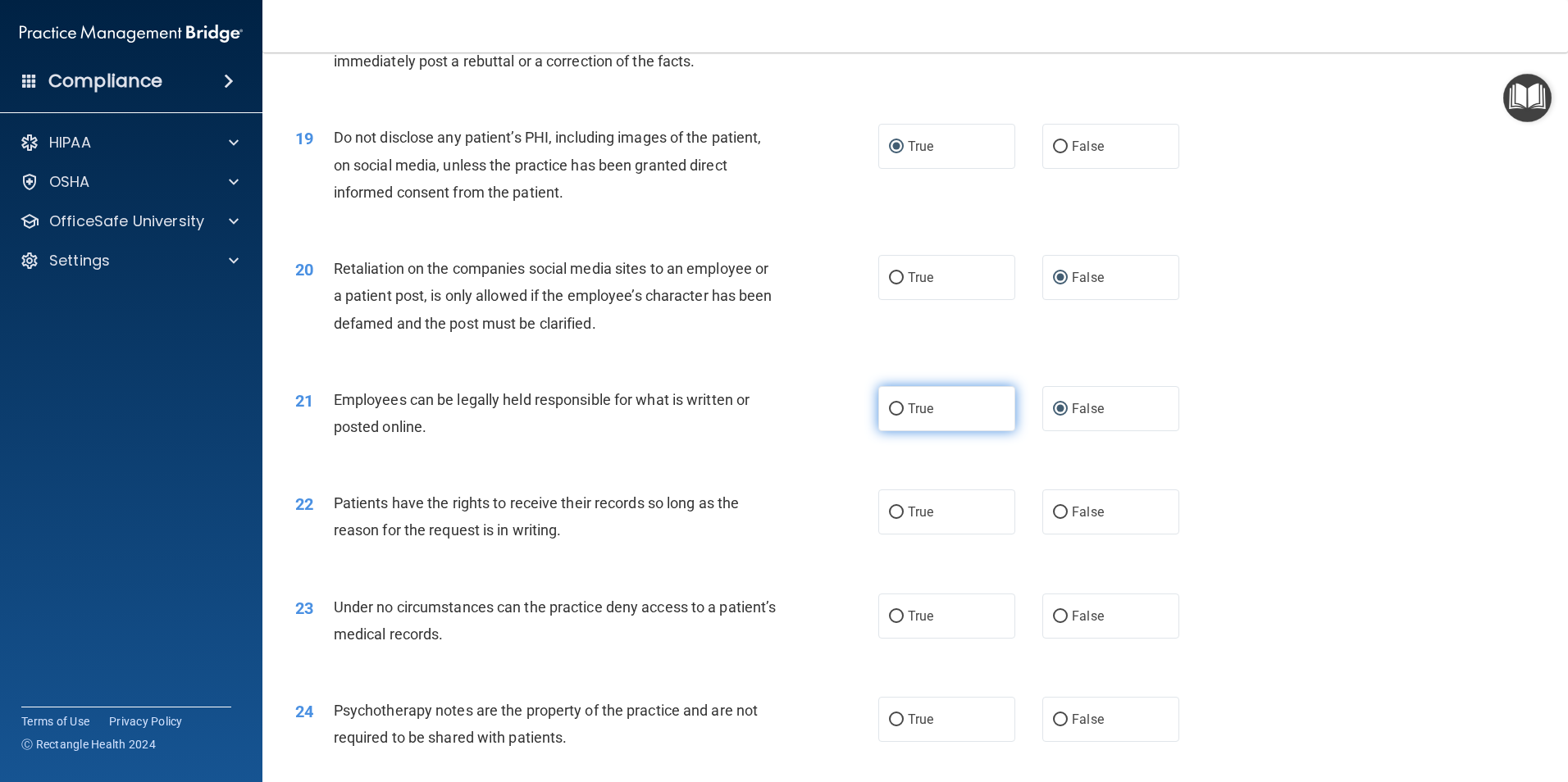
radio input "true"
radio input "false"
click at [1052, 519] on input "False" at bounding box center [1059, 512] width 14 height 13
radio input "true"
click at [1052, 623] on input "False" at bounding box center [1059, 617] width 14 height 13
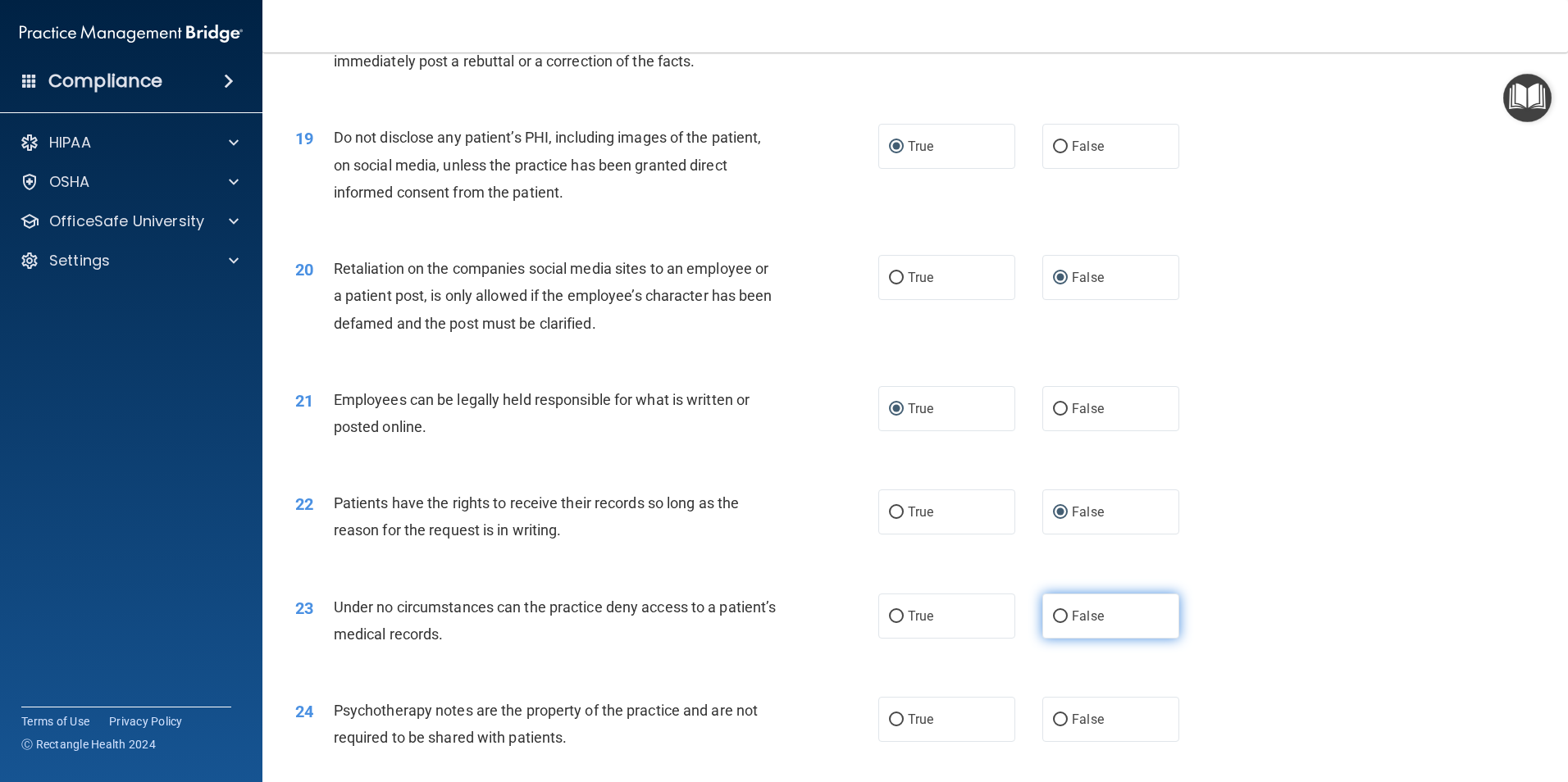
radio input "true"
click at [889, 726] on input "True" at bounding box center [895, 720] width 14 height 13
radio input "true"
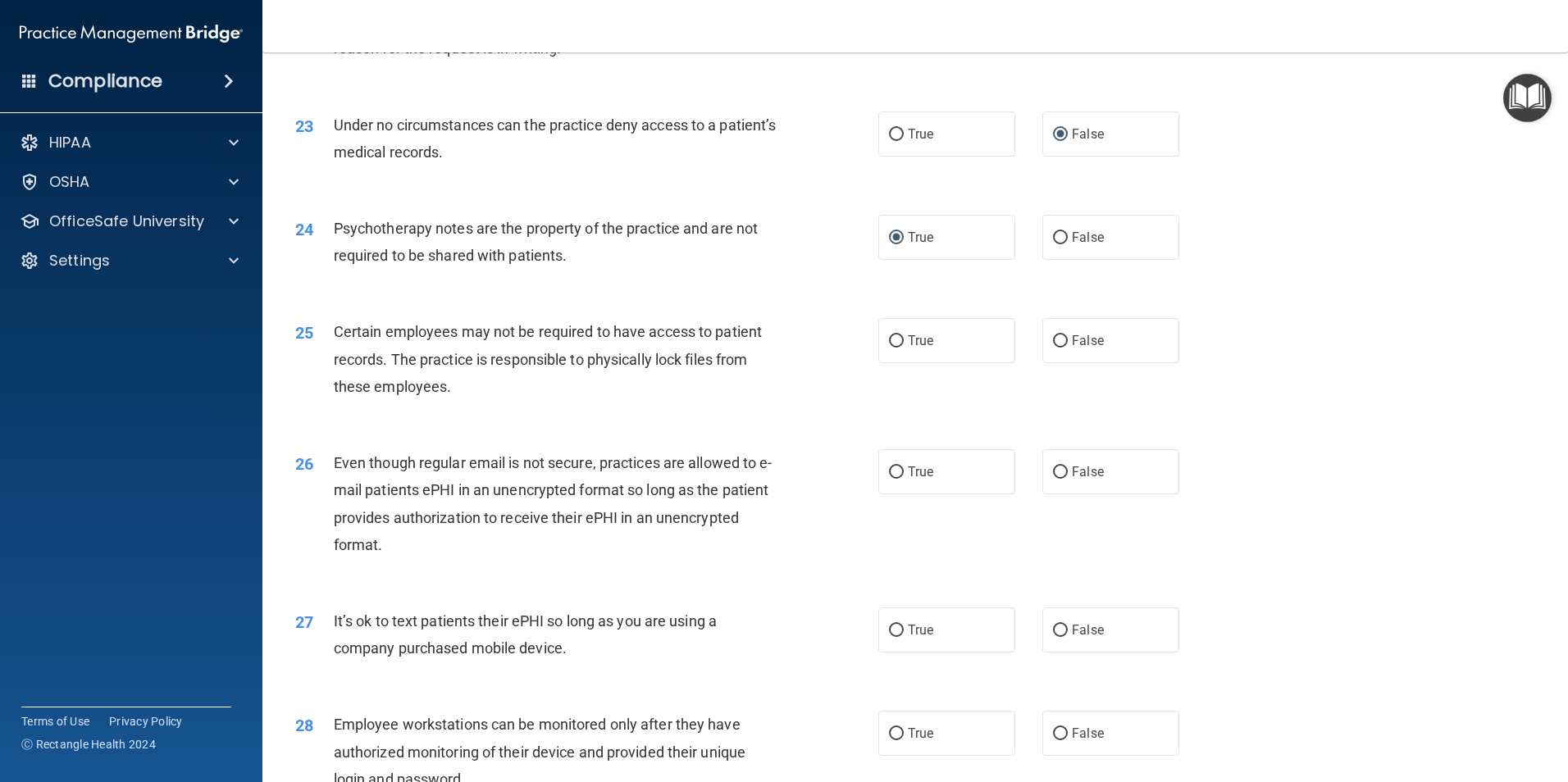
scroll to position [2899, 0]
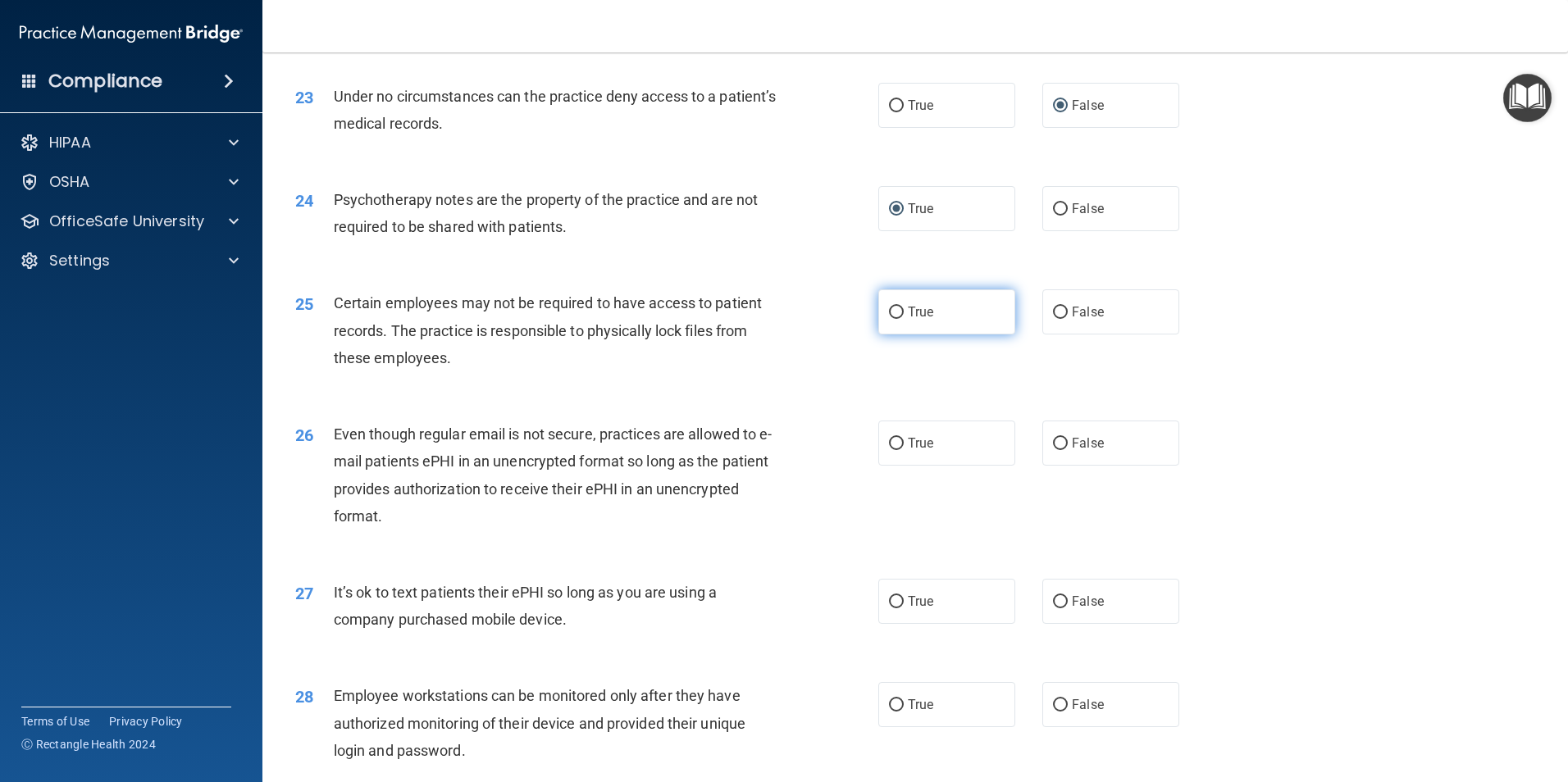
click at [892, 319] on input "True" at bounding box center [895, 312] width 14 height 13
radio input "true"
click at [890, 450] on input "True" at bounding box center [895, 444] width 14 height 13
radio input "true"
click at [1057, 608] on input "False" at bounding box center [1059, 601] width 14 height 13
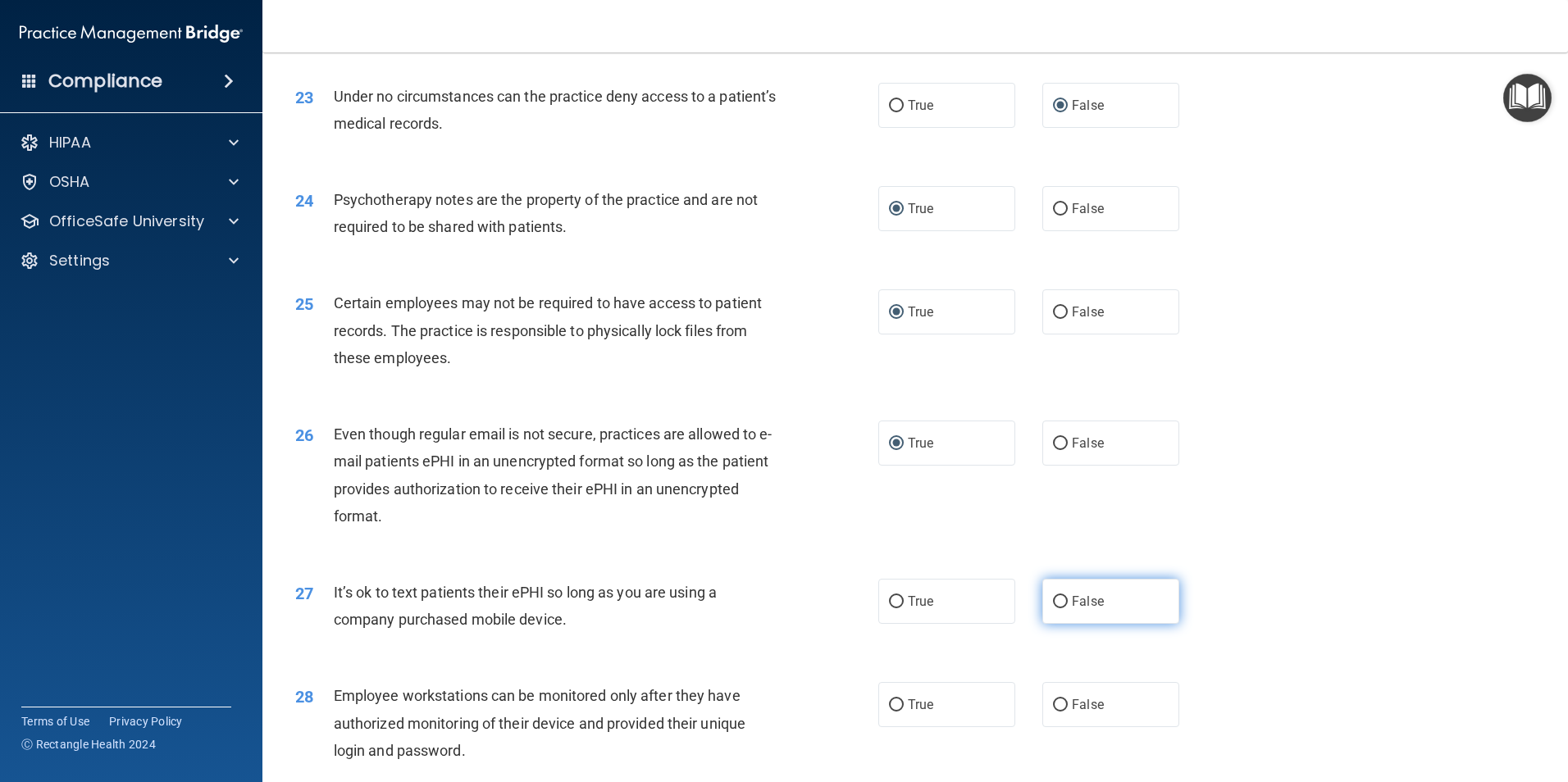
radio input "true"
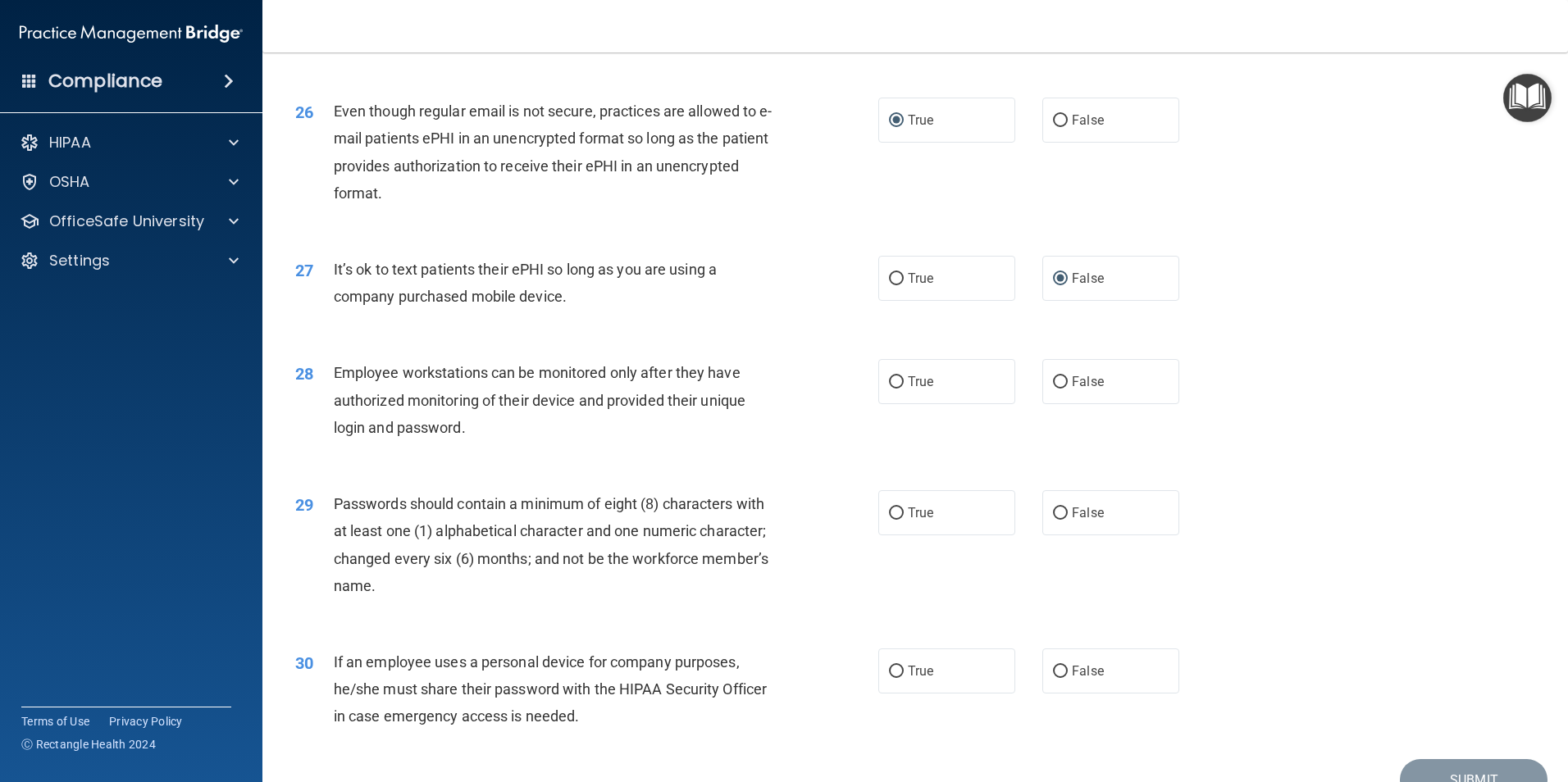
scroll to position [3227, 0]
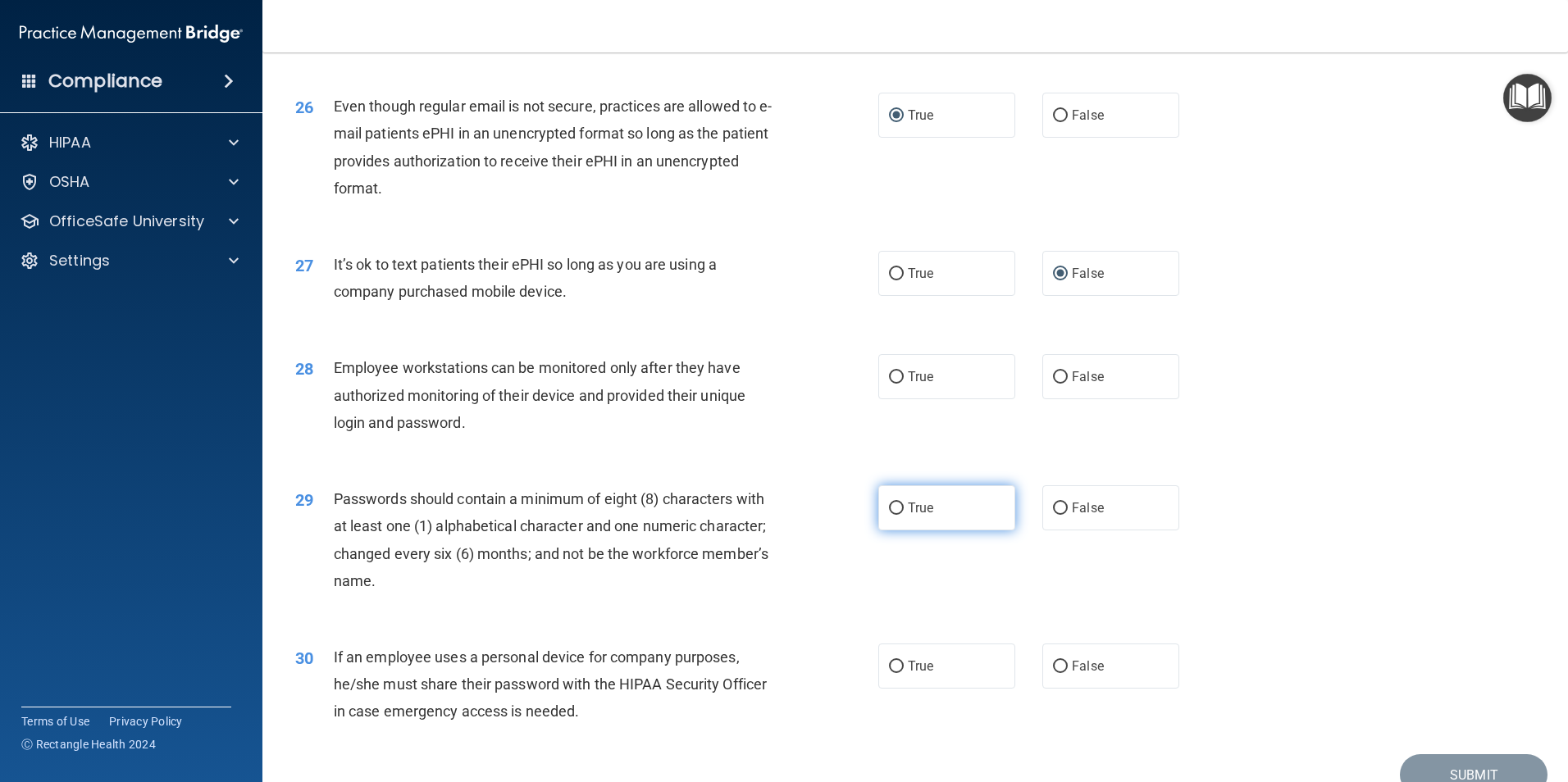
click at [889, 515] on input "True" at bounding box center [895, 509] width 14 height 13
radio input "true"
click at [1057, 673] on input "False" at bounding box center [1059, 666] width 14 height 13
radio input "true"
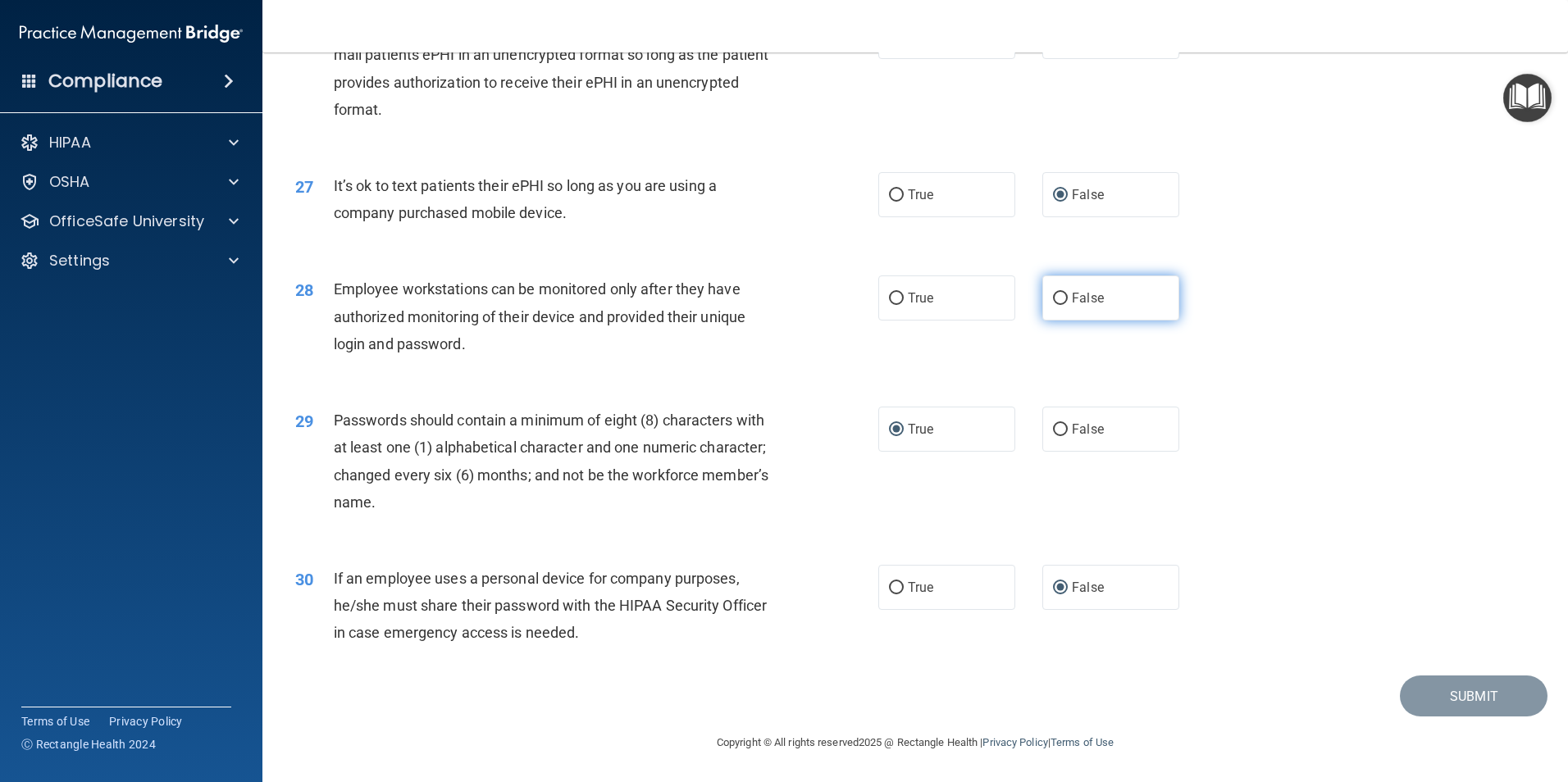
click at [1052, 300] on input "False" at bounding box center [1059, 299] width 14 height 13
radio input "true"
click at [1425, 688] on button "Submit" at bounding box center [1473, 697] width 148 height 42
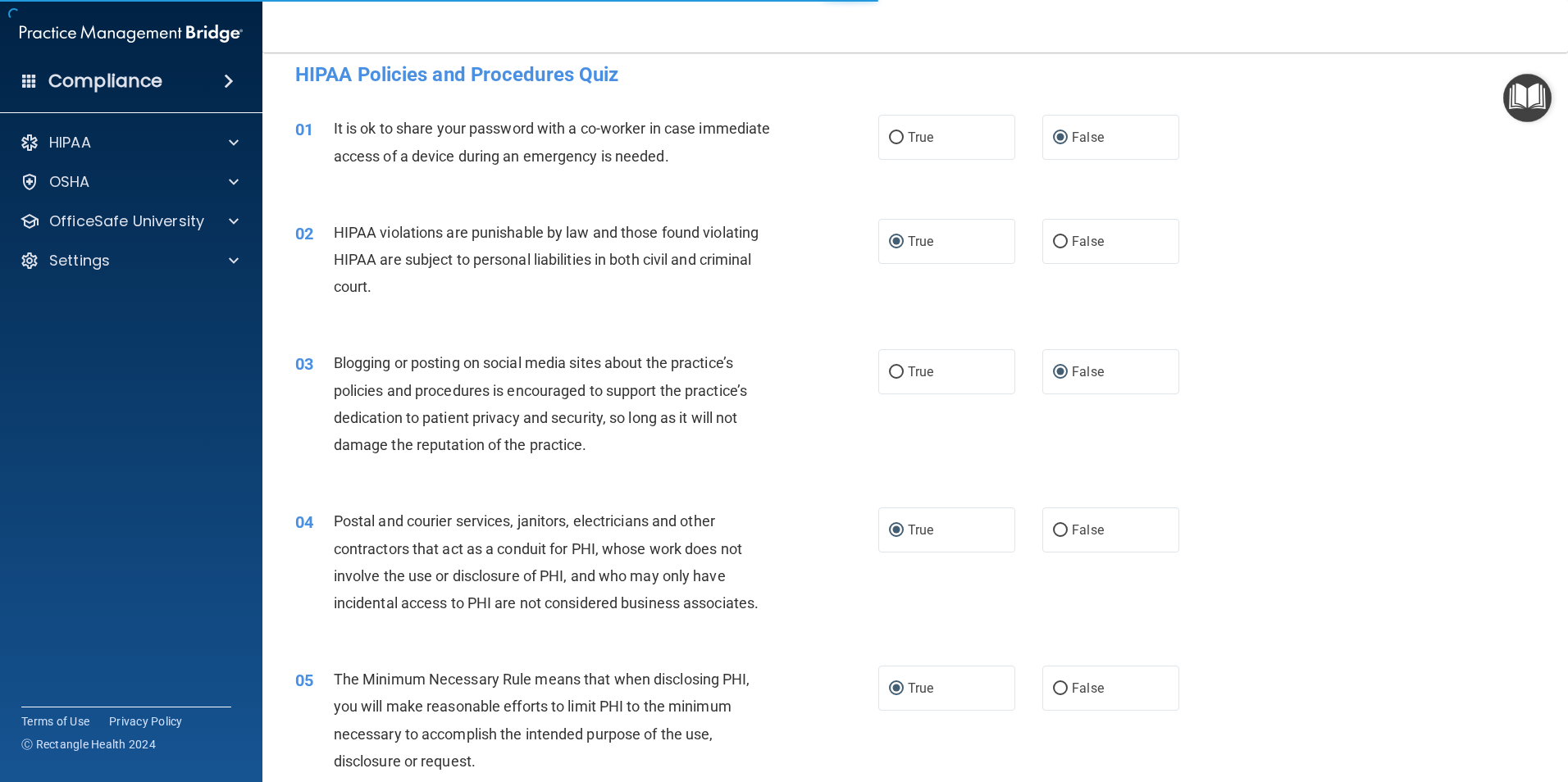
scroll to position [0, 0]
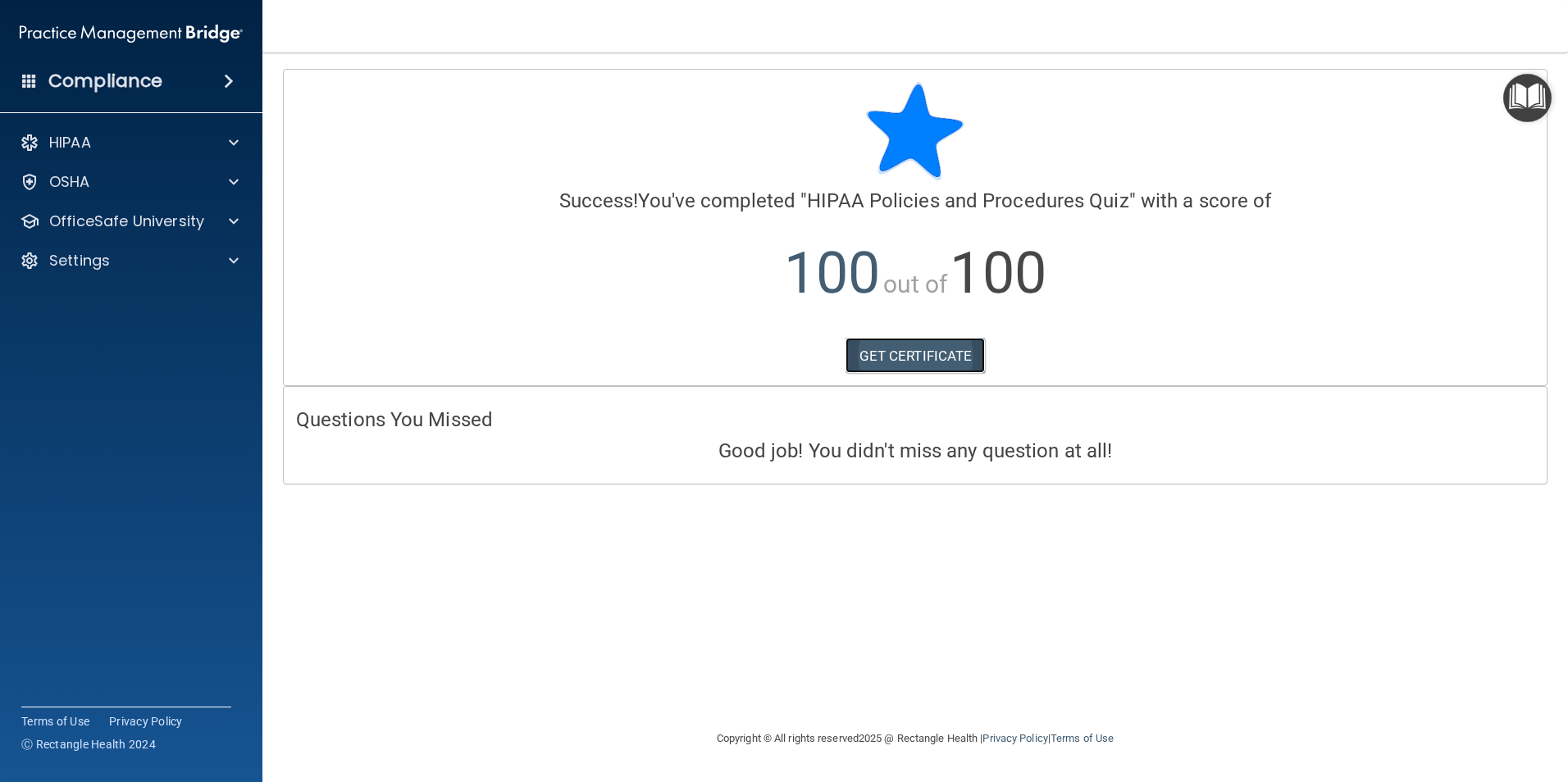
click at [890, 346] on link "GET CERTIFICATE" at bounding box center [916, 355] width 140 height 36
click at [235, 179] on span at bounding box center [234, 181] width 10 height 19
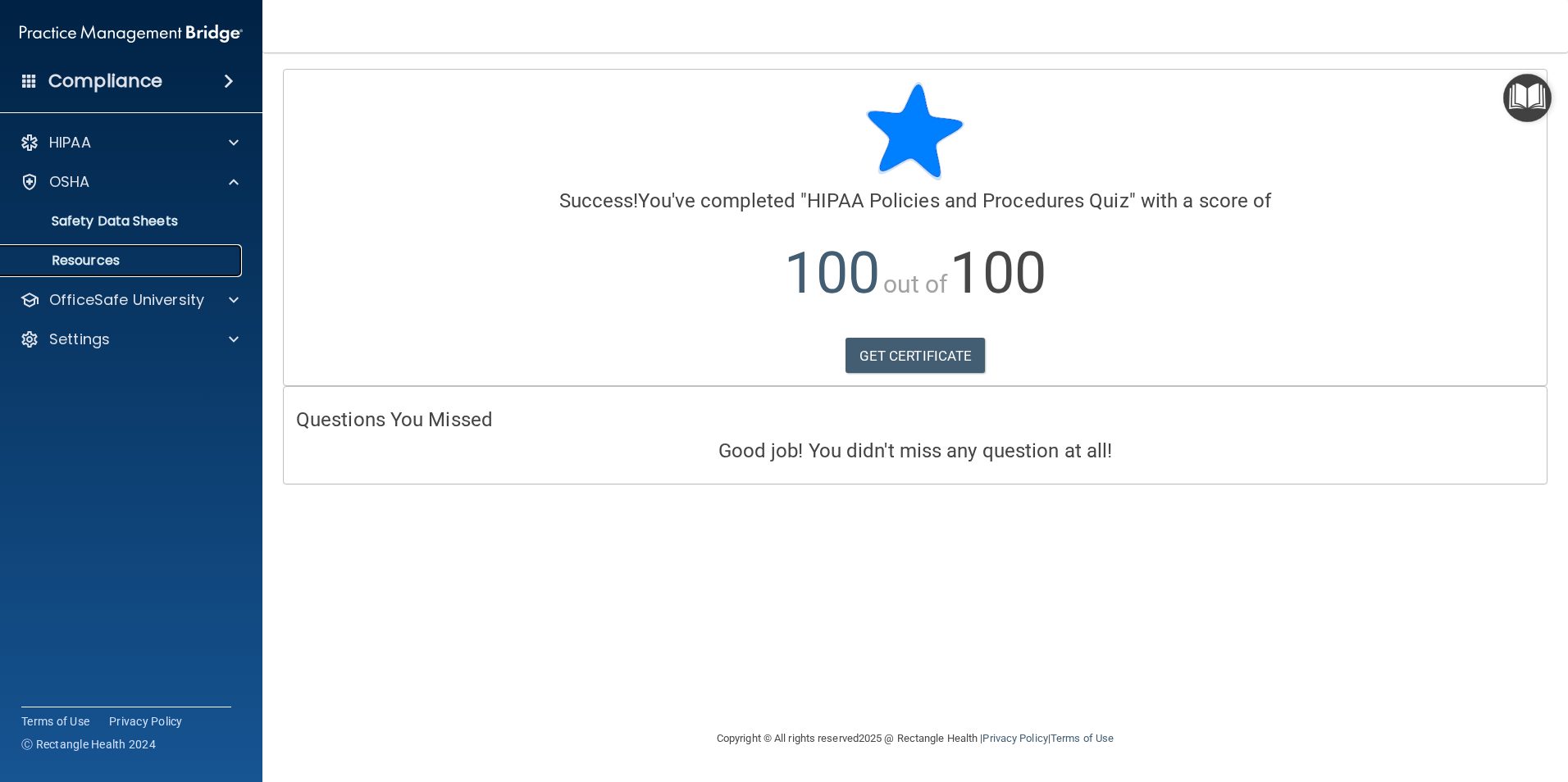
click at [109, 262] on p "Resources" at bounding box center [122, 260] width 224 height 16
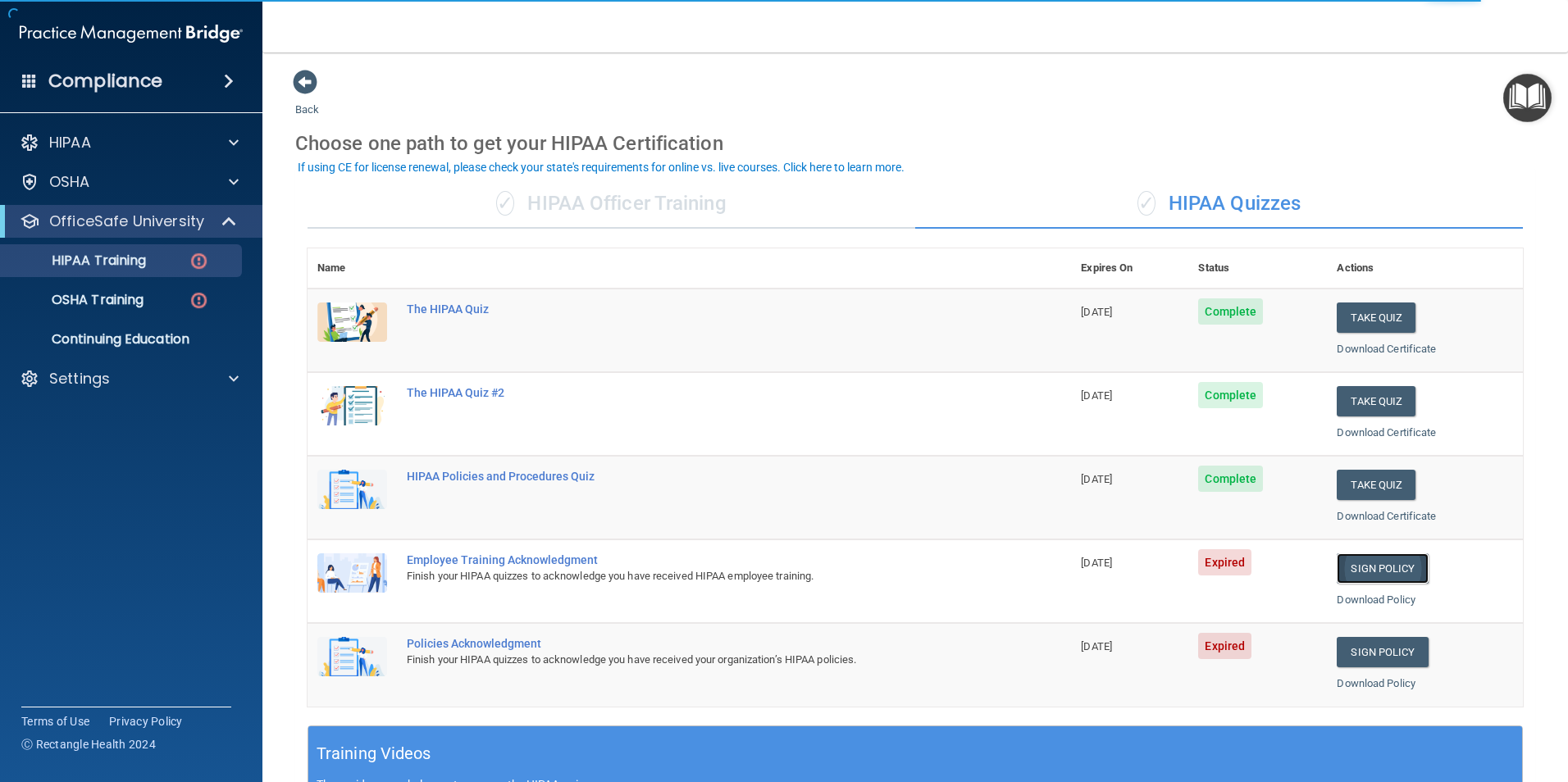
click at [1359, 565] on link "Sign Policy" at bounding box center [1382, 569] width 91 height 30
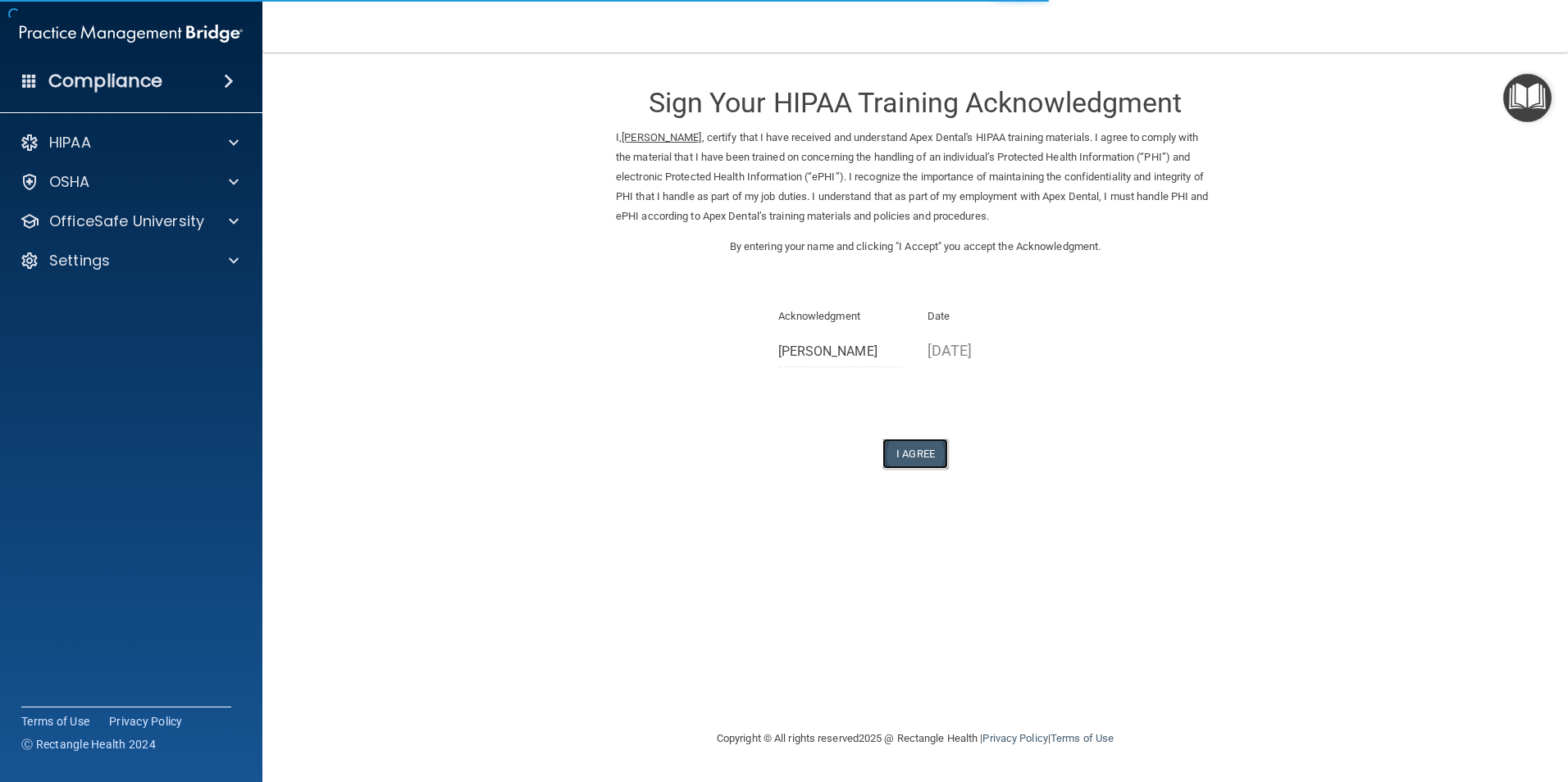
click at [916, 456] on button "I Agree" at bounding box center [915, 454] width 66 height 30
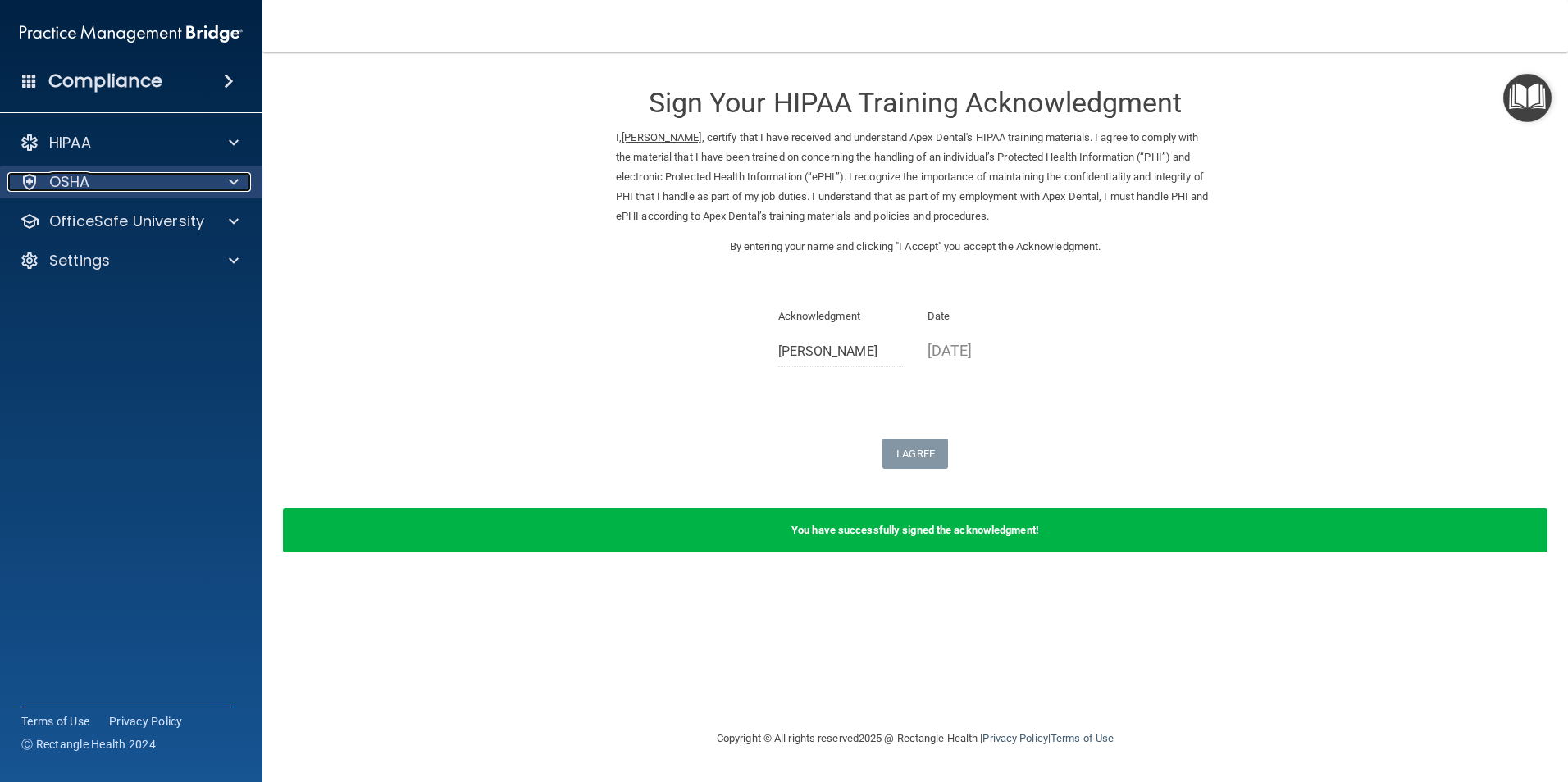
click at [233, 180] on span at bounding box center [234, 181] width 10 height 19
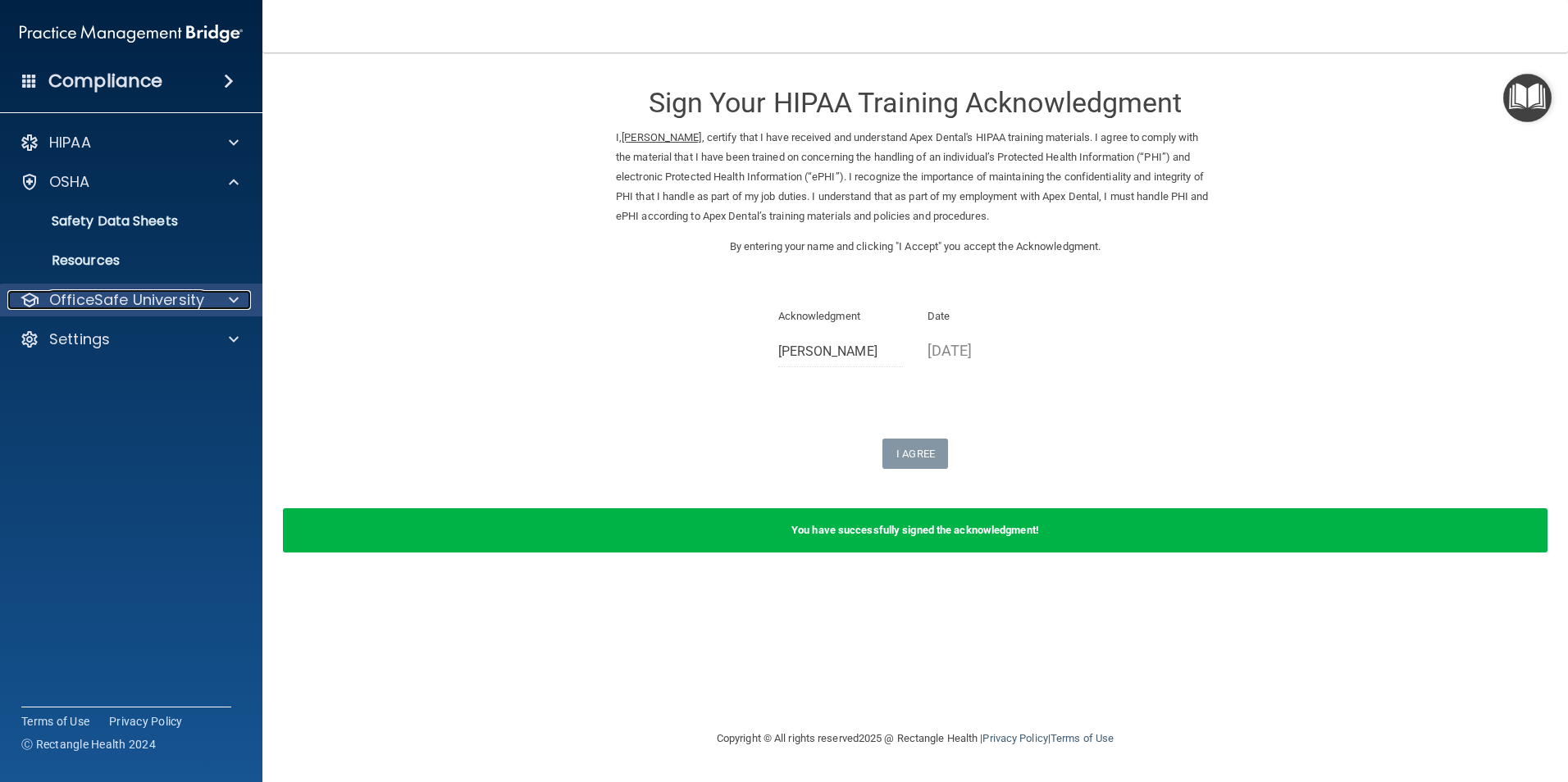
click at [230, 299] on span at bounding box center [234, 299] width 10 height 19
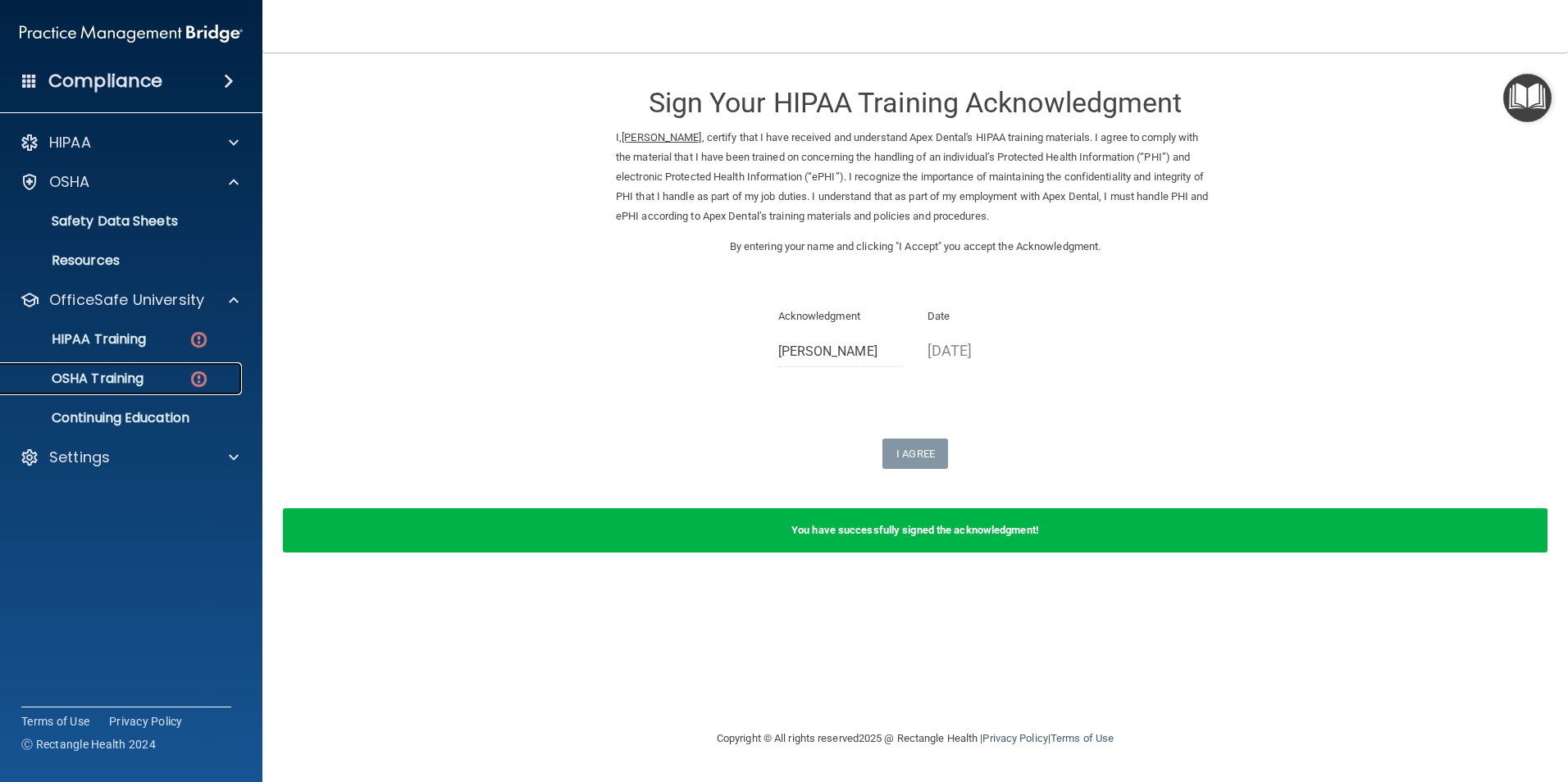
click at [197, 376] on img at bounding box center [198, 379] width 20 height 20
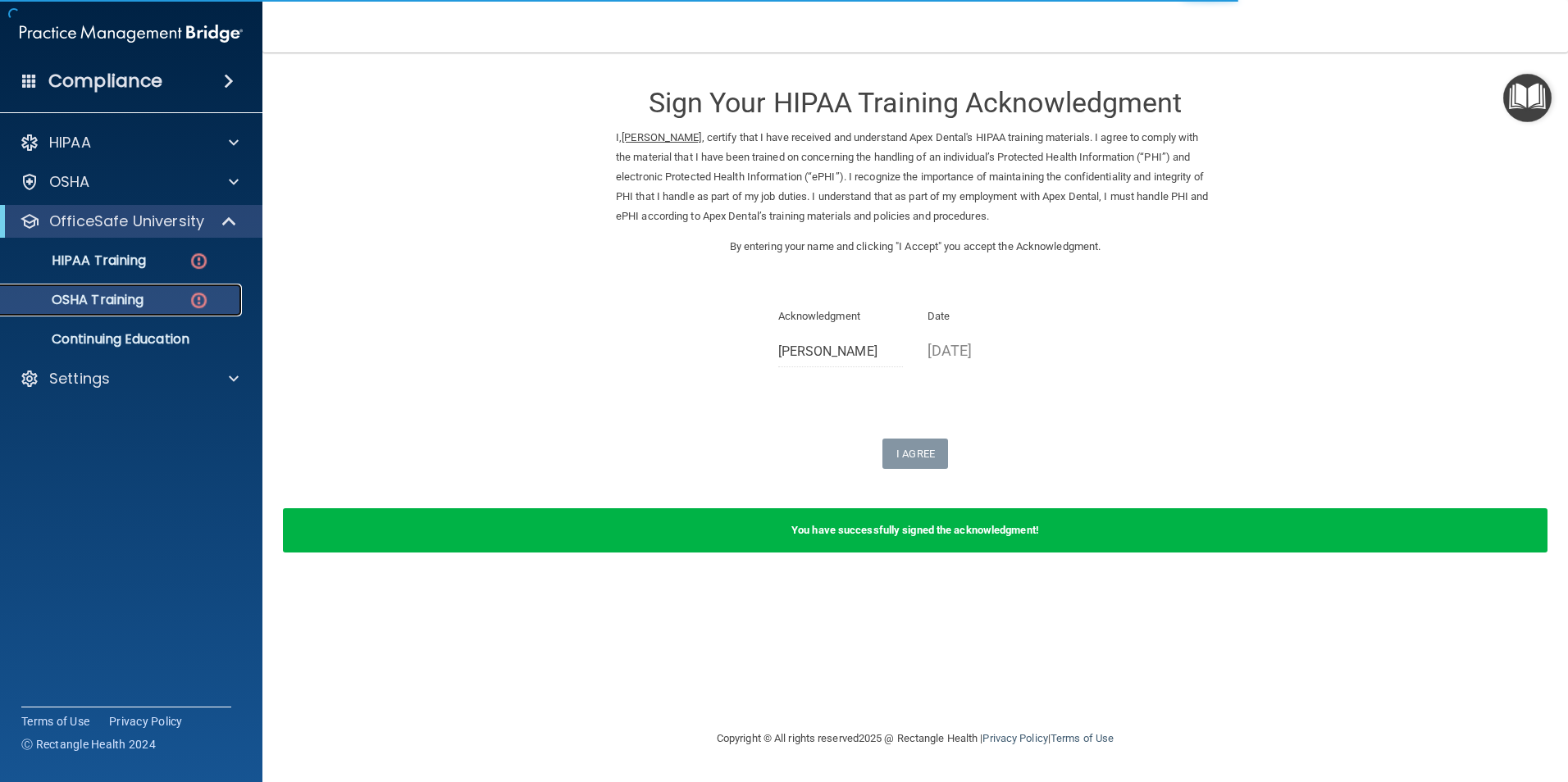
click at [196, 298] on img at bounding box center [198, 300] width 20 height 20
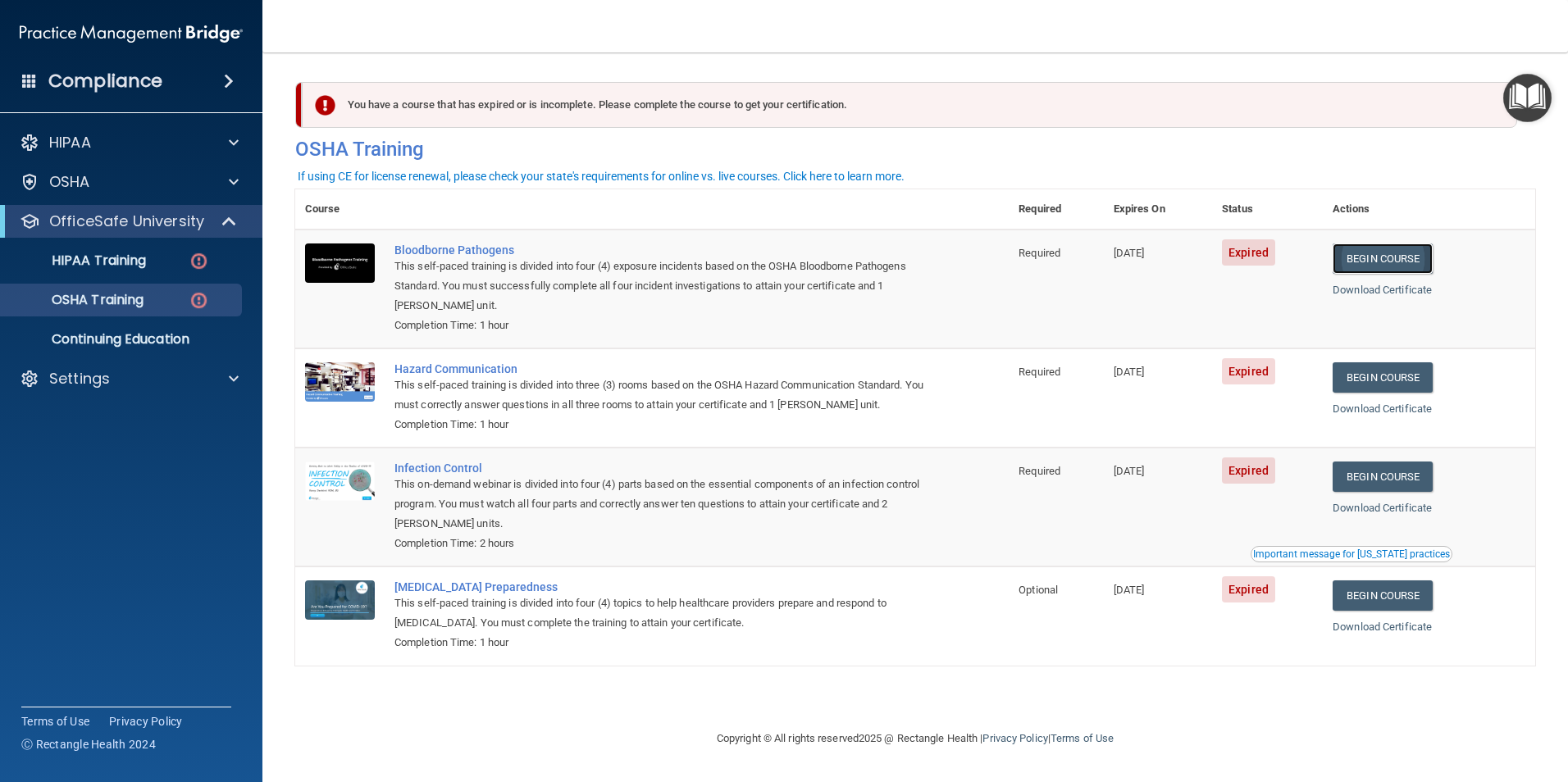
click at [1392, 256] on link "Begin Course" at bounding box center [1382, 259] width 100 height 30
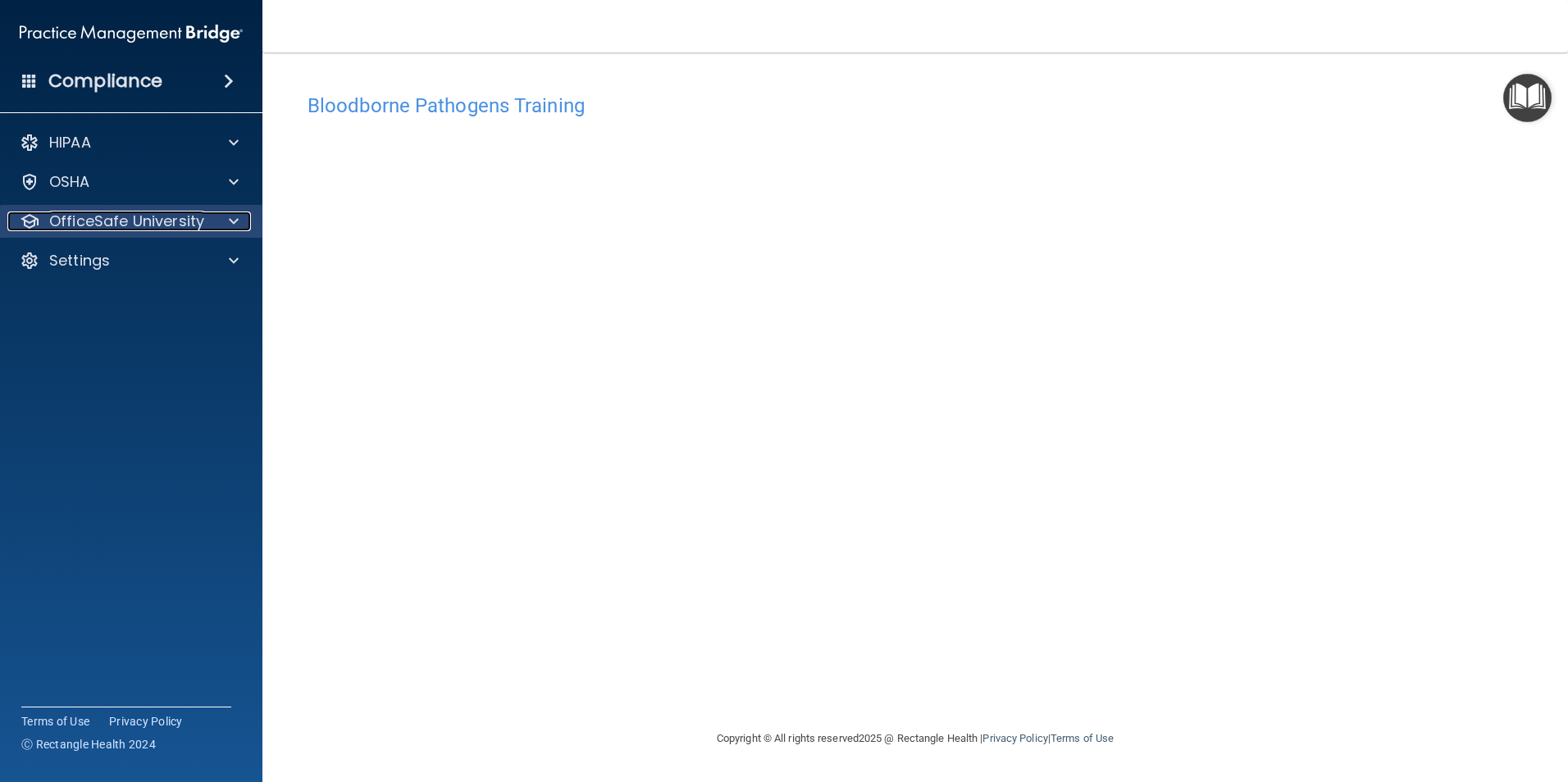
click at [227, 220] on div at bounding box center [231, 221] width 41 height 19
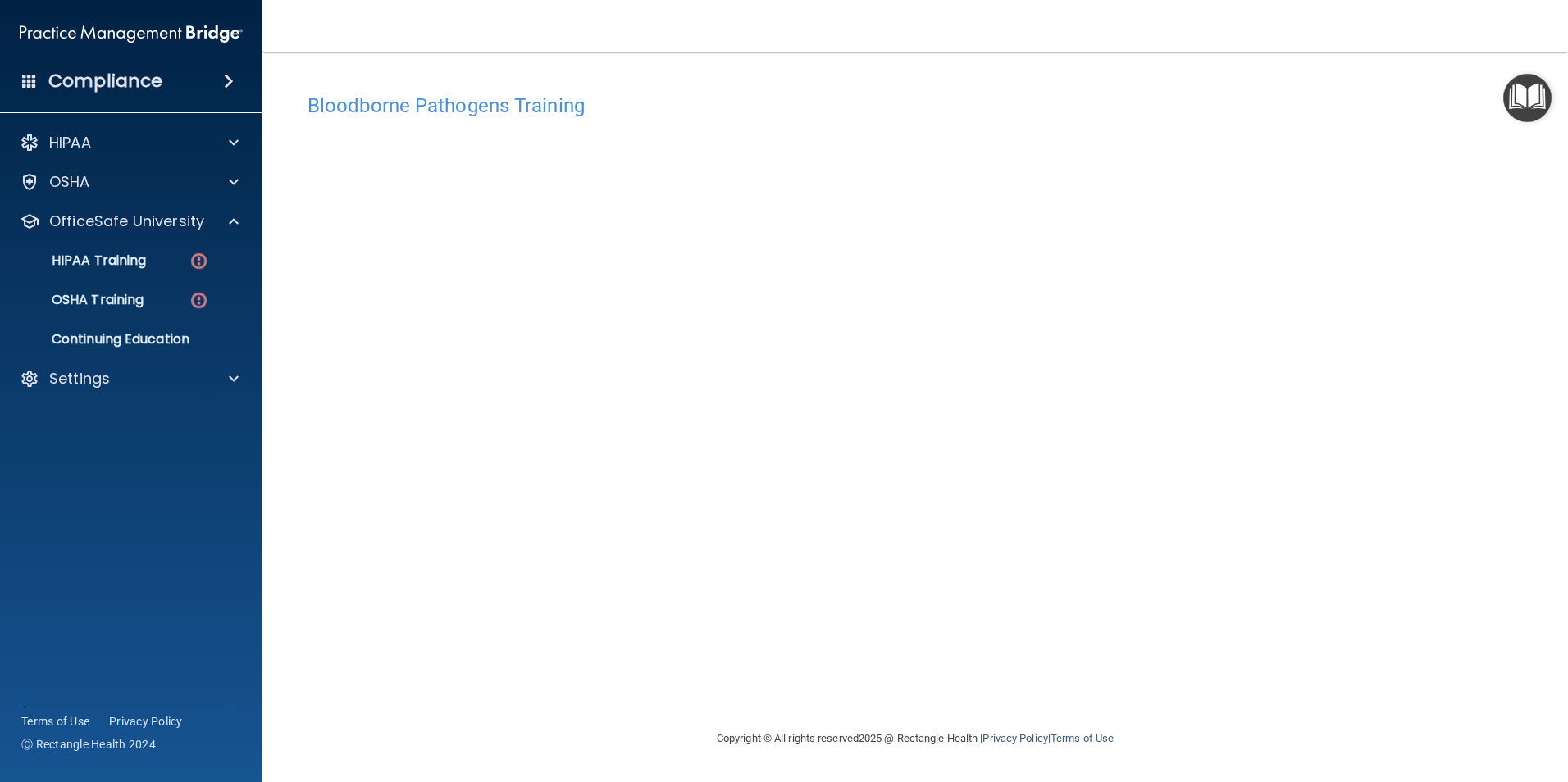
click at [149, 407] on div "HIPAA Documents and Policies Report an Incident Business Associates Emergency P…" at bounding box center [132, 264] width 263 height 289
click at [200, 259] on img at bounding box center [198, 261] width 20 height 20
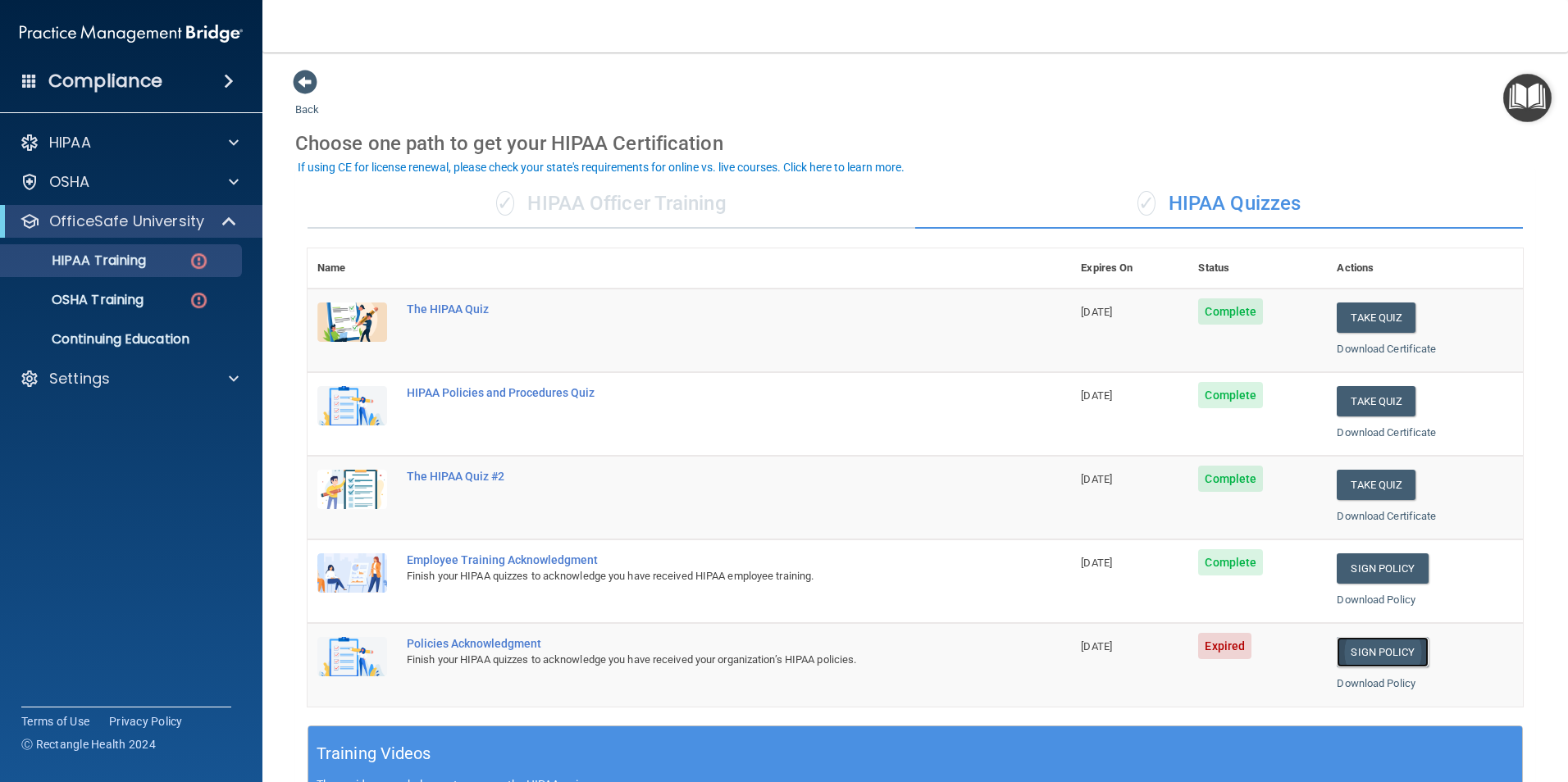
click at [1365, 648] on link "Sign Policy" at bounding box center [1382, 652] width 91 height 30
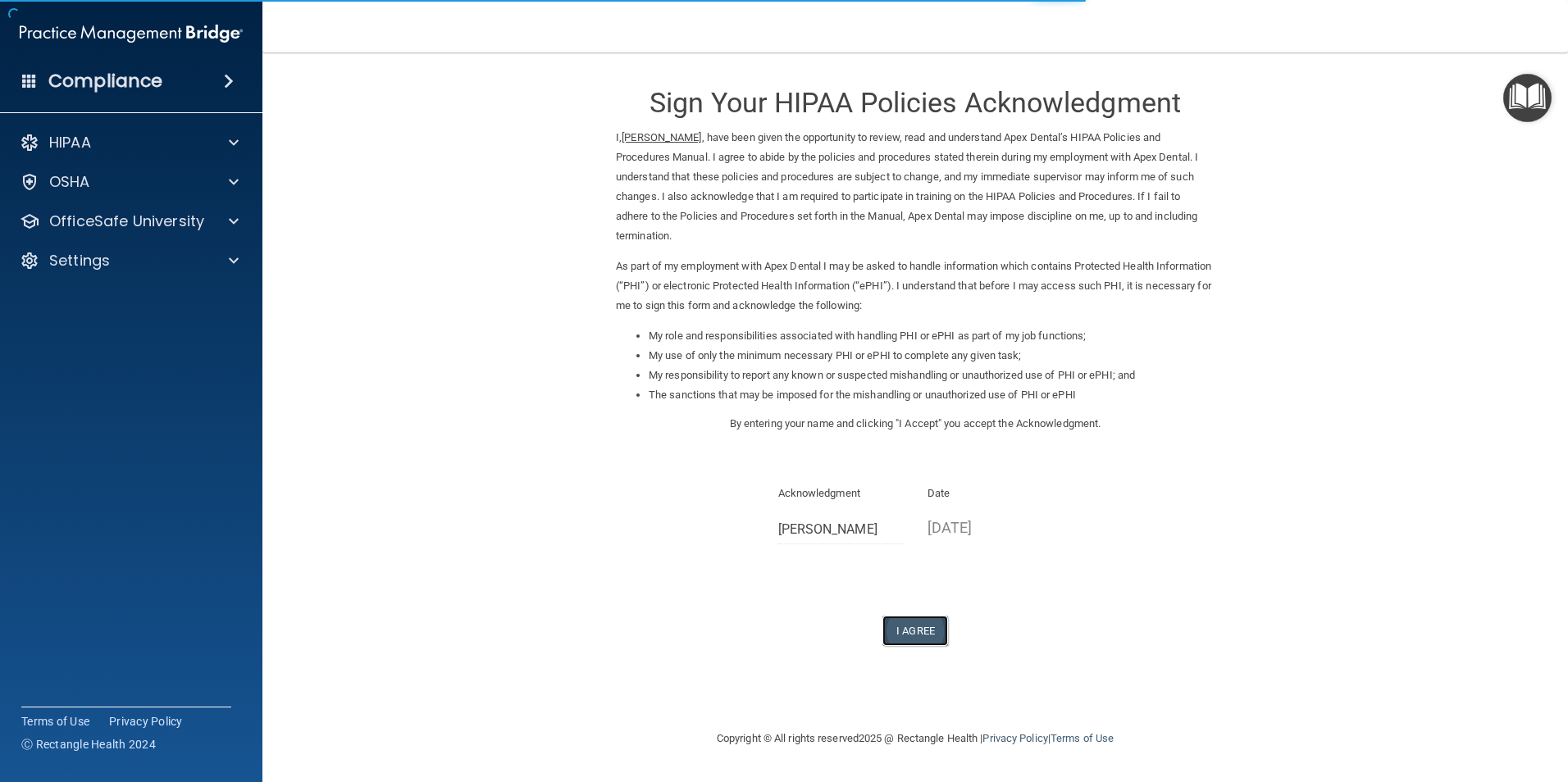
click at [926, 616] on button "I Agree" at bounding box center [915, 631] width 66 height 30
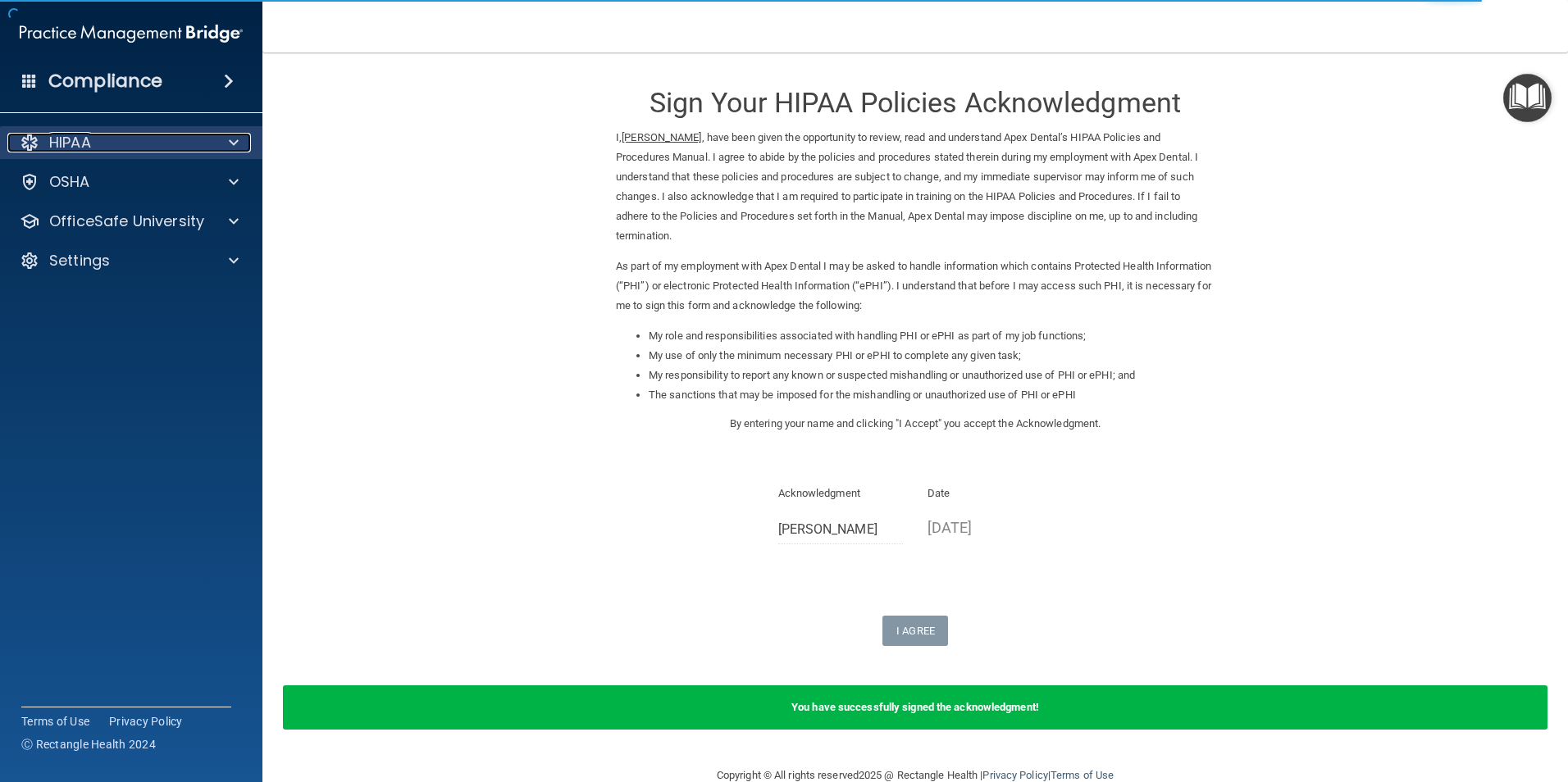
click at [235, 136] on span at bounding box center [234, 142] width 10 height 19
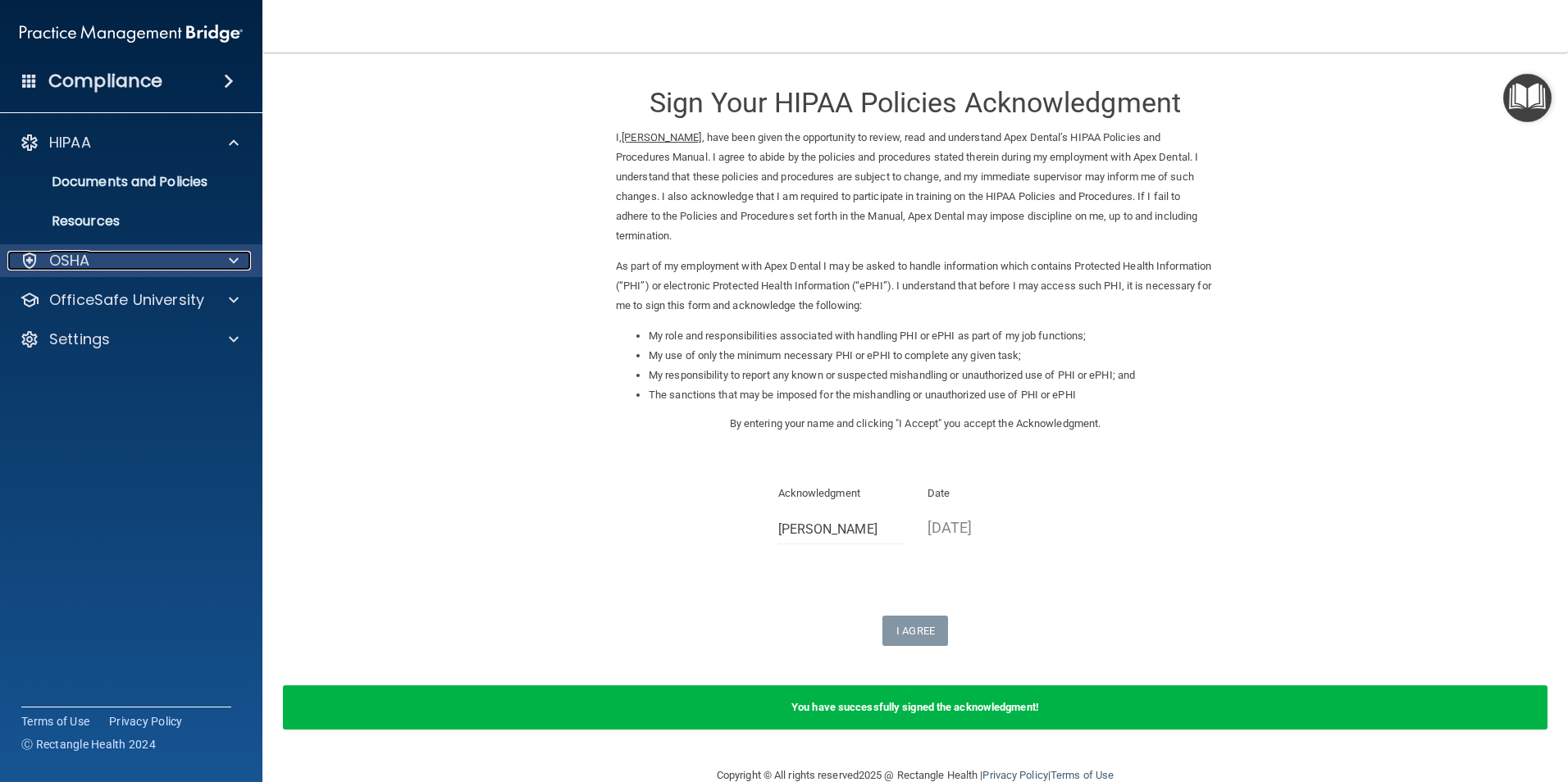
click at [229, 256] on span at bounding box center [234, 260] width 10 height 19
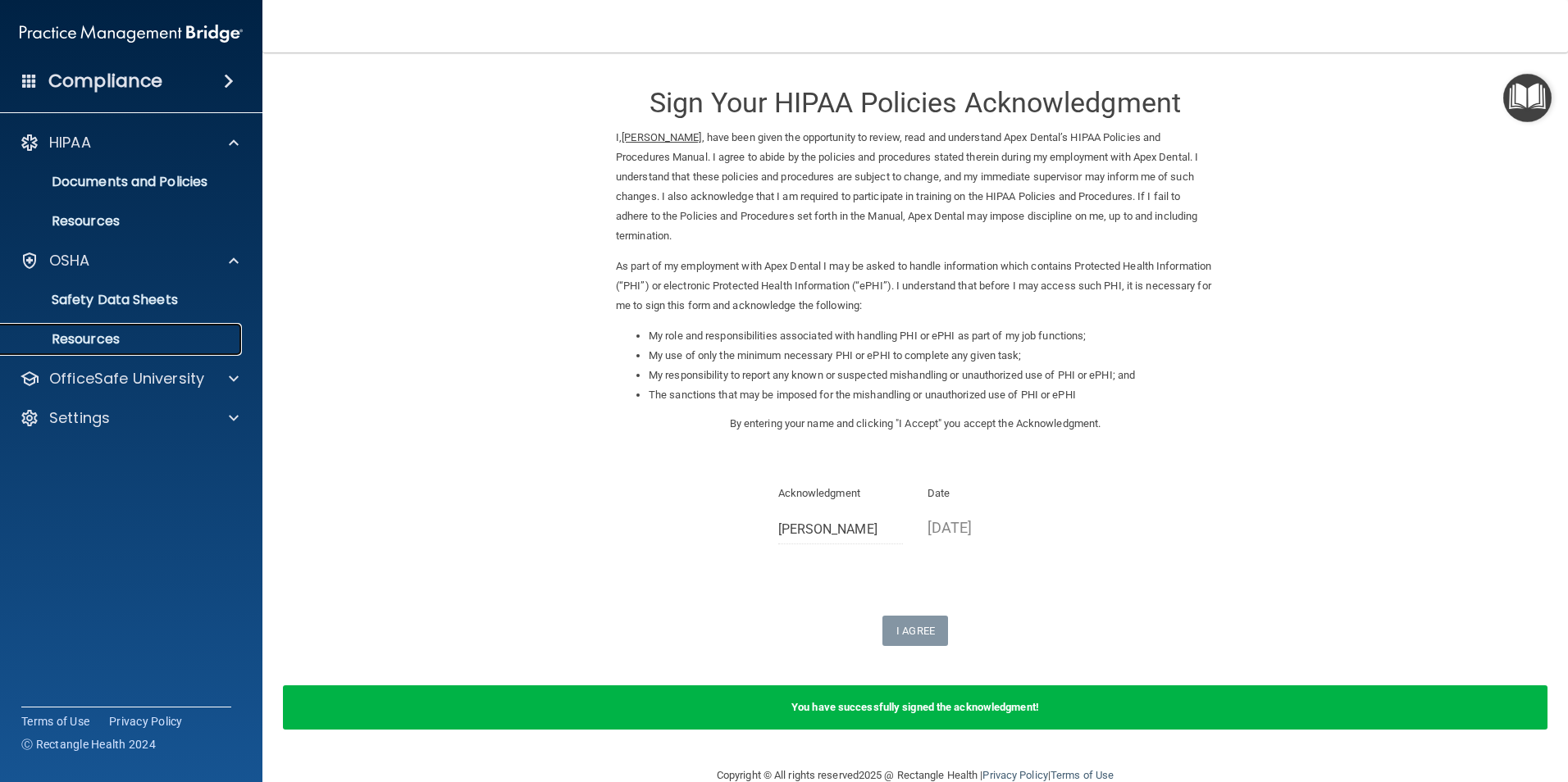
click at [97, 341] on p "Resources" at bounding box center [122, 339] width 224 height 16
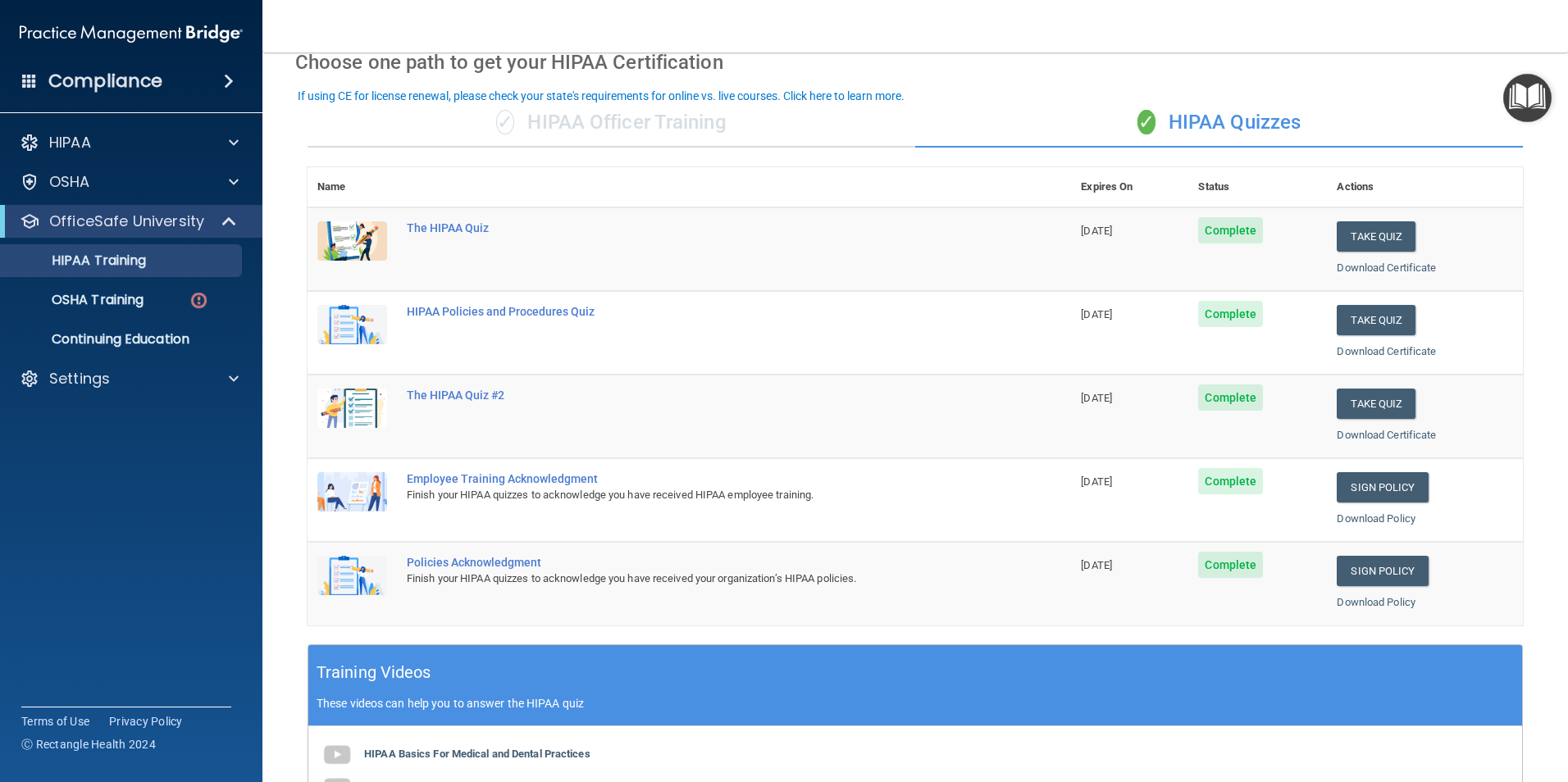
scroll to position [59, 0]
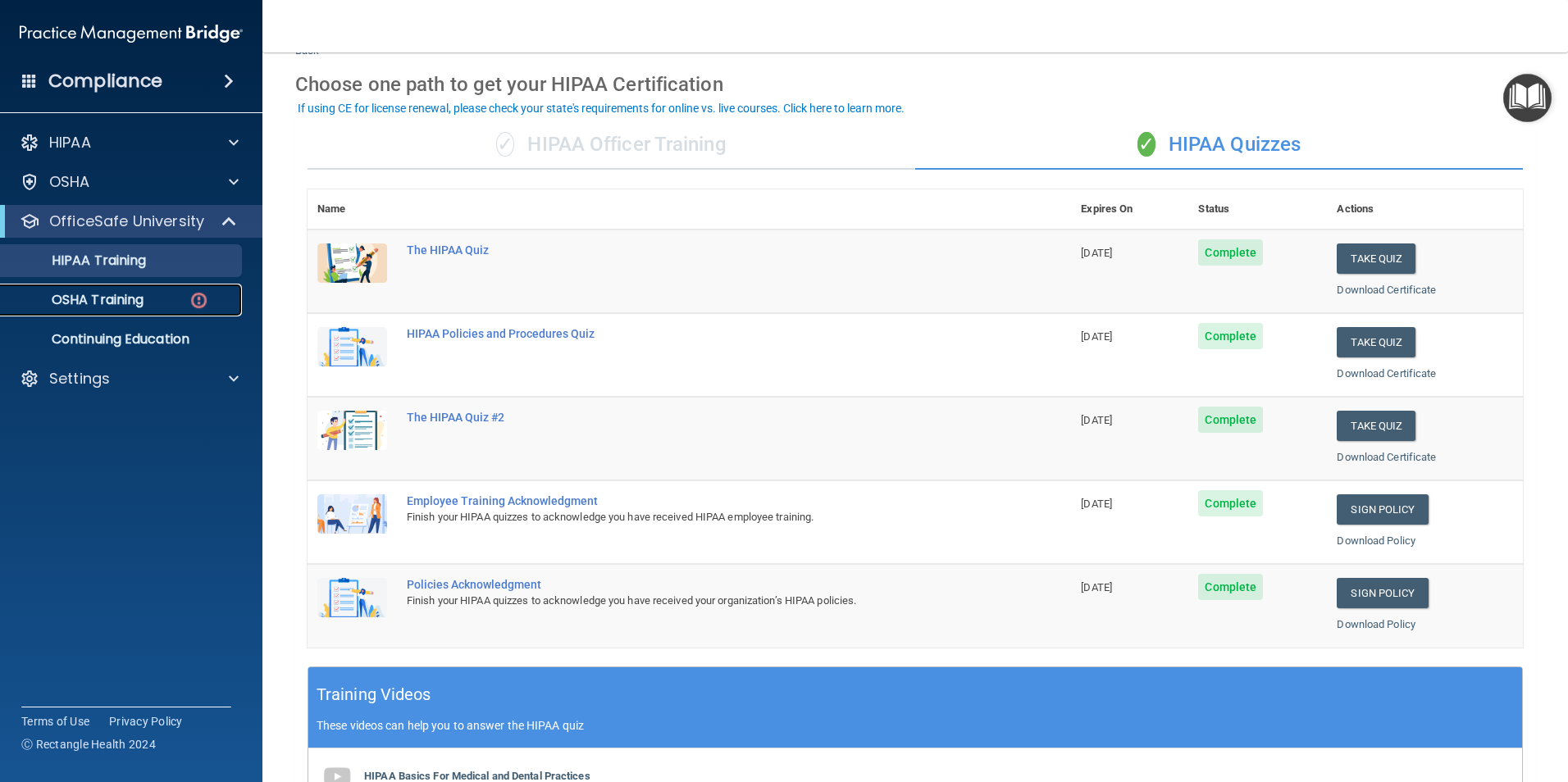
click at [202, 303] on img at bounding box center [198, 300] width 20 height 20
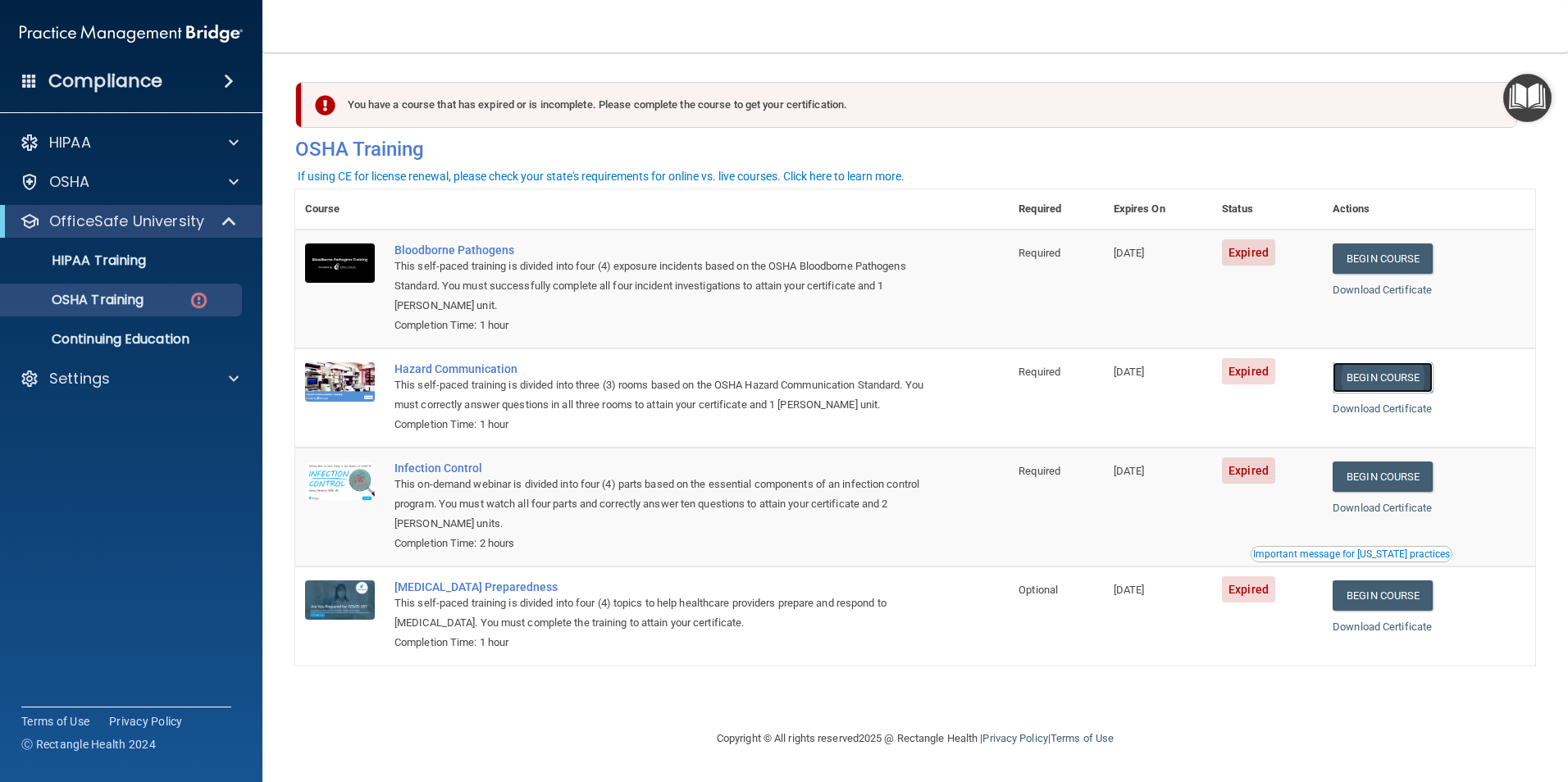
click at [1420, 371] on link "Begin Course" at bounding box center [1382, 377] width 100 height 30
